Goal: Task Accomplishment & Management: Manage account settings

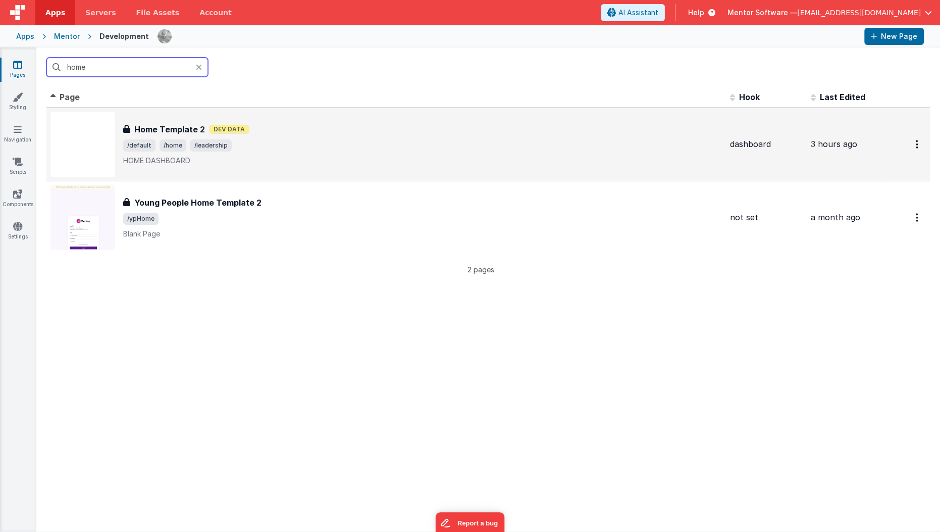
type input "home"
click at [155, 113] on div "Home Template 2 Home Template 2 Dev Data /default /home /leadership HOME DASHBO…" at bounding box center [385, 144] width 671 height 65
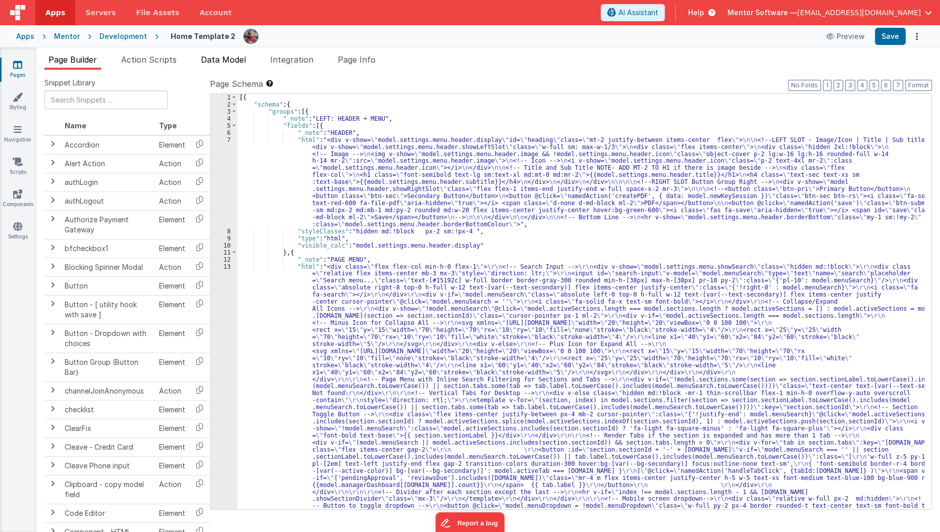
click at [234, 64] on li "Data Model" at bounding box center [223, 62] width 53 height 16
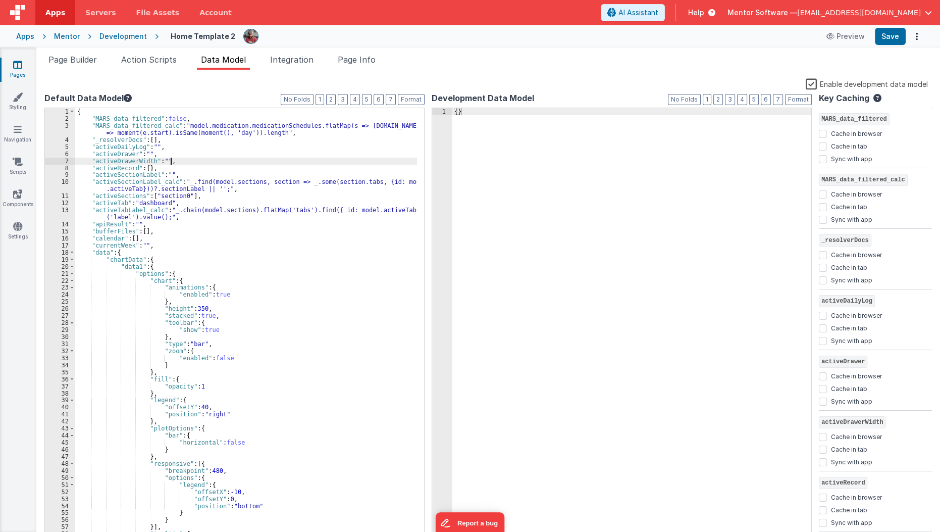
click at [302, 163] on div "{ "MARS_data_filtered" : false , "MARS_data_filtered_calc" : "model.medication.…" at bounding box center [246, 331] width 342 height 446
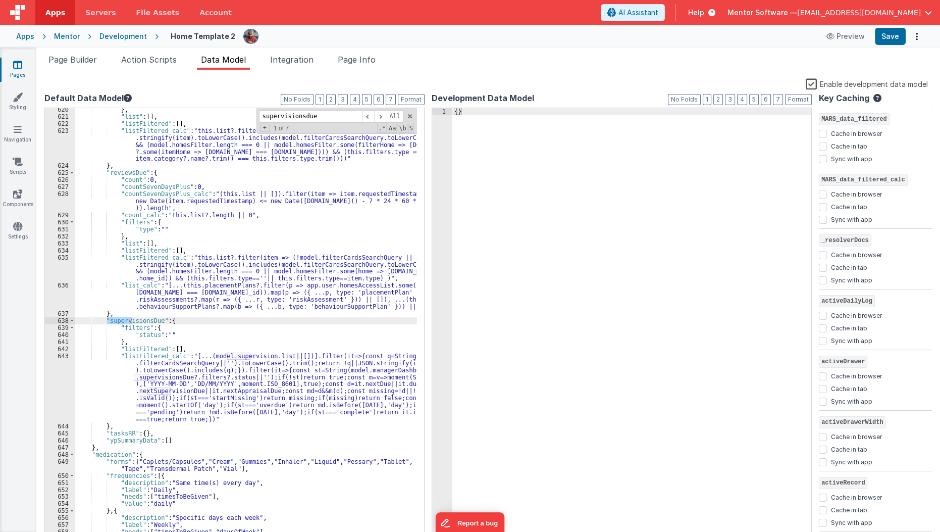
scroll to position [4744, 0]
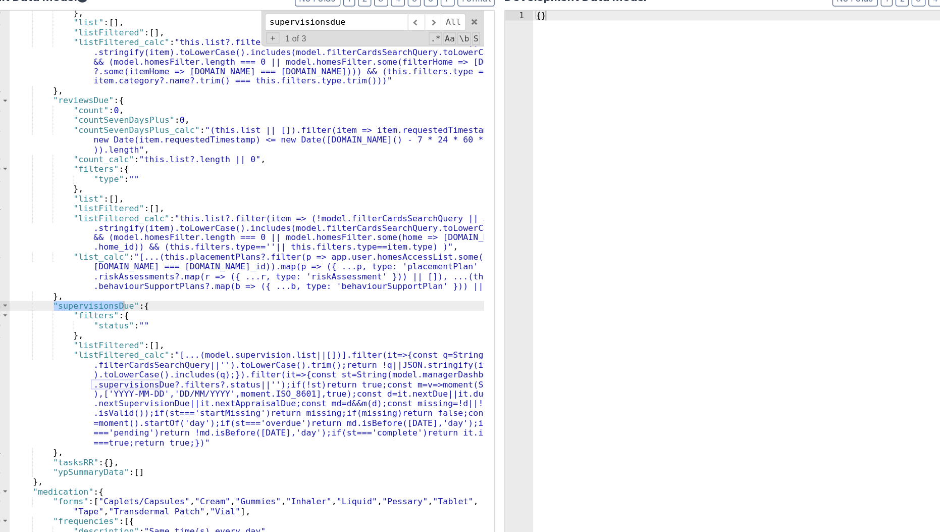
type input "supervisionsdue"
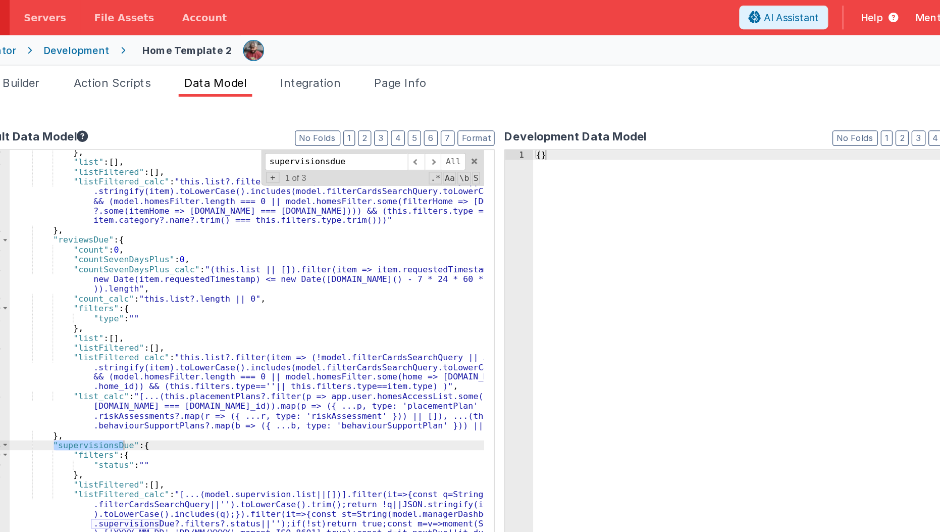
click at [244, 258] on div "} , "list" : [ ] , "listFiltered" : [ ] , "listFiltered_calc" : "this.list?.fil…" at bounding box center [246, 329] width 342 height 446
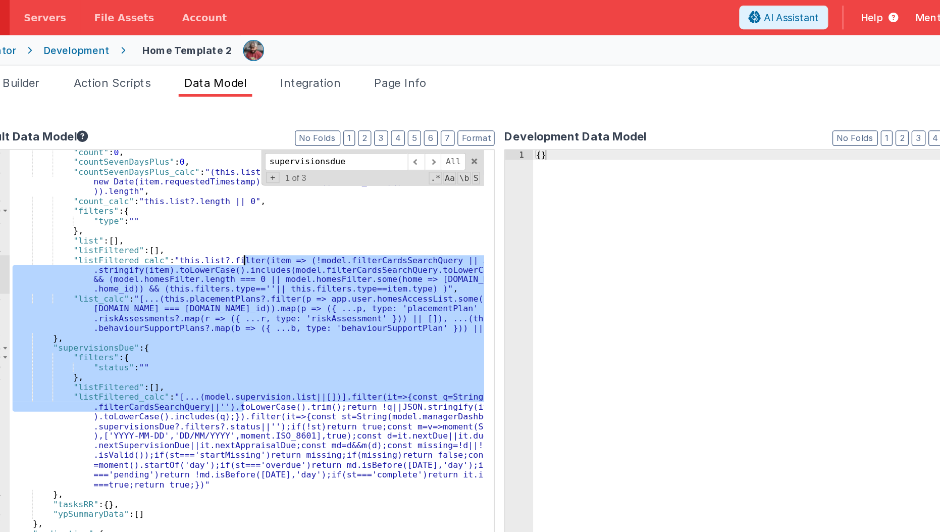
scroll to position [4814, 0]
click at [244, 258] on div ""count" : 0 , "countSevenDaysPlus" : 0 , "countSevenDaysPlus_calc" : "(this.lis…" at bounding box center [246, 324] width 342 height 432
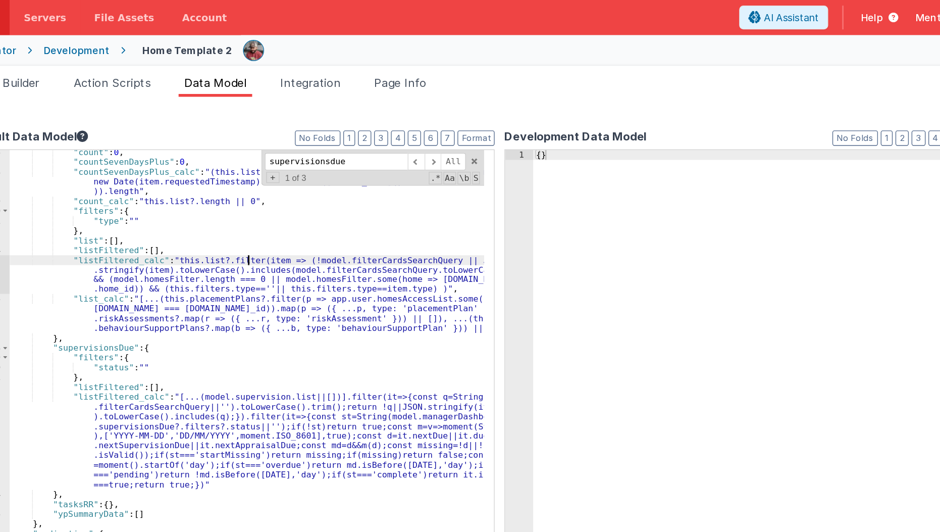
click at [246, 188] on div ""count" : 0 , "countSevenDaysPlus" : 0 , "countSevenDaysPlus_calc" : "(this.lis…" at bounding box center [246, 329] width 342 height 446
click at [229, 187] on div ""count" : 0 , "countSevenDaysPlus" : 0 , "countSevenDaysPlus_calc" : "(this.lis…" at bounding box center [246, 329] width 342 height 446
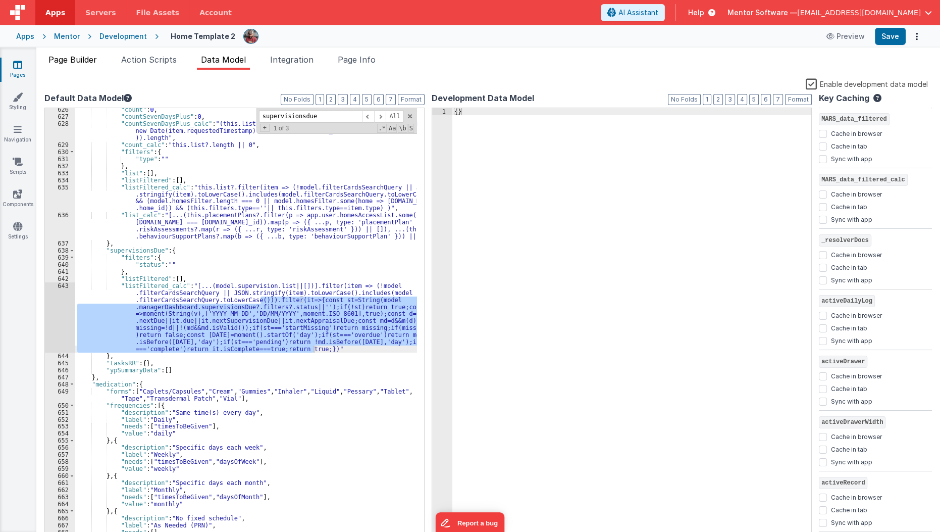
click at [75, 60] on span "Page Builder" at bounding box center [72, 60] width 48 height 10
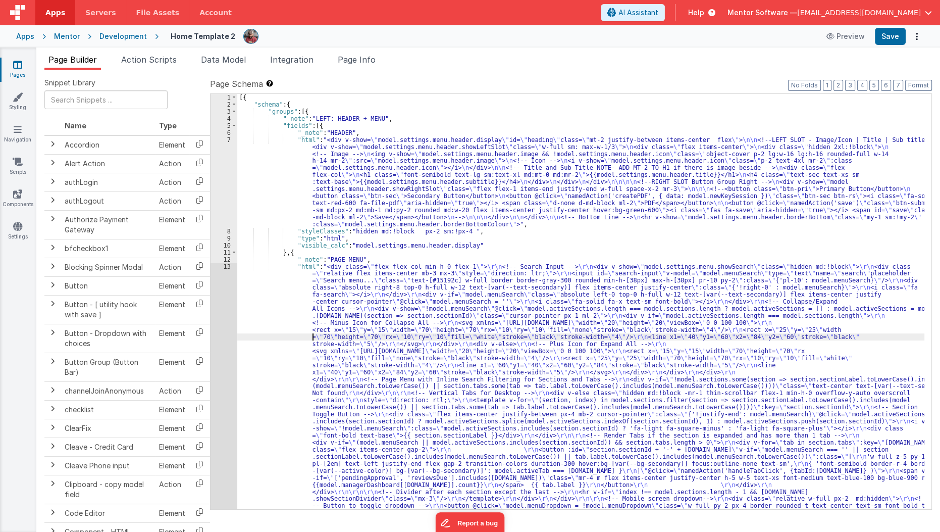
click at [311, 335] on div "[{ "schema" : { "groups" : [{ "_note" : "LEFT: HEADER + MENU" , "fields" : [{ "…" at bounding box center [580, 509] width 687 height 830
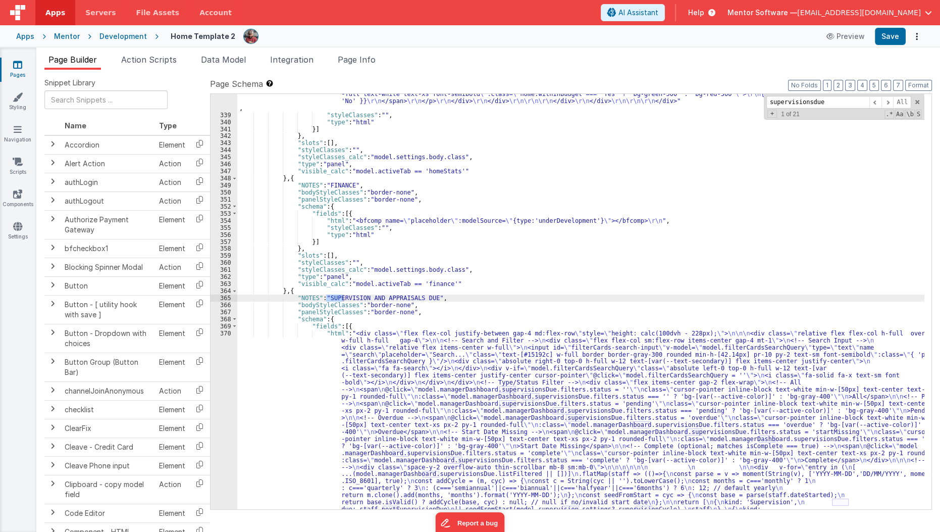
scroll to position [11437, 0]
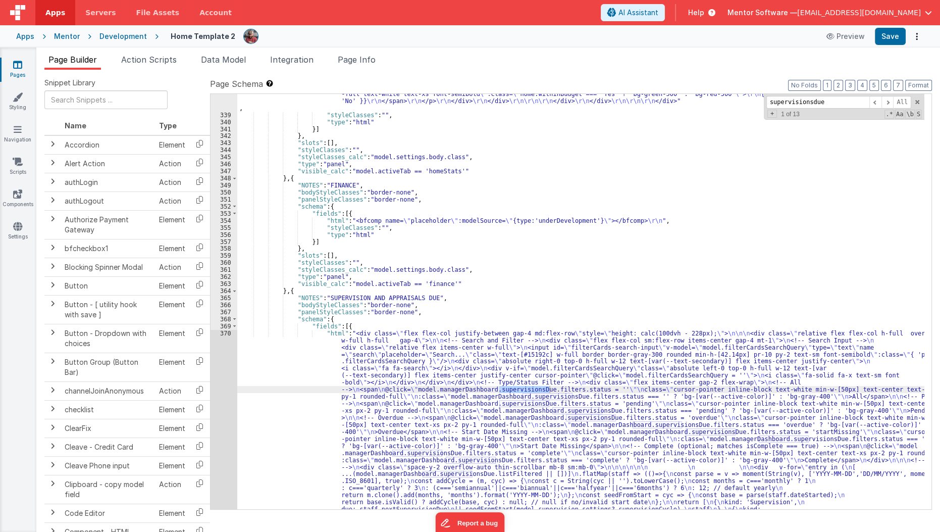
type input "supervisionsdue"
click at [306, 380] on div ""html" : "<bfcomp v-if= \" app.hideOnProduction \" name= \" placeholder \" :mod…" at bounding box center [580, 277] width 687 height 1400
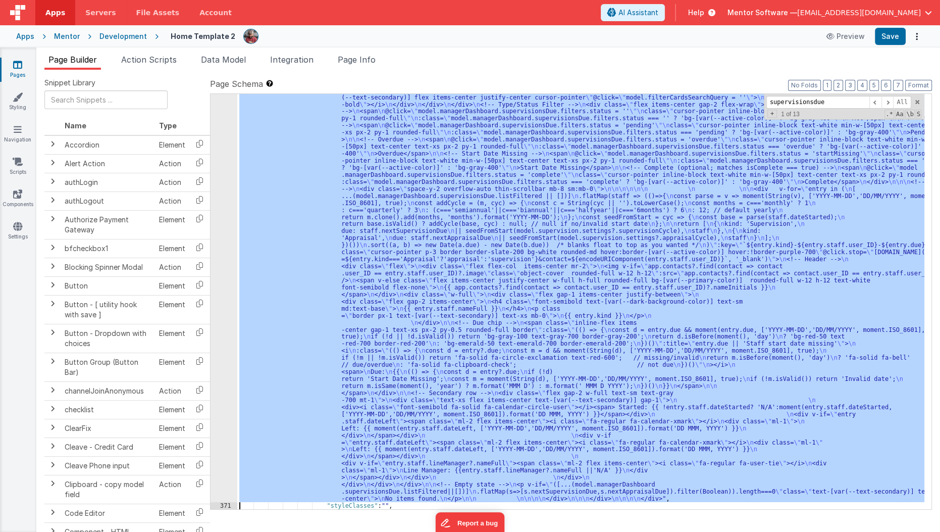
scroll to position [11672, 0]
click at [222, 405] on div "370" at bounding box center [223, 276] width 27 height 450
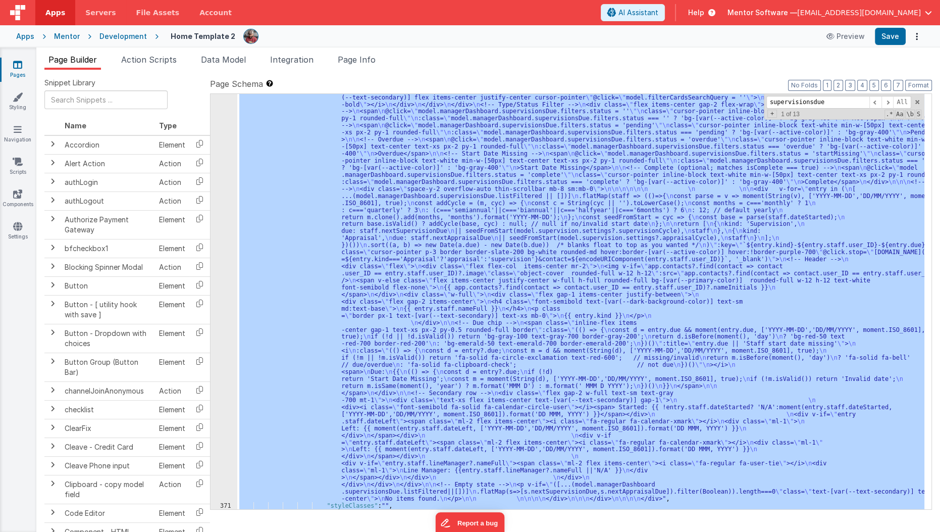
click at [222, 405] on div "370" at bounding box center [223, 276] width 27 height 450
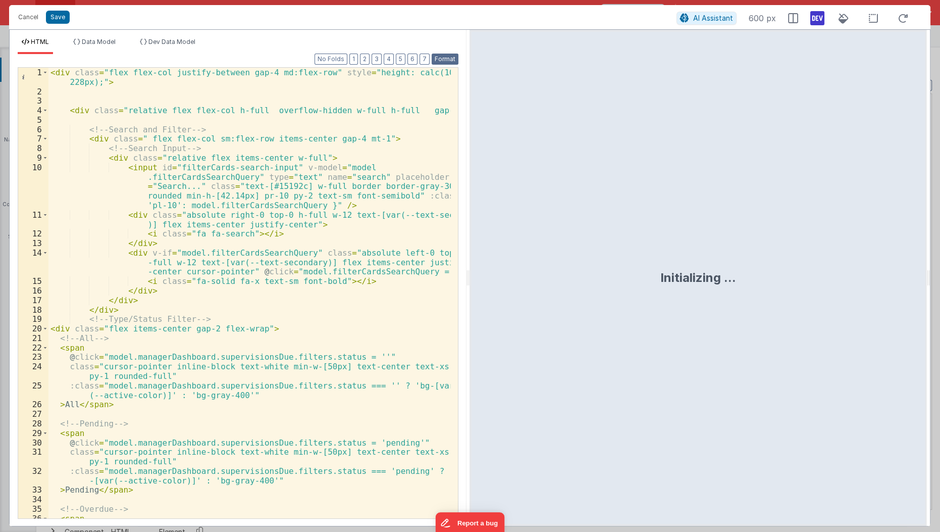
click at [442, 58] on button "Format" at bounding box center [445, 59] width 27 height 11
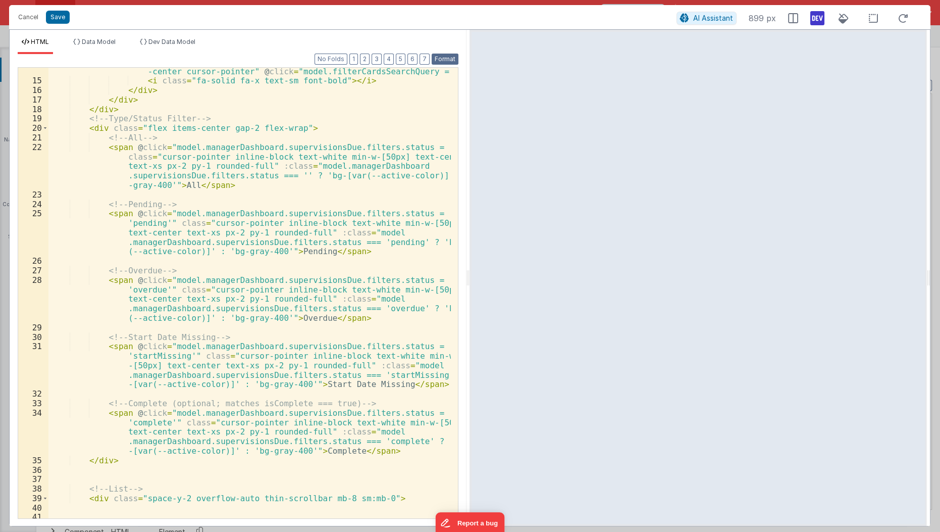
scroll to position [200, 0]
click at [432, 54] on button "Format" at bounding box center [445, 59] width 27 height 11
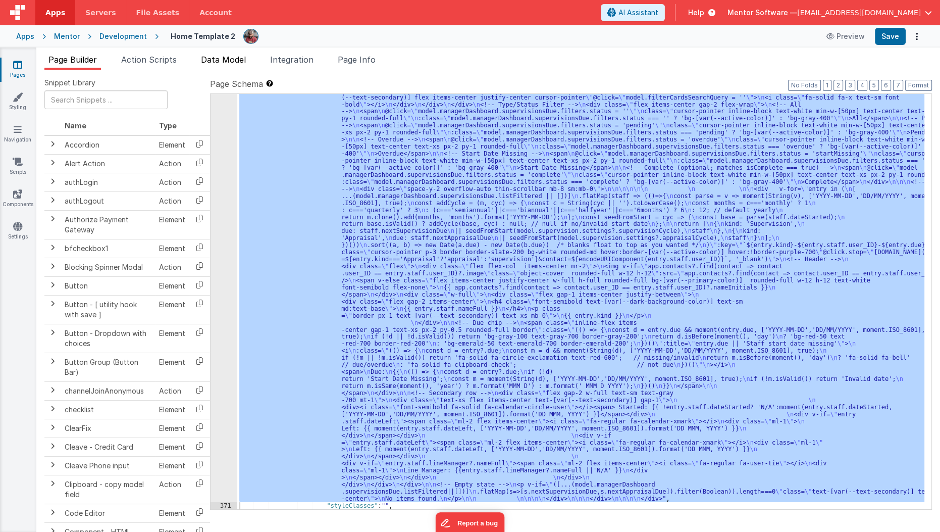
click at [235, 65] on li "Data Model" at bounding box center [223, 62] width 53 height 16
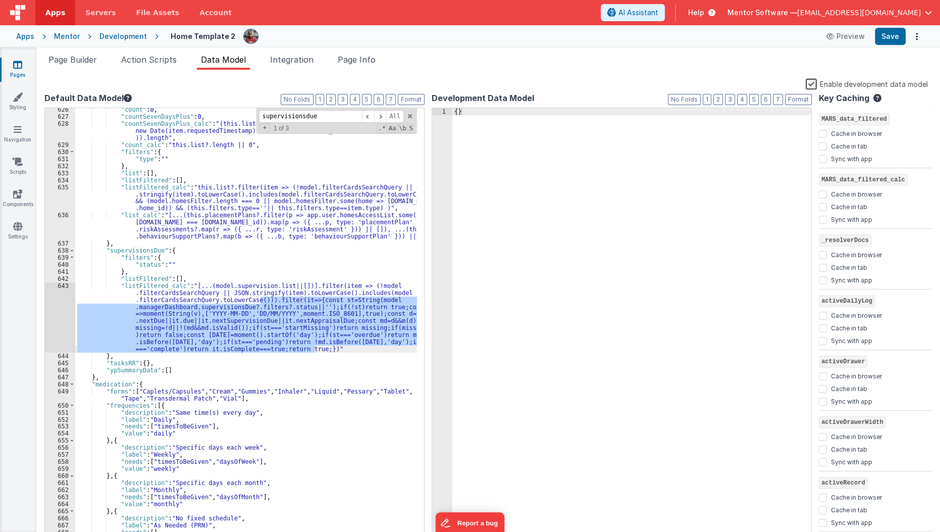
click at [277, 327] on div ""count" : 0 , "countSevenDaysPlus" : 0 , "countSevenDaysPlus_calc" : "(this.lis…" at bounding box center [246, 324] width 342 height 432
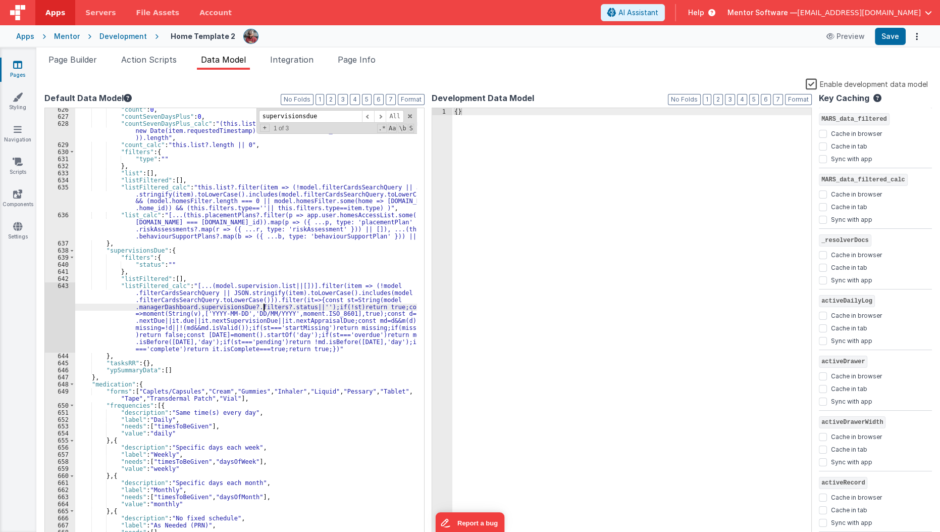
click at [263, 303] on div ""count" : 0 , "countSevenDaysPlus" : 0 , "countSevenDaysPlus_calc" : "(this.lis…" at bounding box center [246, 329] width 342 height 446
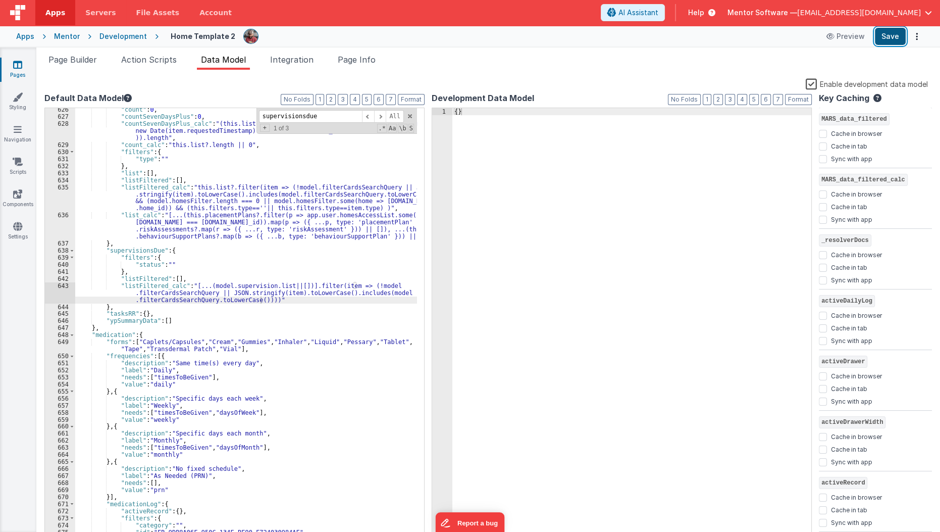
click at [887, 37] on button "Save" at bounding box center [890, 36] width 31 height 17
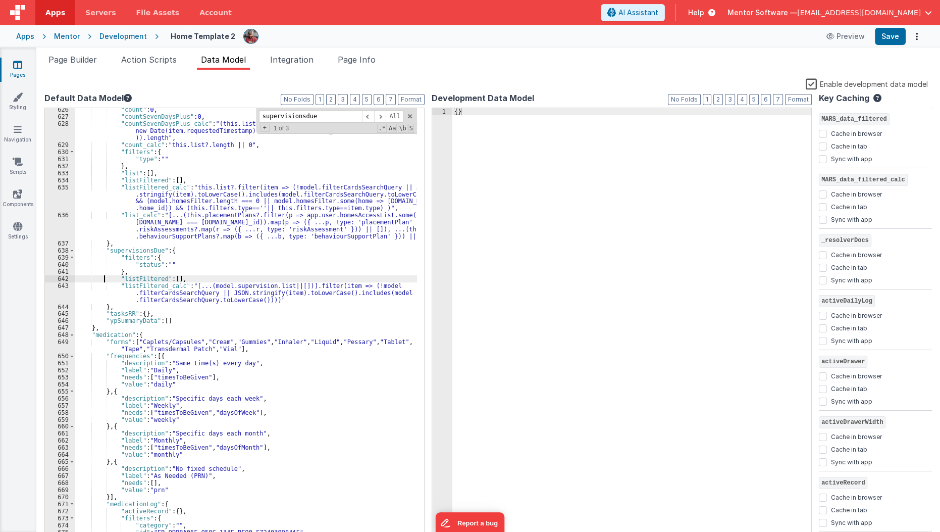
click at [104, 281] on div ""count" : 0 , "countSevenDaysPlus" : 0 , "countSevenDaysPlus_calc" : "(this.lis…" at bounding box center [246, 329] width 342 height 446
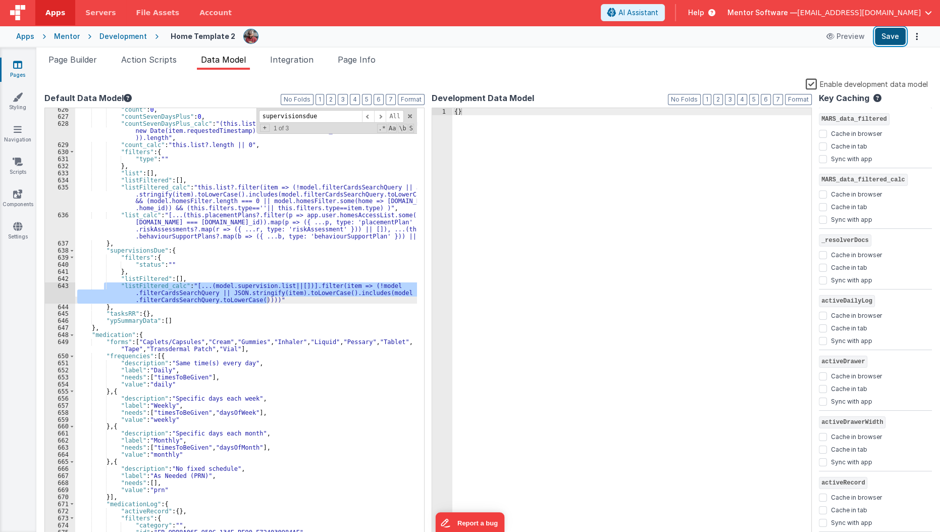
click at [891, 44] on button "Save" at bounding box center [890, 36] width 31 height 17
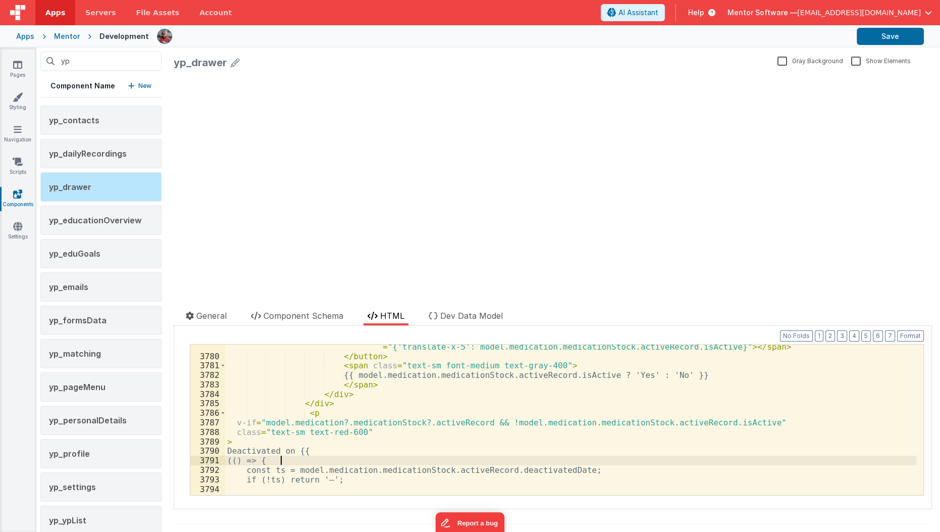
click at [364, 459] on div "< span class = "absolute left-1 w-4 h-4 bg-white rounded-full shadow transition…" at bounding box center [570, 421] width 691 height 179
click at [12, 75] on link "Pages" at bounding box center [17, 70] width 36 height 20
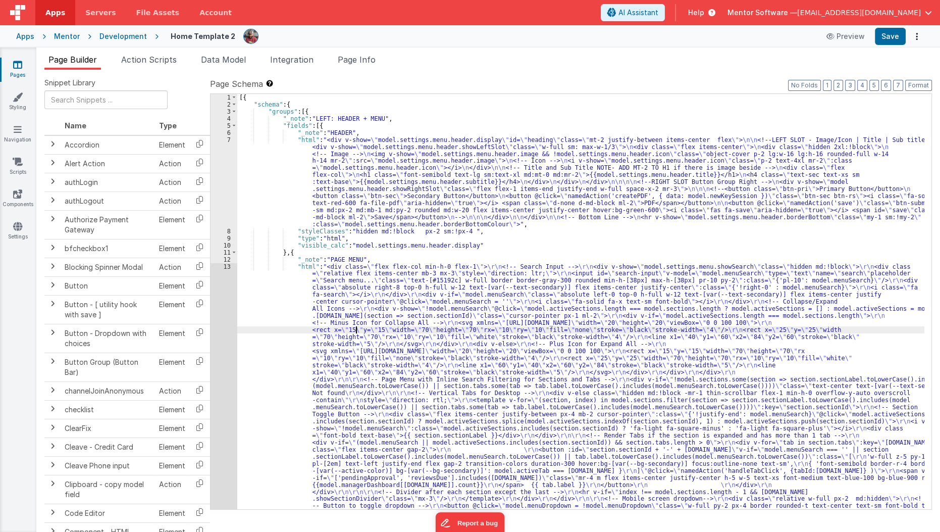
click at [356, 326] on div "[{ "schema" : { "groups" : [{ "_note" : "LEFT: HEADER + MENU" , "fields" : [{ "…" at bounding box center [580, 509] width 687 height 830
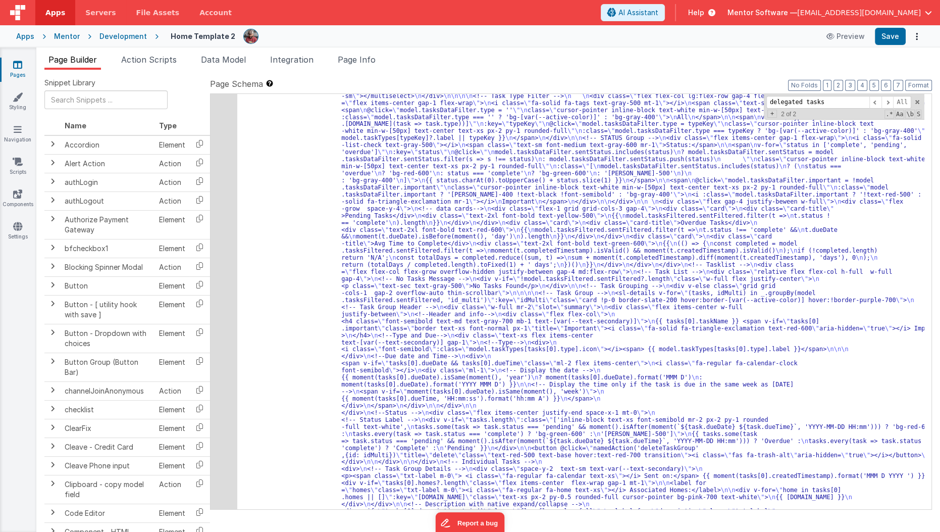
scroll to position [3145, 0]
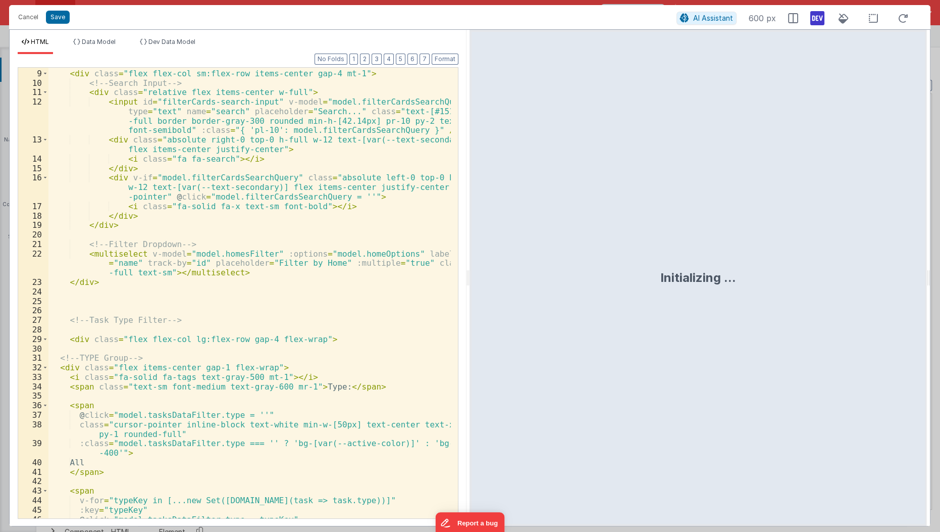
scroll to position [72, 0]
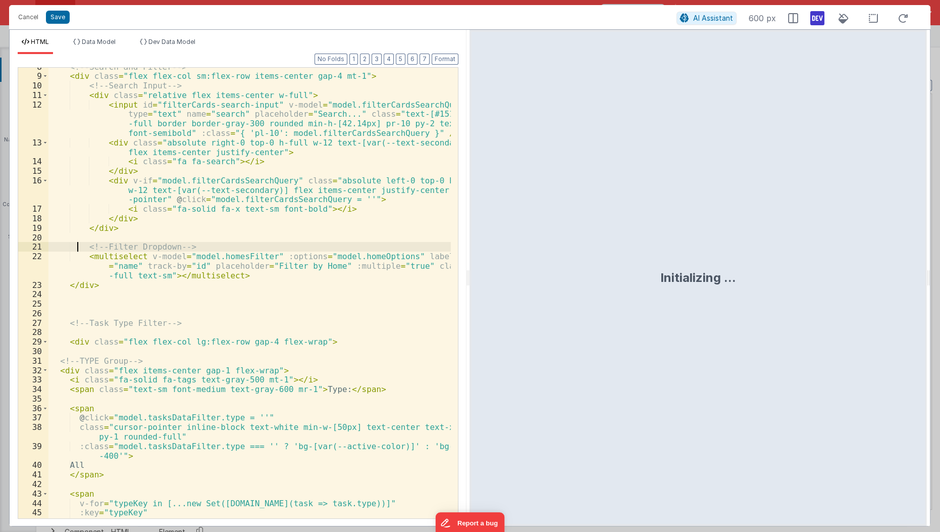
click at [77, 249] on div "<!-- Search and Filter --> < div class = "flex flex-col sm:flex-row items-cente…" at bounding box center [249, 297] width 403 height 470
click at [74, 245] on div "<!-- Search and Filter --> < div class = "flex flex-col sm:flex-row items-cente…" at bounding box center [249, 297] width 403 height 470
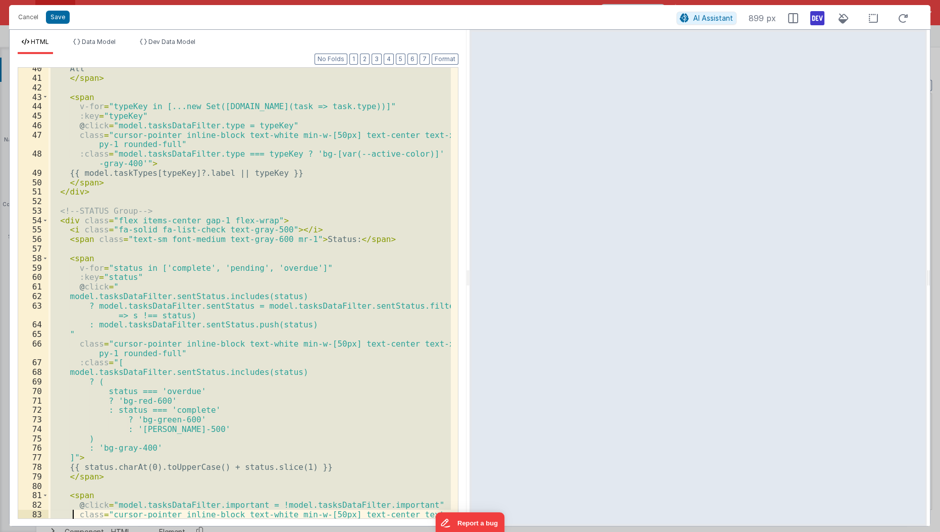
scroll to position [478, 0]
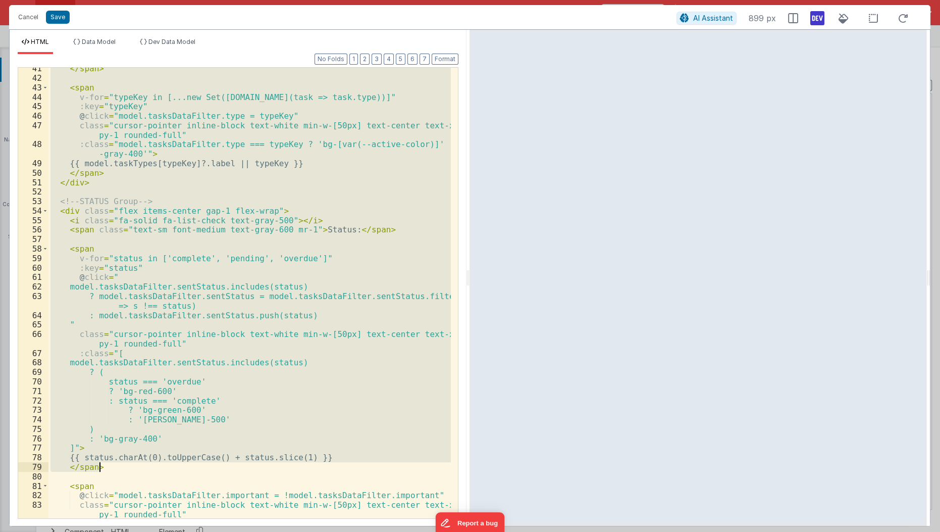
click at [137, 247] on div "</ span > < span v-for = "typeKey in [...new Set(model.tasksFiltered.sent.map(t…" at bounding box center [249, 293] width 402 height 450
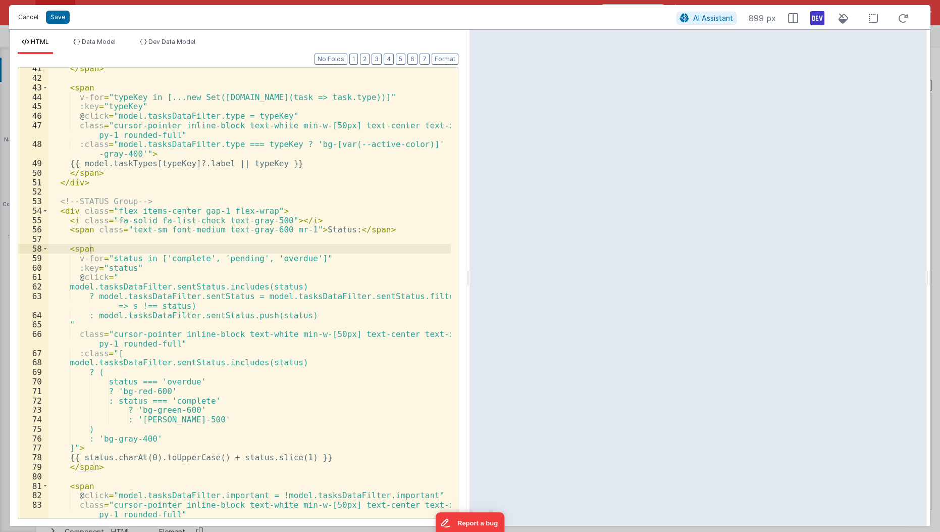
click at [27, 17] on button "Cancel" at bounding box center [28, 17] width 30 height 14
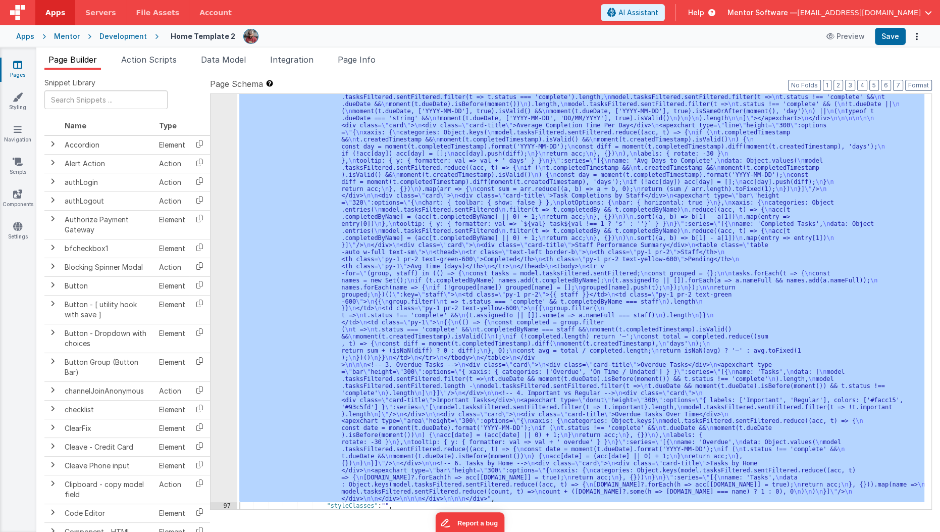
click at [352, 186] on div ""html" : " \n\n <div class= \" flex flex-col gap-4 rounded-md \" style= \" heig…" at bounding box center [580, 301] width 687 height 415
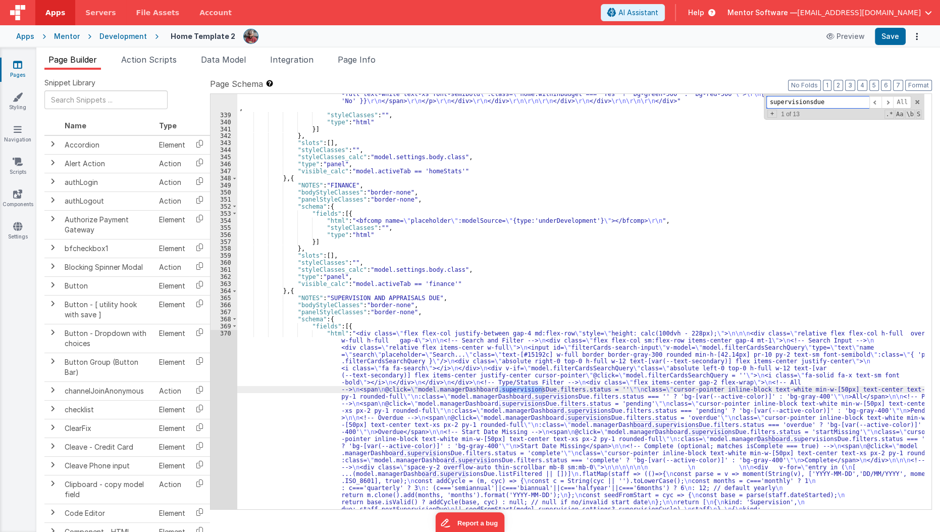
scroll to position [11437, 0]
type input "supervisionsdue"
click at [250, 411] on div ""html" : "<bfcomp v-if= \" app.hideOnProduction \" name= \" placeholder \" :mod…" at bounding box center [580, 277] width 687 height 1400
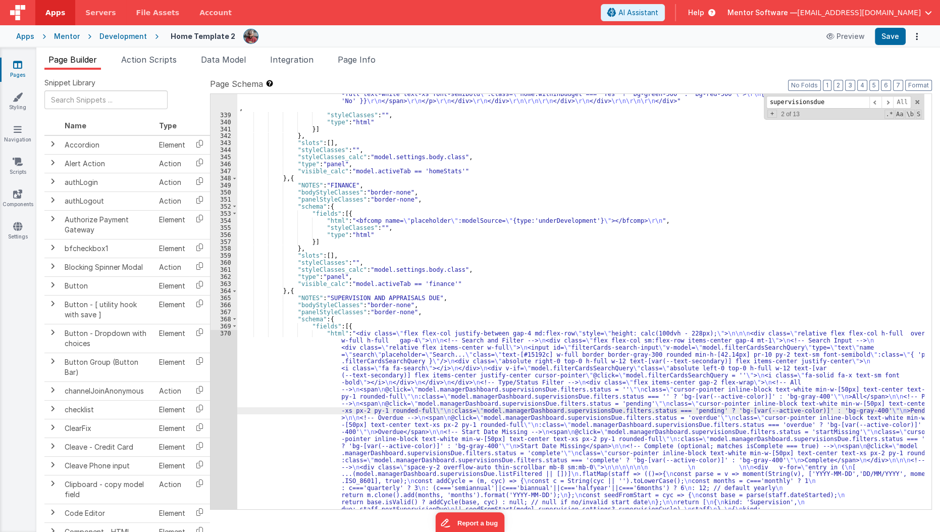
scroll to position [11672, 0]
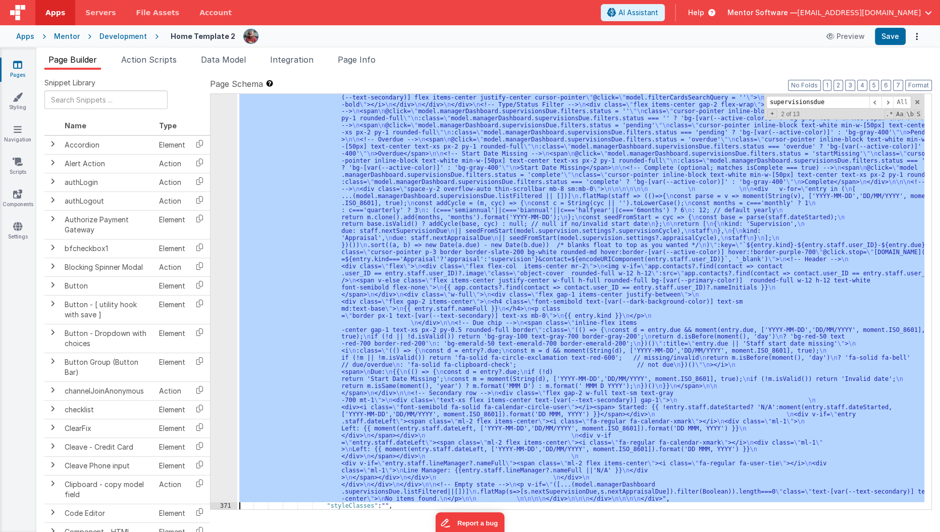
click at [218, 418] on div "370" at bounding box center [223, 276] width 27 height 450
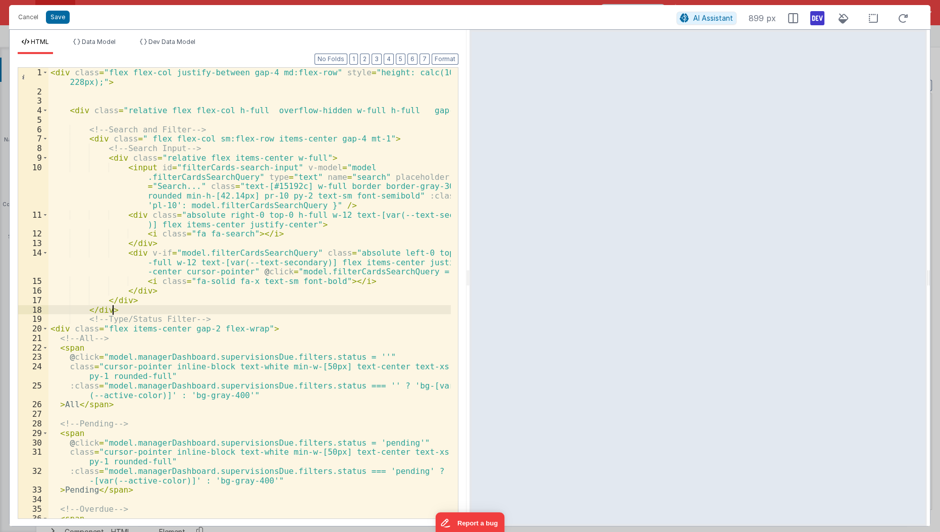
click at [175, 310] on div "< div class = "flex flex-col justify-between gap-4 md:flex-row" style = "height…" at bounding box center [249, 308] width 403 height 480
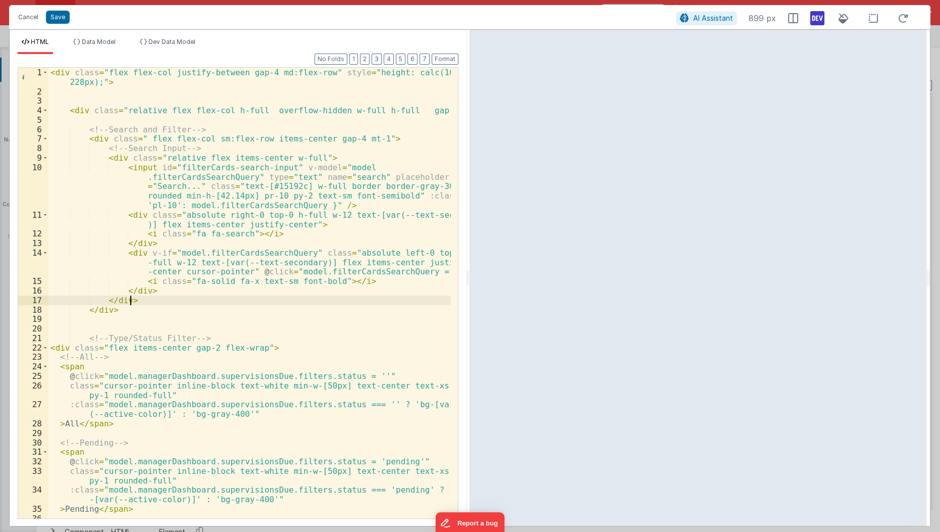
click at [145, 301] on div "< div class = "flex flex-col justify-between gap-4 md:flex-row" style = "height…" at bounding box center [249, 308] width 403 height 480
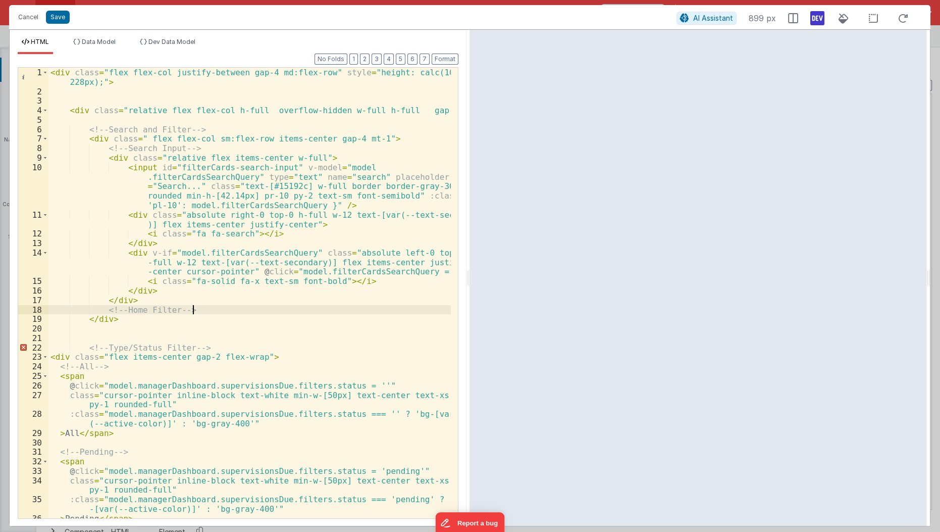
paste textarea
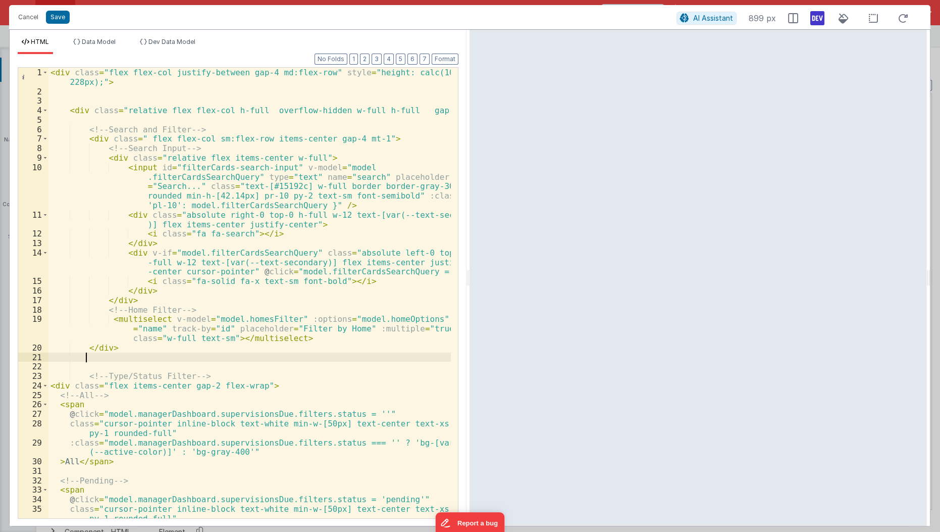
click at [167, 357] on div "< div class = "flex flex-col justify-between gap-4 md:flex-row" style = "height…" at bounding box center [249, 312] width 403 height 489
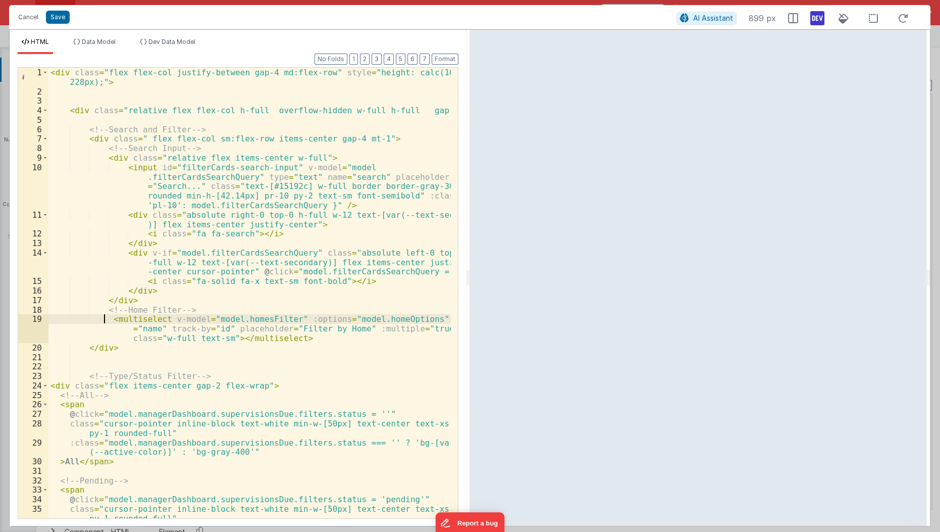
click at [103, 319] on div "< div class = "flex flex-col justify-between gap-4 md:flex-row" style = "height…" at bounding box center [249, 312] width 403 height 489
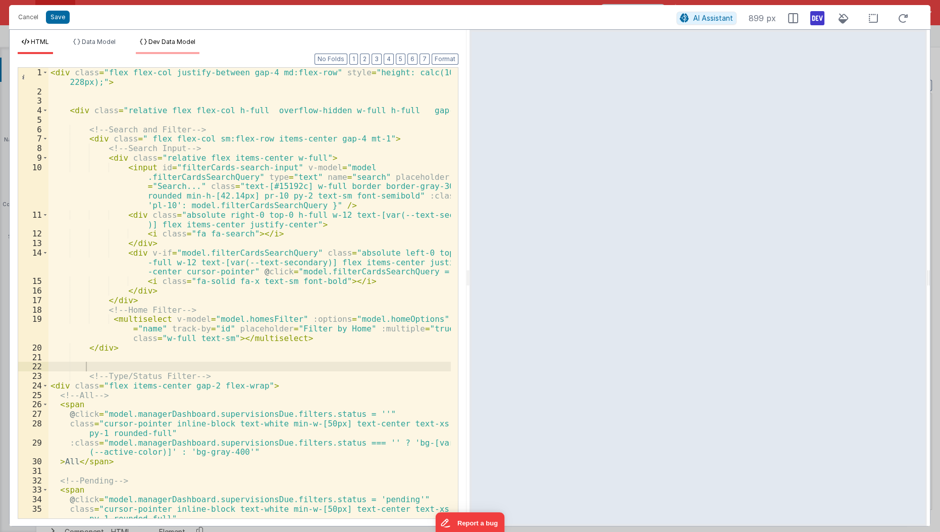
click at [171, 38] on li "Dev Data Model" at bounding box center [168, 46] width 64 height 16
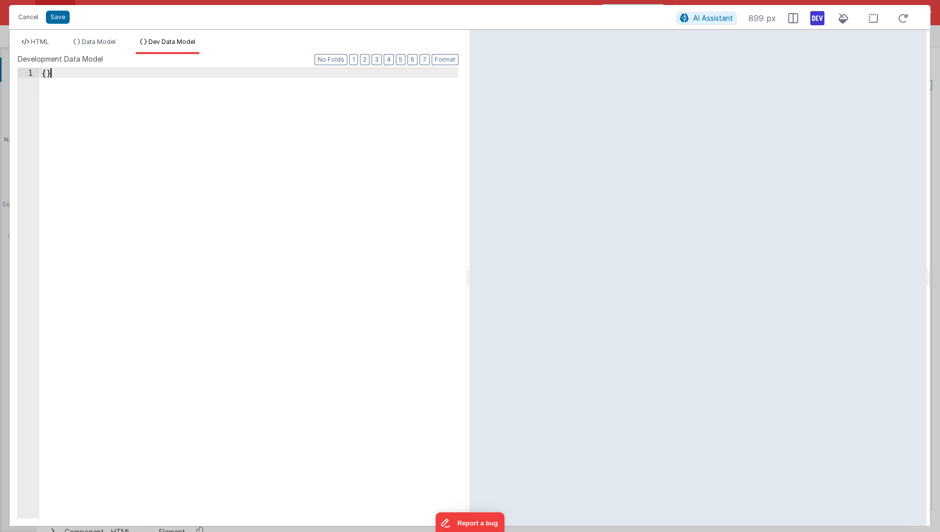
click at [202, 267] on div "{ }" at bounding box center [248, 303] width 419 height 470
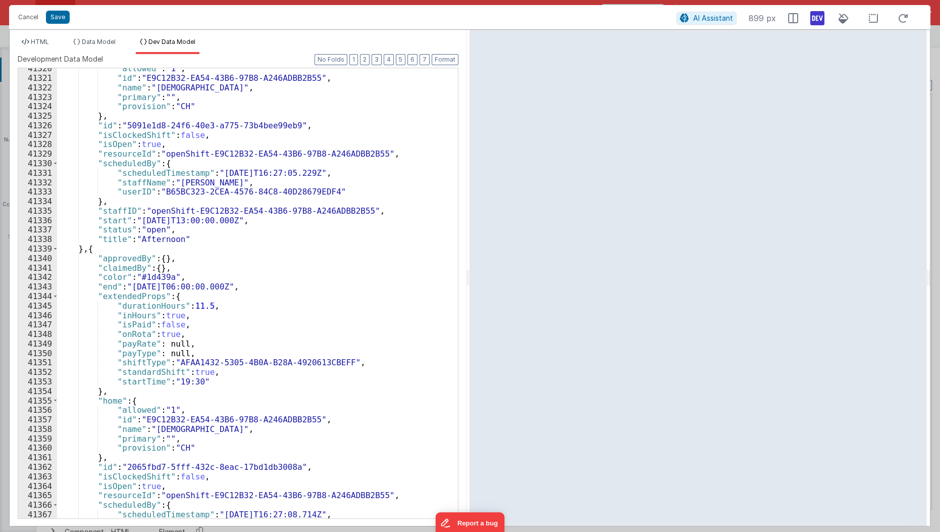
scroll to position [16089, 0]
click at [50, 45] on li "HTML" at bounding box center [35, 46] width 35 height 16
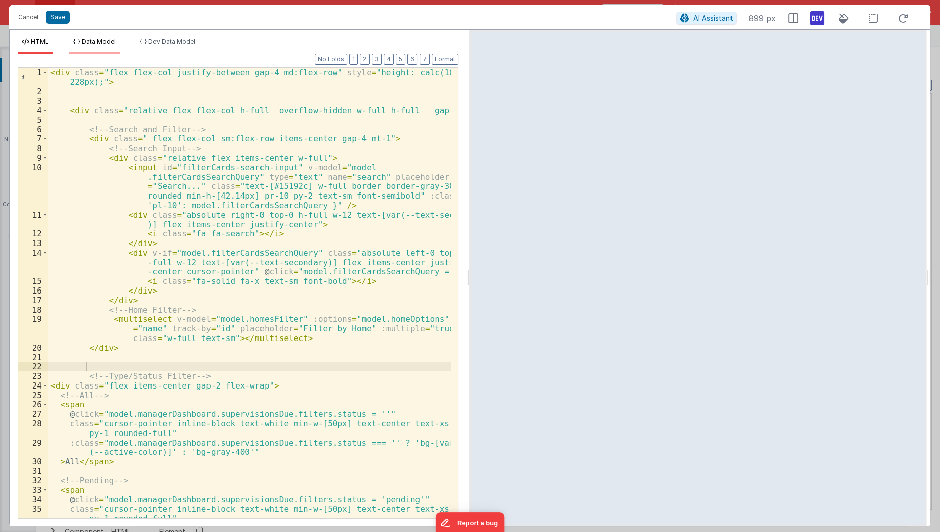
click at [97, 42] on span "Data Model" at bounding box center [99, 42] width 34 height 8
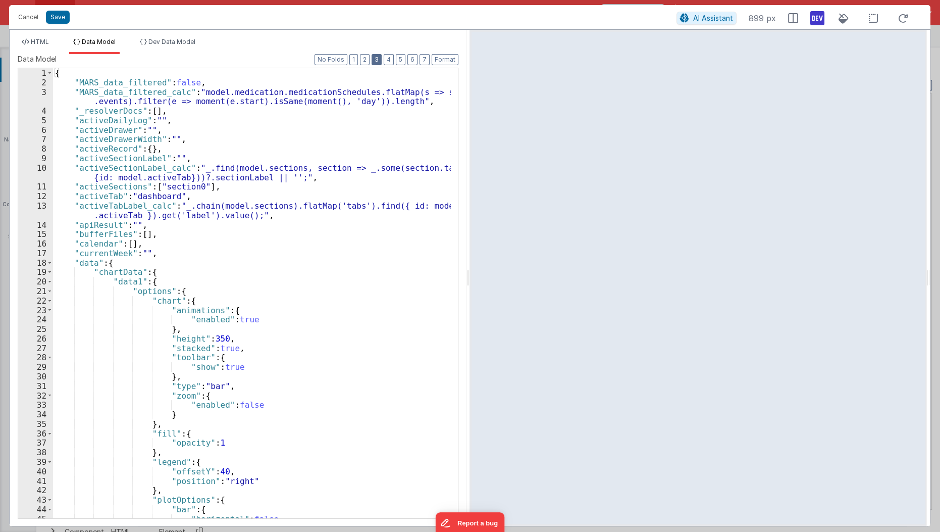
click at [382, 59] on button "3" at bounding box center [377, 59] width 10 height 11
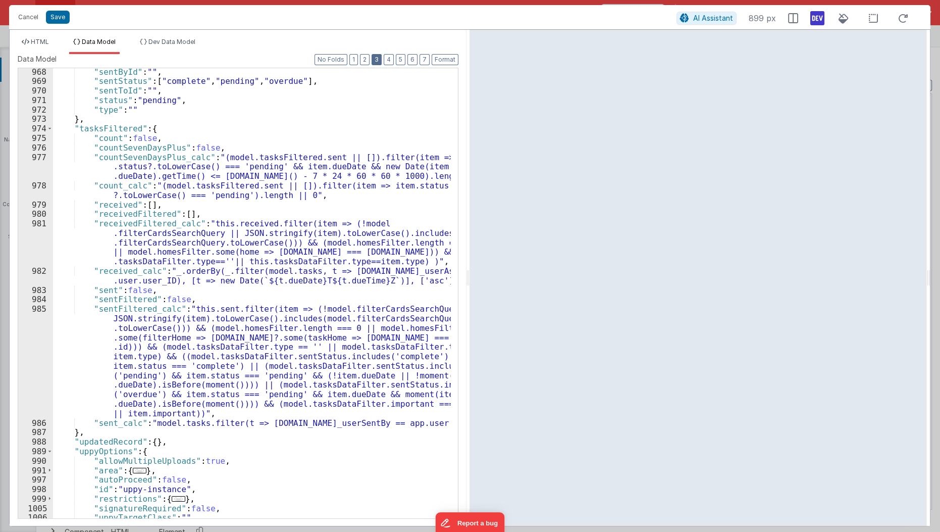
scroll to position [2053, 0]
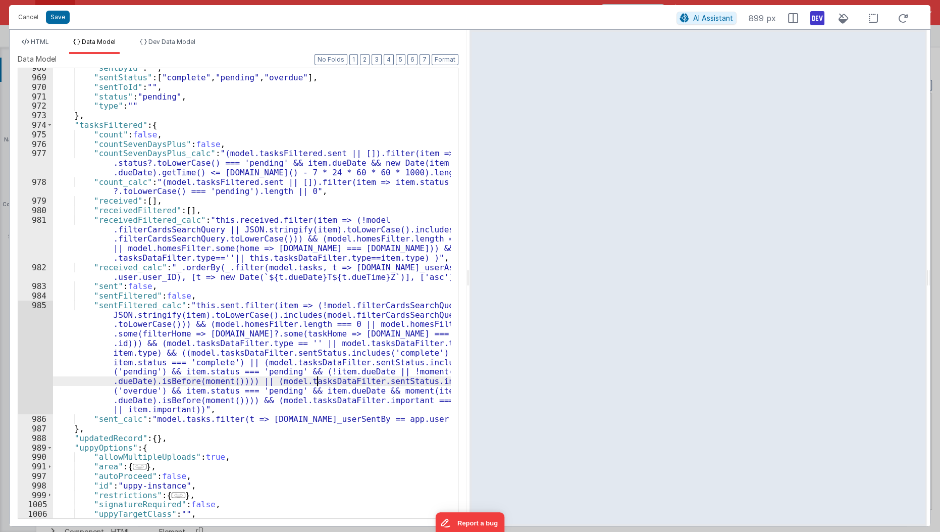
click at [317, 381] on div ""sentById" : "" , "sentStatus" : [ "complete" , "pending" , "overdue" ] , "sent…" at bounding box center [252, 298] width 399 height 470
click at [337, 324] on div ""sentById" : "" , "sentStatus" : [ "complete" , "pending" , "overdue" ] , "sent…" at bounding box center [252, 298] width 399 height 470
click at [183, 322] on div ""sentById" : "" , "sentStatus" : [ "complete" , "pending" , "overdue" ] , "sent…" at bounding box center [252, 298] width 399 height 470
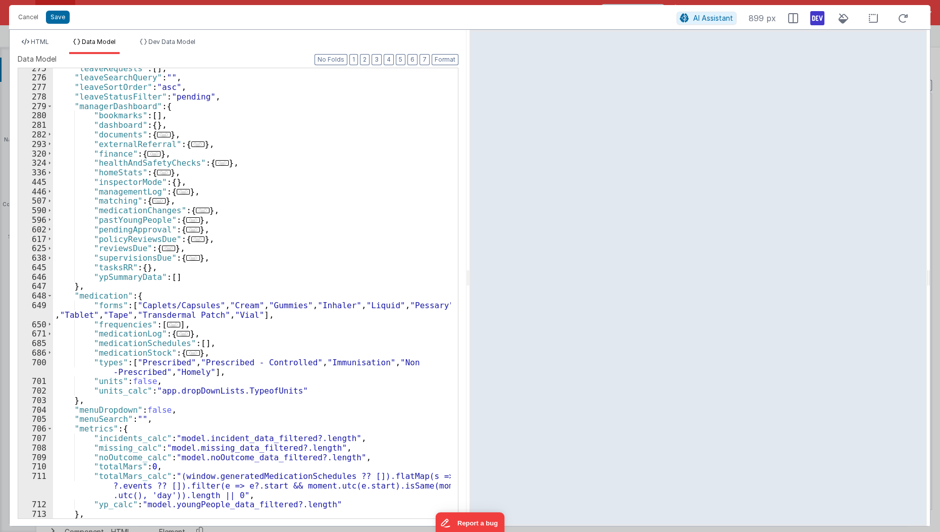
scroll to position [477, 0]
click at [186, 257] on span "..." at bounding box center [192, 259] width 13 height 6
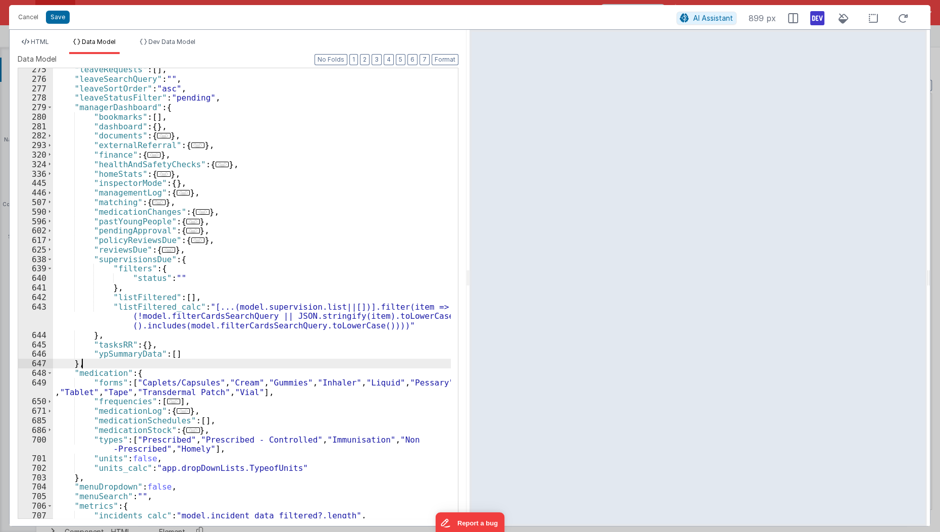
click at [201, 358] on div ""leaveRequests" : [ ] , "leaveSearchQuery" : "" , "leaveSortOrder" : "asc" , "l…" at bounding box center [252, 300] width 399 height 470
click at [377, 329] on div ""leaveRequests" : [ ] , "leaveSearchQuery" : "" , "leaveSortOrder" : "asc" , "l…" at bounding box center [252, 300] width 399 height 470
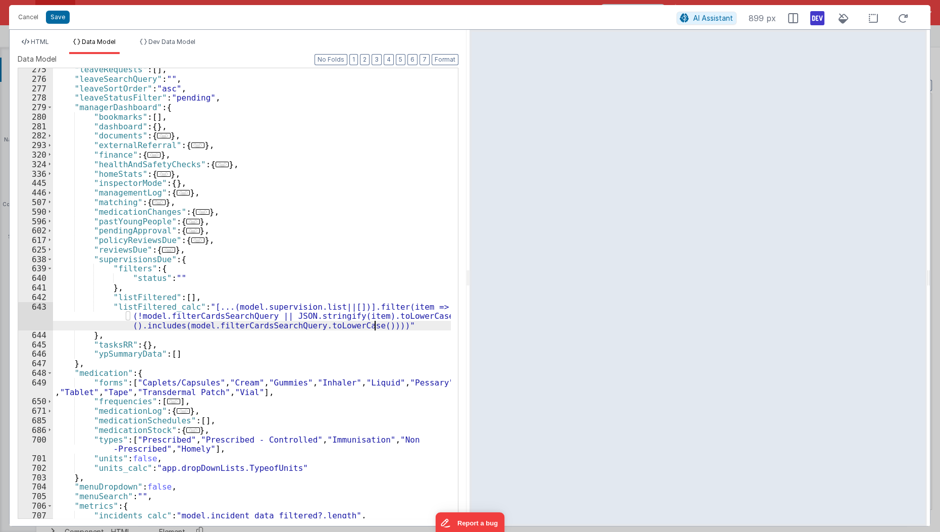
paste textarea
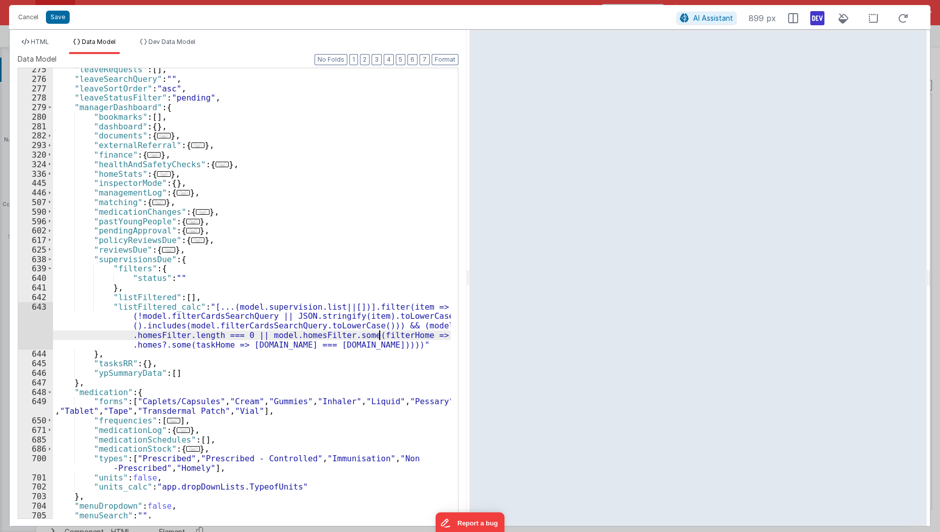
click at [379, 331] on div ""leaveRequests" : [ ] , "leaveSearchQuery" : "" , "leaveSortOrder" : "asc" , "l…" at bounding box center [252, 300] width 399 height 470
click at [202, 346] on div ""leaveRequests" : [ ] , "leaveSearchQuery" : "" , "leaveSortOrder" : "asc" , "l…" at bounding box center [252, 300] width 399 height 470
click at [421, 332] on div ""leaveRequests" : [ ] , "leaveSearchQuery" : "" , "leaveSortOrder" : "asc" , "l…" at bounding box center [252, 300] width 399 height 470
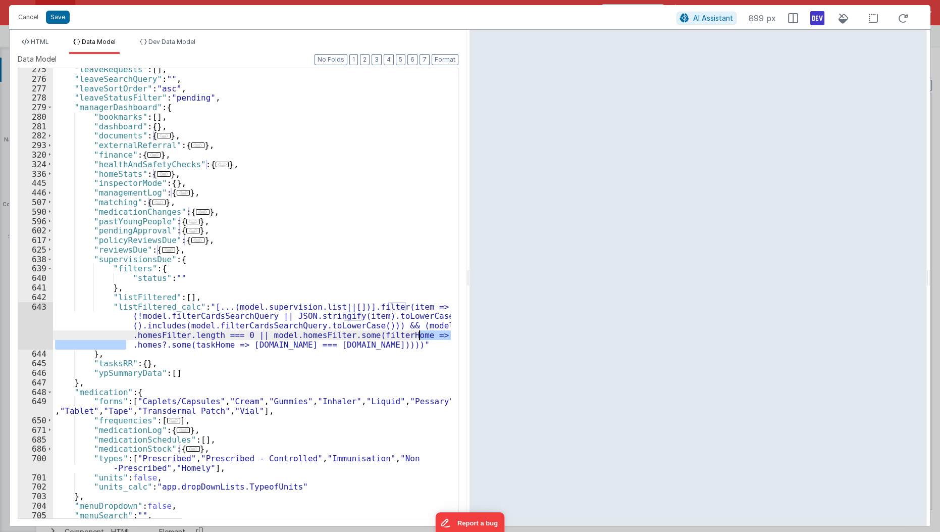
click at [421, 332] on div ""leaveRequests" : [ ] , "leaveSearchQuery" : "" , "leaveSortOrder" : "asc" , "l…" at bounding box center [252, 293] width 398 height 450
click at [421, 332] on div ""leaveRequests" : [ ] , "leaveSearchQuery" : "" , "leaveSortOrder" : "asc" , "l…" at bounding box center [252, 300] width 399 height 470
click at [421, 332] on div ""leaveRequests" : [ ] , "leaveSearchQuery" : "" , "leaveSortOrder" : "asc" , "l…" at bounding box center [252, 293] width 398 height 450
click at [419, 334] on div ""leaveRequests" : [ ] , "leaveSearchQuery" : "" , "leaveSortOrder" : "asc" , "l…" at bounding box center [252, 300] width 399 height 470
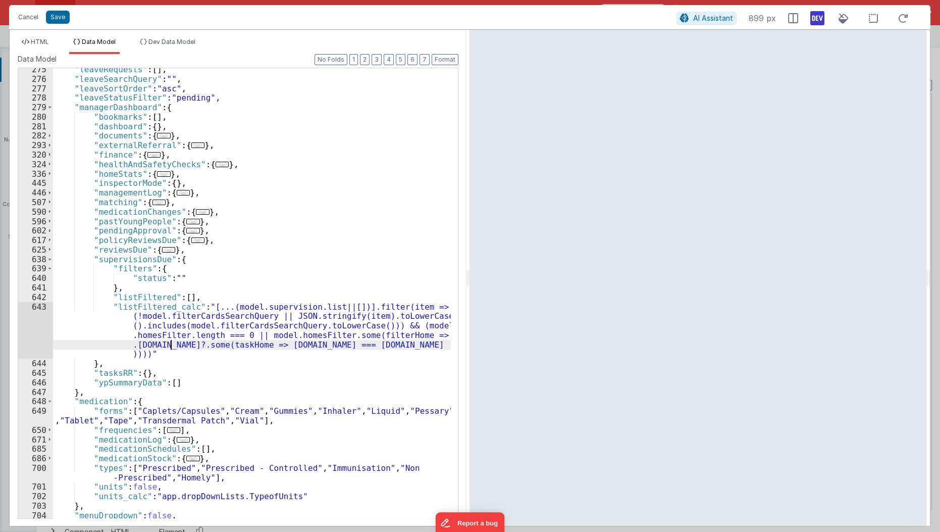
click at [362, 376] on div ""leaveRequests" : [ ] , "leaveSearchQuery" : "" , "leaveSortOrder" : "asc" , "l…" at bounding box center [252, 300] width 399 height 470
click at [365, 338] on div "275 276 277 278 279 280 281 282 293 320 324 336 445 446 507 590 596 602 617 625…" at bounding box center [238, 293] width 441 height 451
click at [365, 338] on div ""leaveRequests" : [ ] , "leaveSearchQuery" : "" , "leaveSortOrder" : "asc" , "l…" at bounding box center [252, 300] width 399 height 470
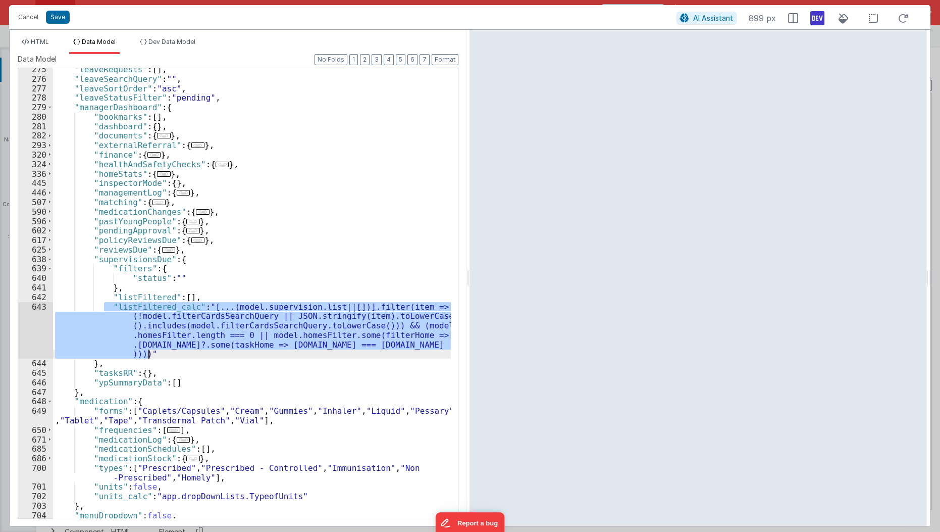
drag, startPoint x: 104, startPoint y: 303, endPoint x: 152, endPoint y: 356, distance: 71.1
click at [152, 356] on div ""leaveRequests" : [ ] , "leaveSearchQuery" : "" , "leaveSortOrder" : "asc" , "l…" at bounding box center [252, 300] width 399 height 470
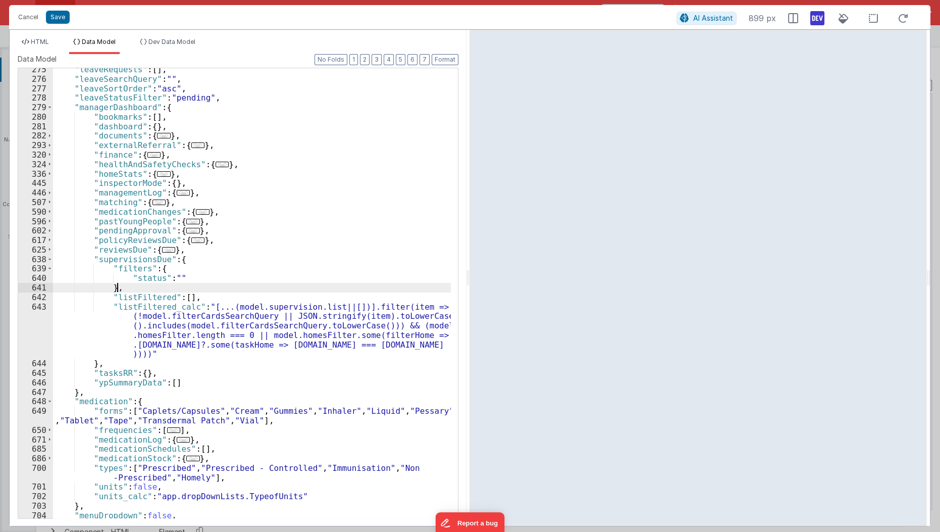
click at [281, 286] on div ""leaveRequests" : [ ] , "leaveSearchQuery" : "" , "leaveSortOrder" : "asc" , "l…" at bounding box center [252, 300] width 399 height 470
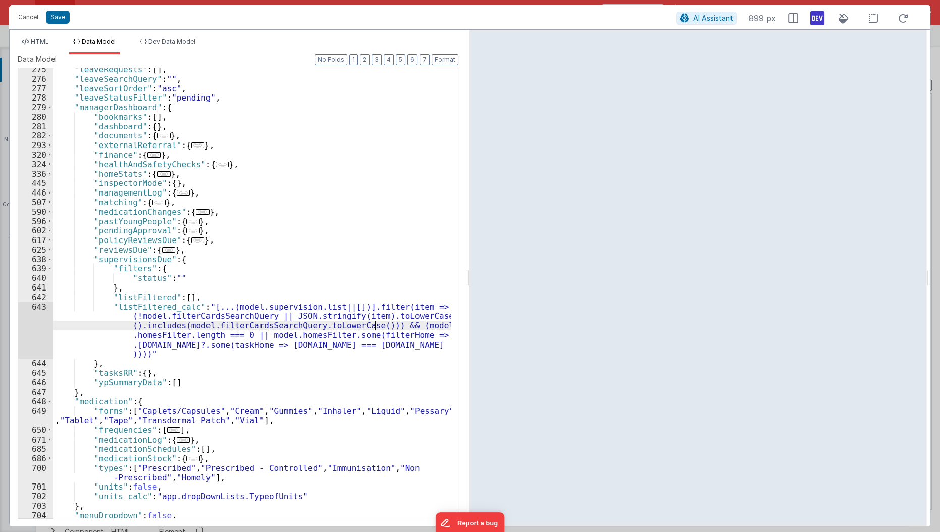
click at [375, 326] on div ""leaveRequests" : [ ] , "leaveSearchQuery" : "" , "leaveSortOrder" : "asc" , "l…" at bounding box center [252, 300] width 399 height 470
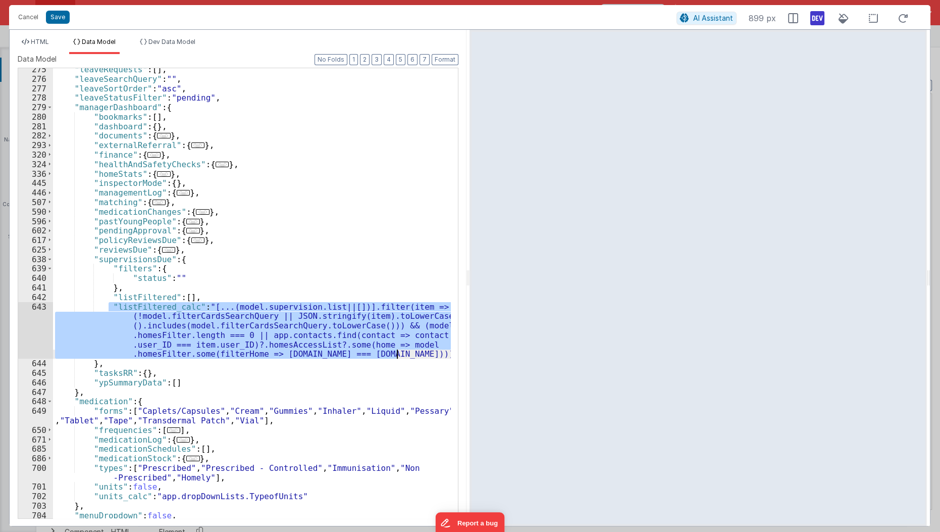
drag, startPoint x: 107, startPoint y: 304, endPoint x: 426, endPoint y: 354, distance: 322.9
click at [426, 354] on div ""leaveRequests" : [ ] , "leaveSearchQuery" : "" , "leaveSortOrder" : "asc" , "l…" at bounding box center [252, 300] width 399 height 470
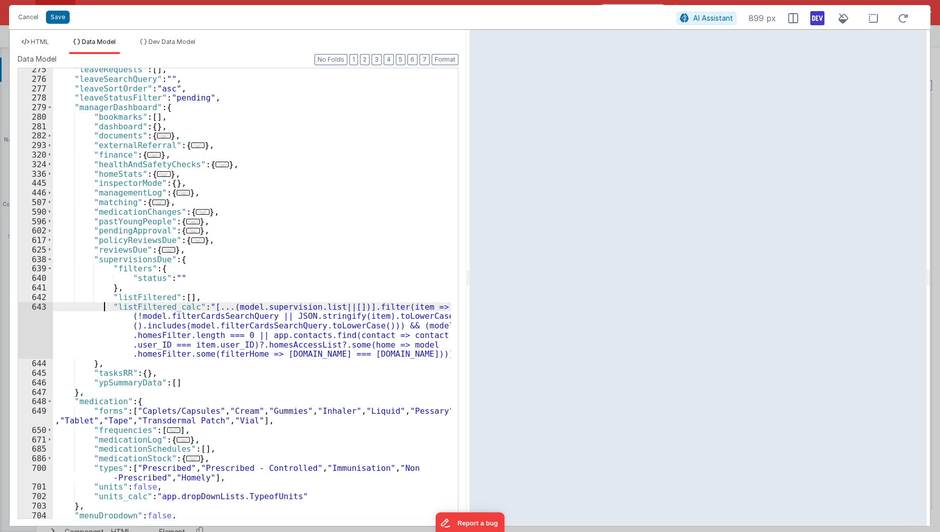
click at [102, 304] on div ""leaveRequests" : [ ] , "leaveSearchQuery" : "" , "leaveSortOrder" : "asc" , "l…" at bounding box center [252, 300] width 399 height 470
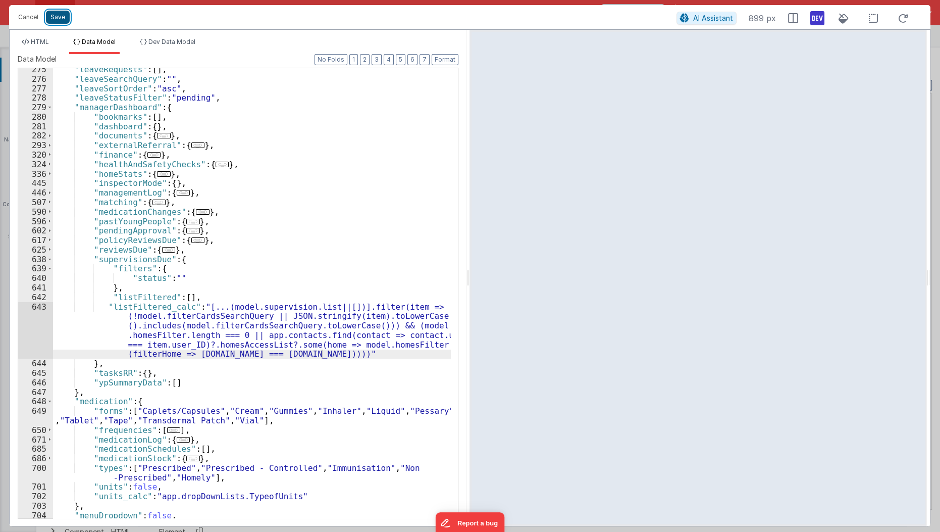
click at [58, 20] on button "Save" at bounding box center [58, 17] width 24 height 13
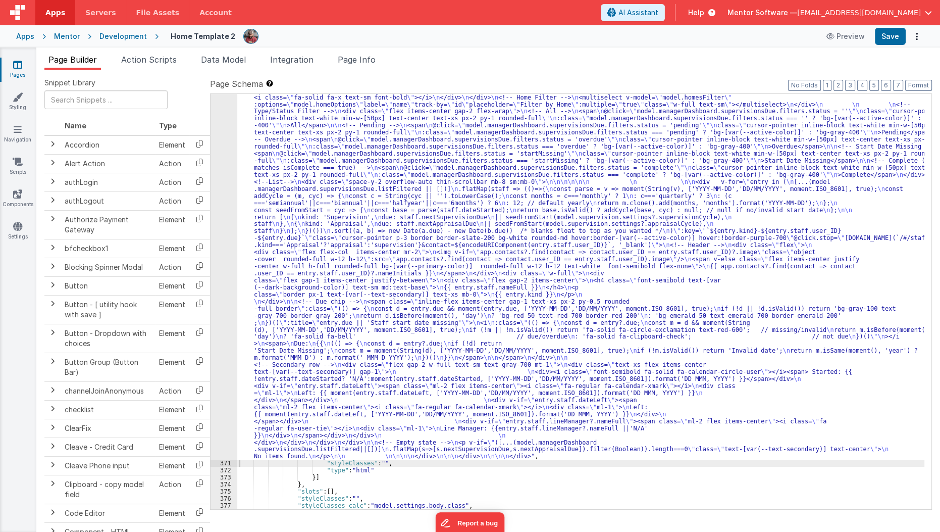
scroll to position [11698, 0]
click at [882, 41] on button "Save" at bounding box center [890, 36] width 31 height 17
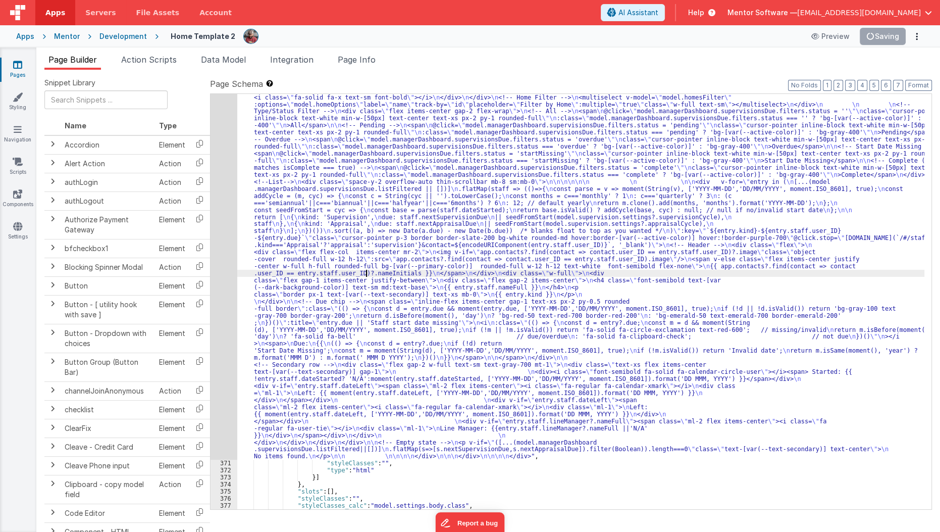
click at [365, 269] on div ""html" : "<div class= \" flex flex-col justify-between gap-4 md:flex-row \" sty…" at bounding box center [580, 466] width 687 height 830
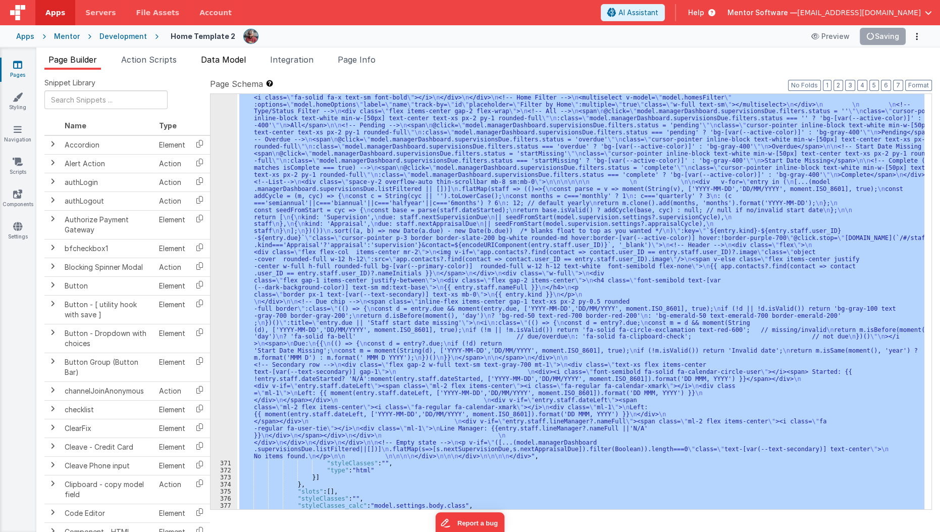
click at [224, 63] on span "Data Model" at bounding box center [223, 60] width 45 height 10
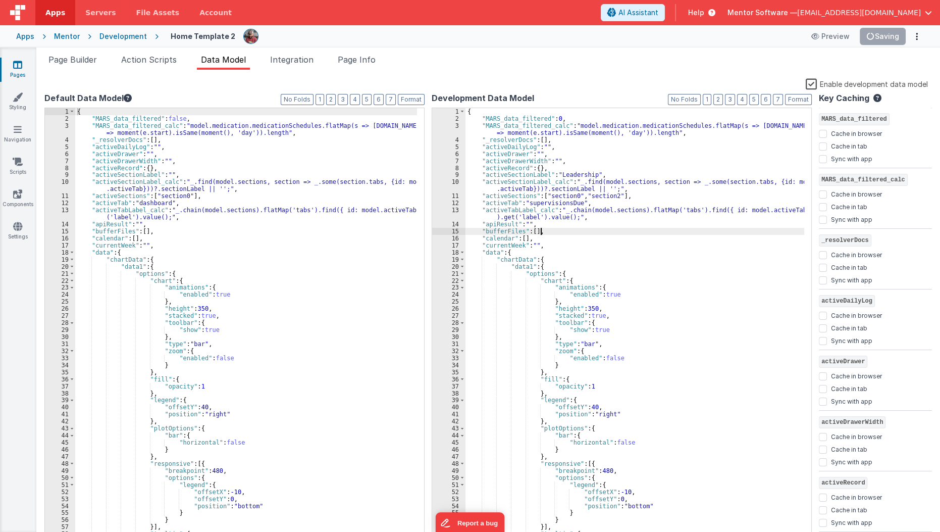
click at [613, 231] on div "{ "MARS_data_filtered" : 0 , "MARS_data_filtered_calc" : "model.medication.medi…" at bounding box center [634, 331] width 339 height 446
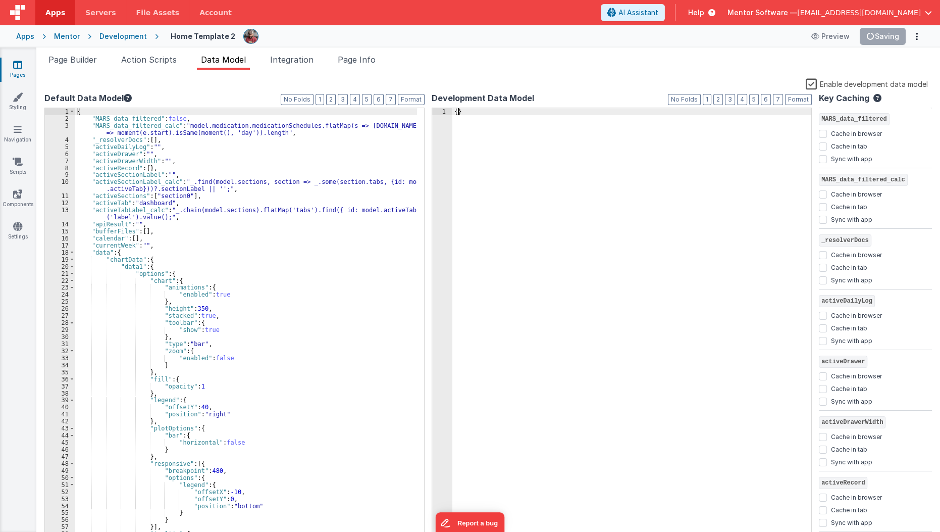
scroll to position [0, 0]
click at [618, 243] on div "{ }" at bounding box center [631, 331] width 359 height 446
click at [696, 78] on div "Enable development data model" at bounding box center [485, 85] width 883 height 14
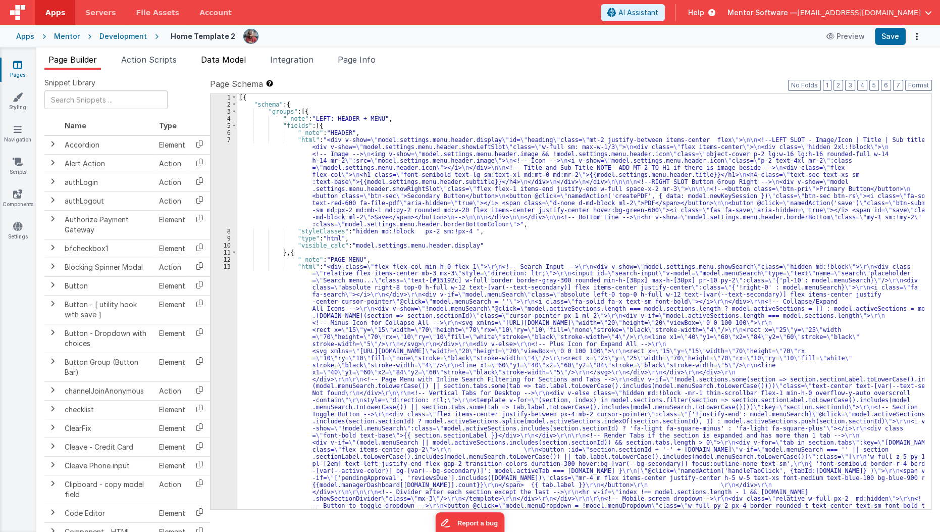
click at [219, 62] on span "Data Model" at bounding box center [223, 60] width 45 height 10
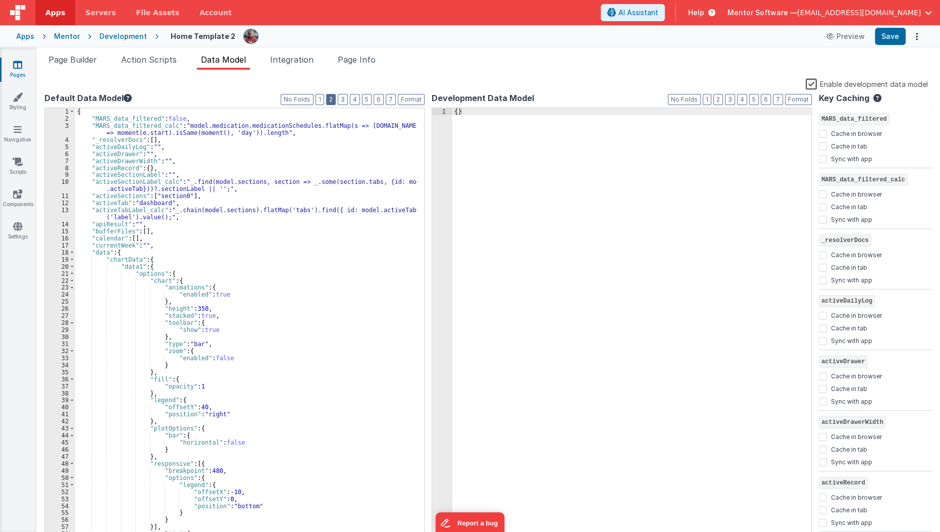
click at [336, 98] on button "2" at bounding box center [331, 99] width 10 height 11
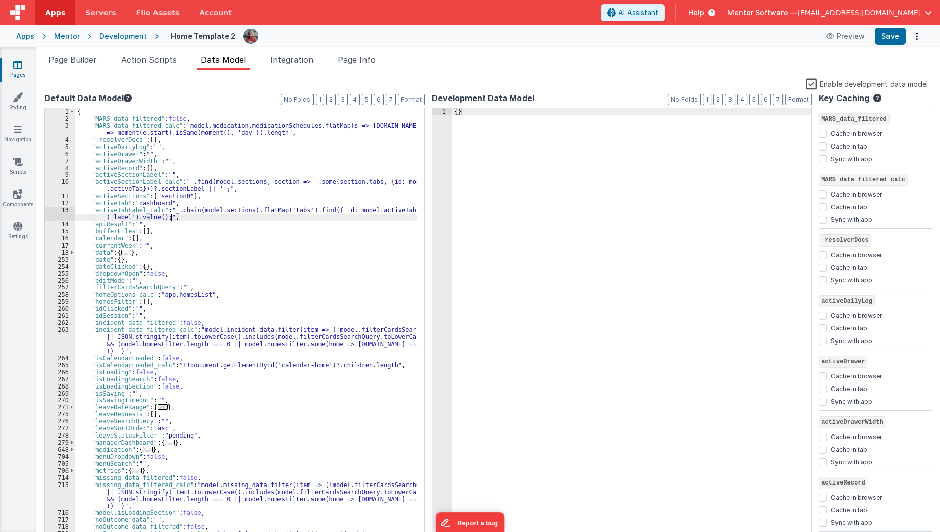
click at [296, 218] on div "{ "MARS_data_filtered" : false , "MARS_data_filtered_calc" : "model.medication.…" at bounding box center [246, 341] width 342 height 467
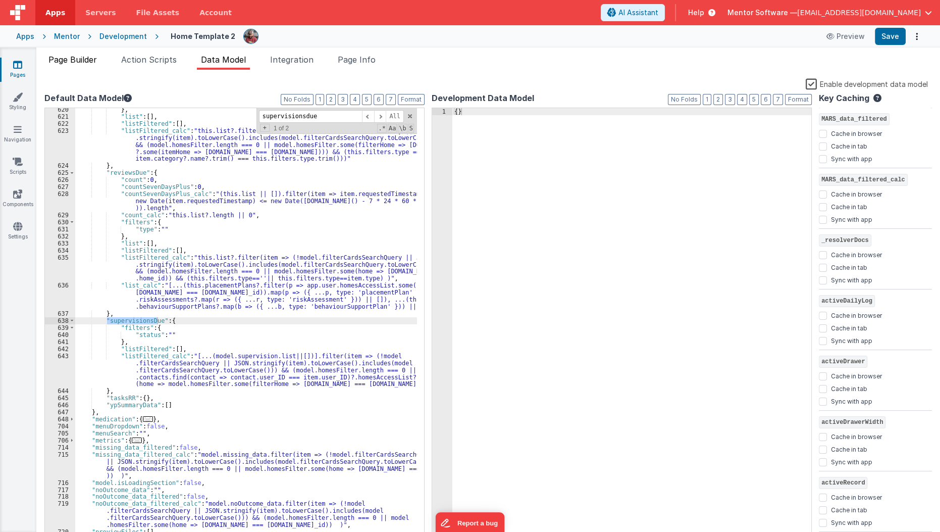
type input "supervisionsdue"
click at [71, 67] on li "Page Builder" at bounding box center [72, 62] width 57 height 16
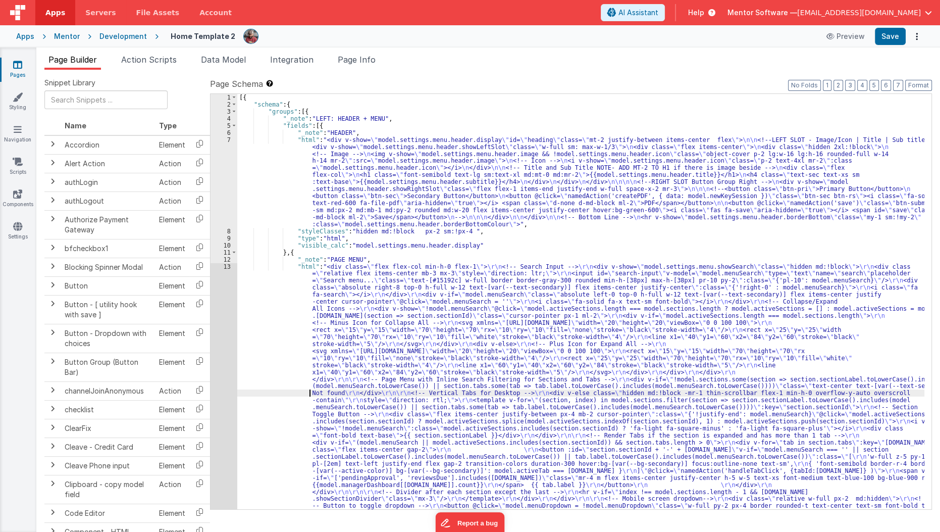
click at [308, 395] on div "[{ "schema" : { "groups" : [{ "_note" : "LEFT: HEADER + MENU" , "fields" : [{ "…" at bounding box center [580, 509] width 687 height 830
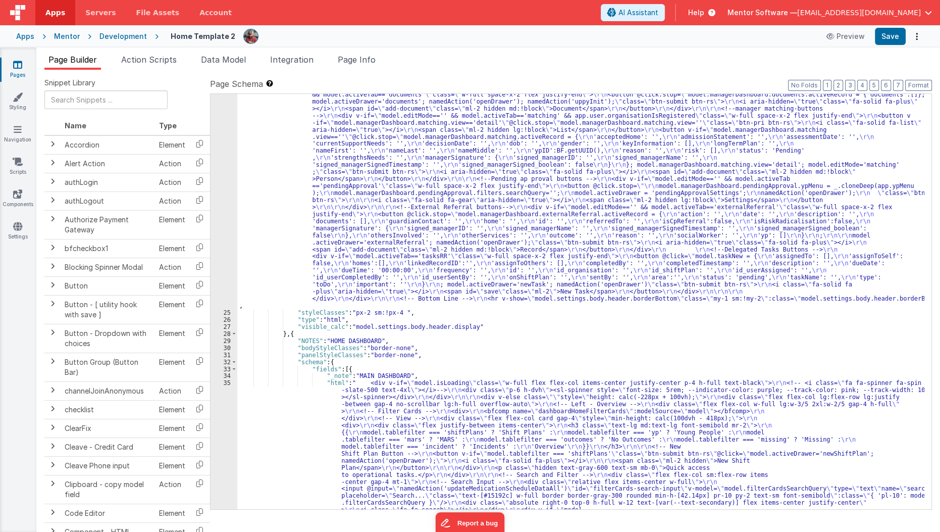
scroll to position [697, 0]
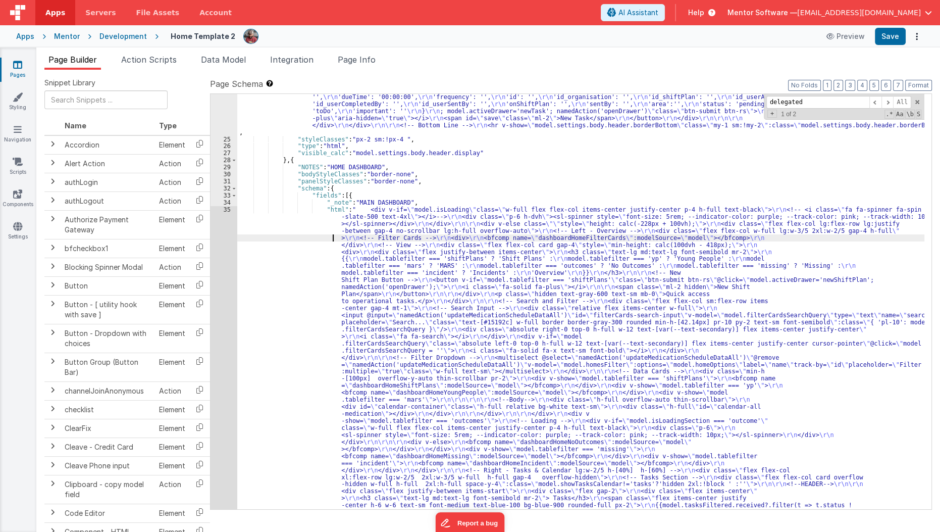
scroll to position [843, 0]
click at [298, 359] on div ""html" : "<div v-show= \" model.settings.body.header.display \" id= \" heading …" at bounding box center [580, 495] width 687 height 1492
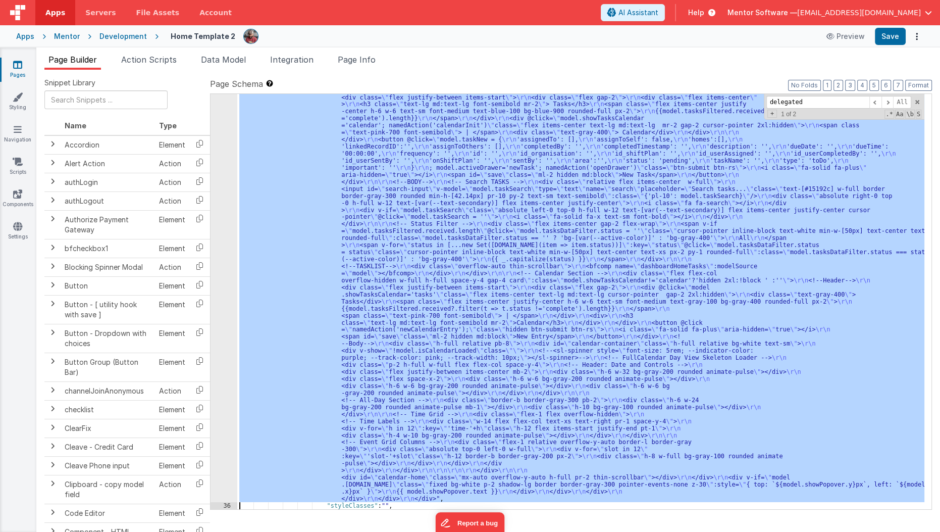
scroll to position [1176, 0]
click at [215, 400] on div "35 36 37 38 39 40 41 42 43 44 45 46 47 48 49 50 51 52 53 54 55 56 57 58 59 60 6…" at bounding box center [223, 367] width 27 height 1111
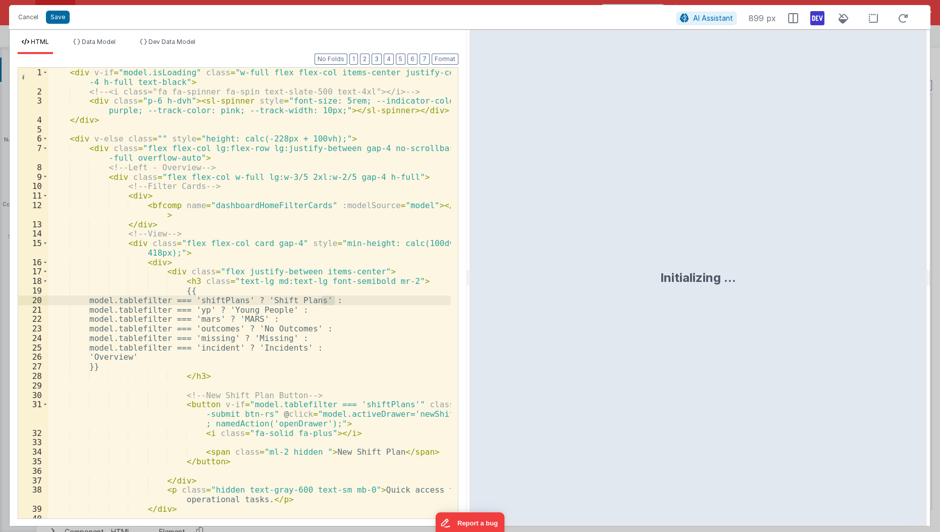
click at [215, 400] on div "< div v-if = "model.isLoading" class = "w-full flex flex-col items-center justi…" at bounding box center [249, 308] width 403 height 480
click at [224, 375] on div "< div v-if = "model.isLoading" class = "w-full flex flex-col items-center justi…" at bounding box center [249, 308] width 403 height 480
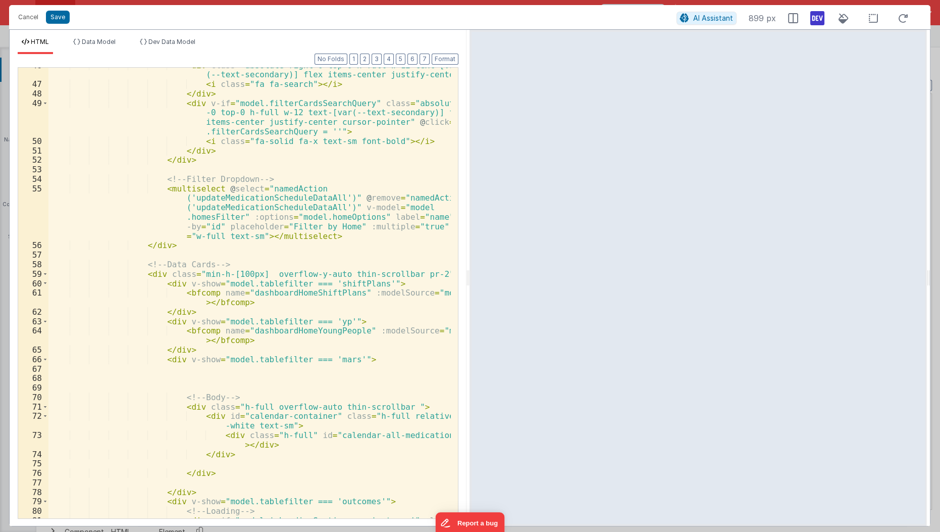
scroll to position [587, 0]
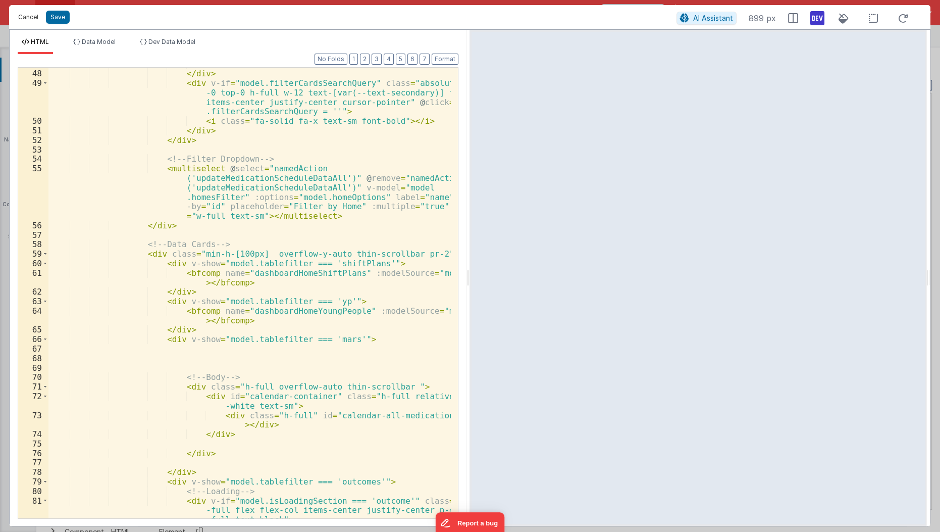
click at [32, 20] on button "Cancel" at bounding box center [28, 17] width 30 height 14
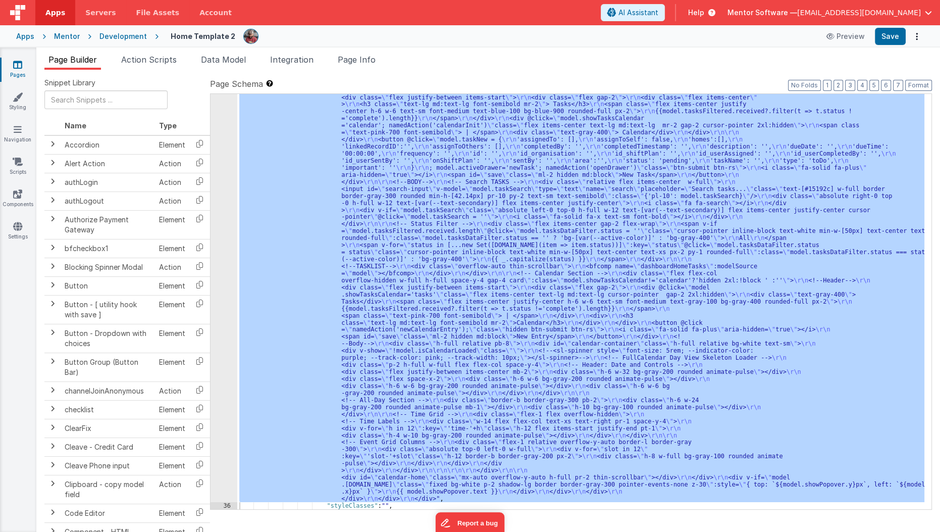
click at [359, 219] on div ""html" : " <div v-if= \" model.isLoading \" class= \" w-full flex flex-col item…" at bounding box center [580, 301] width 687 height 415
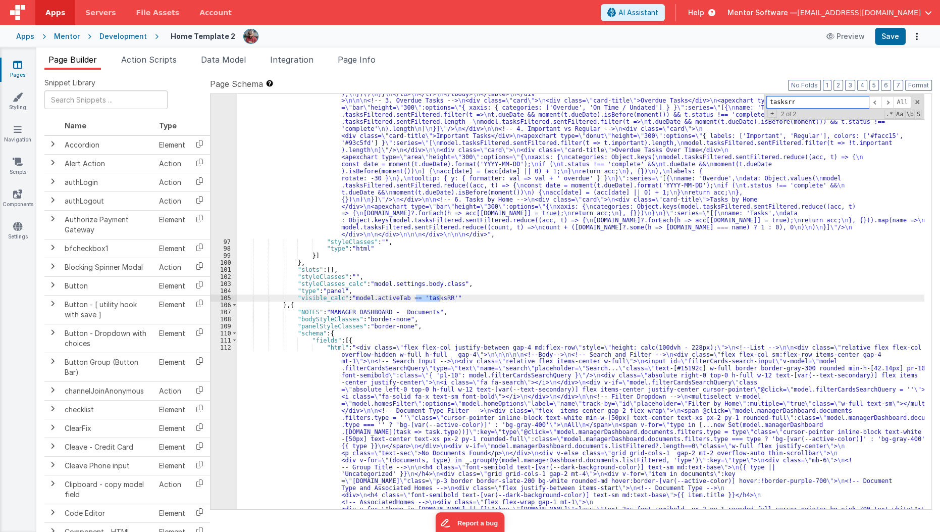
scroll to position [4036, 0]
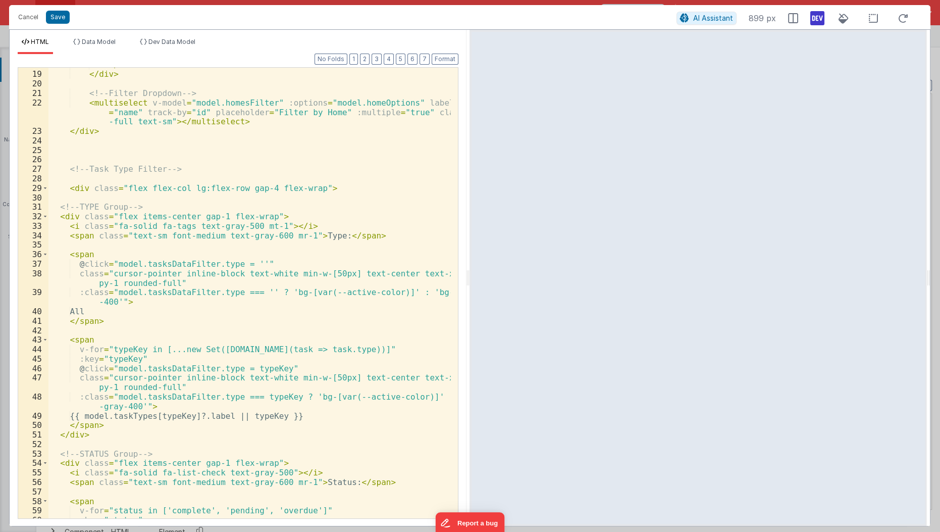
scroll to position [228, 0]
click at [43, 187] on span at bounding box center [45, 185] width 6 height 10
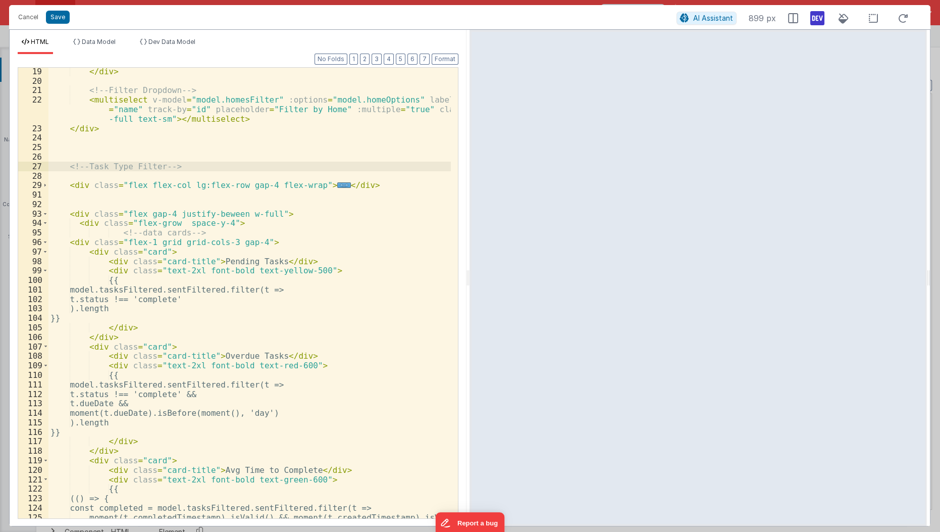
click at [62, 165] on div "</ div > <!-- Filter Dropdown --> < multiselect v-model = "model.homesFilter" :…" at bounding box center [249, 302] width 403 height 470
click at [45, 185] on span at bounding box center [45, 185] width 6 height 10
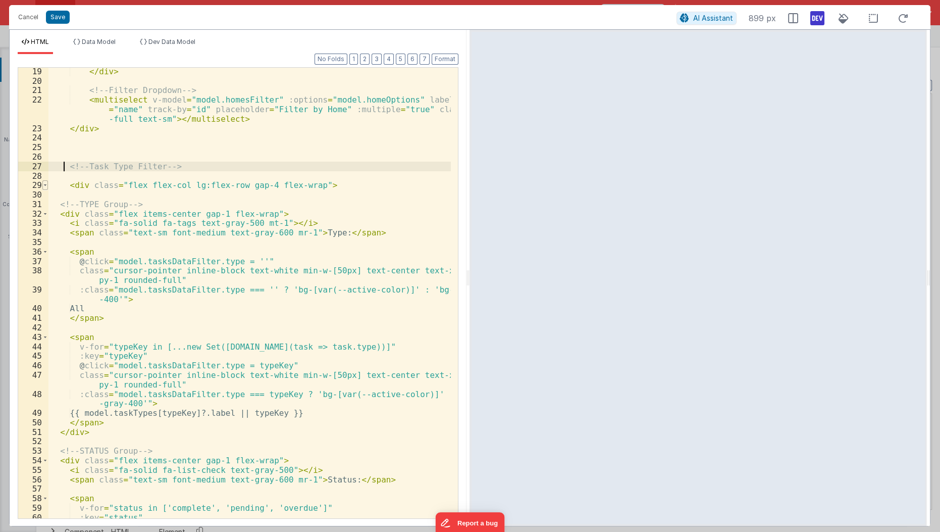
click at [45, 185] on span at bounding box center [45, 185] width 6 height 10
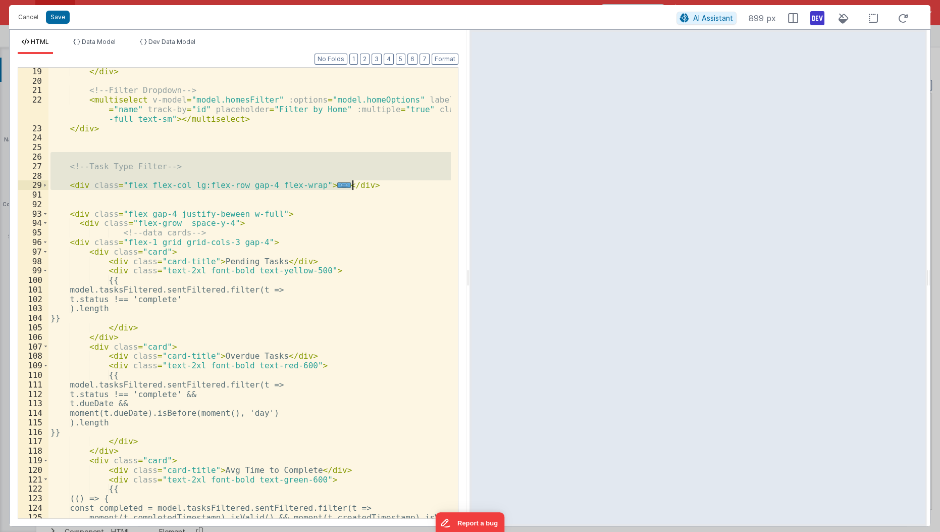
drag, startPoint x: 65, startPoint y: 160, endPoint x: 377, endPoint y: 188, distance: 313.2
click at [377, 188] on div "</ div > <!-- Filter Dropdown --> < multiselect v-model = "model.homesFilter" :…" at bounding box center [249, 302] width 403 height 470
click at [28, 17] on button "Cancel" at bounding box center [28, 17] width 30 height 14
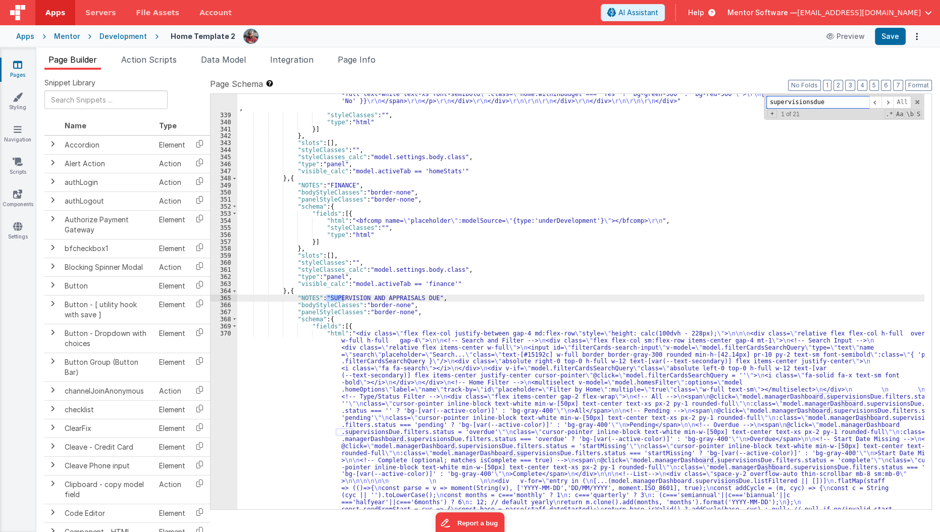
scroll to position [11429, 0]
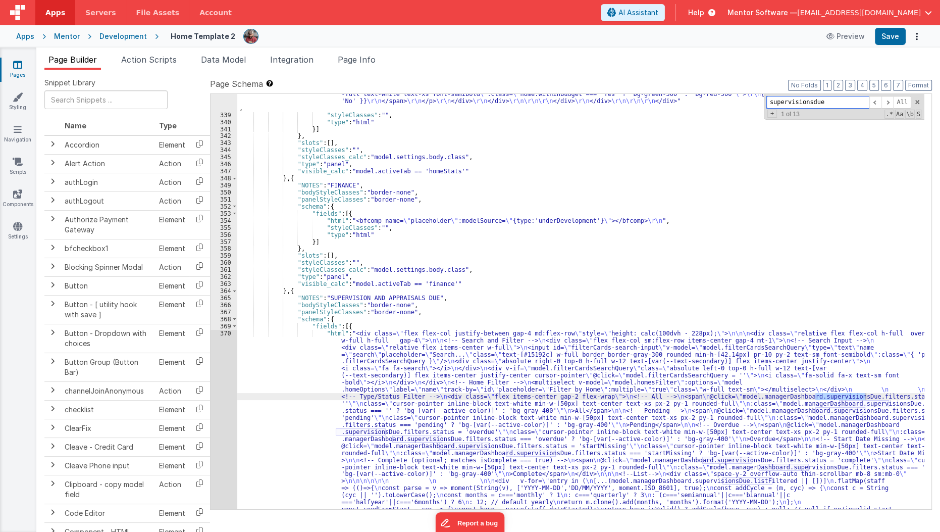
type input "supervisionsdue"
click at [271, 408] on div ""html" : "<bfcomp v-if= \" app.hideOnProduction \" name= \" placeholder \" :mod…" at bounding box center [580, 284] width 687 height 1414
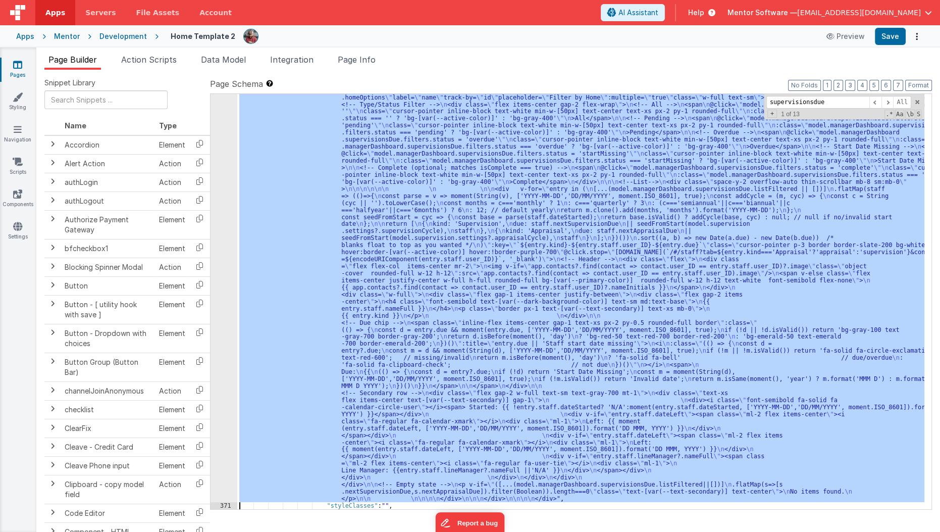
scroll to position [11676, 0]
click at [219, 416] on div "370" at bounding box center [223, 269] width 27 height 464
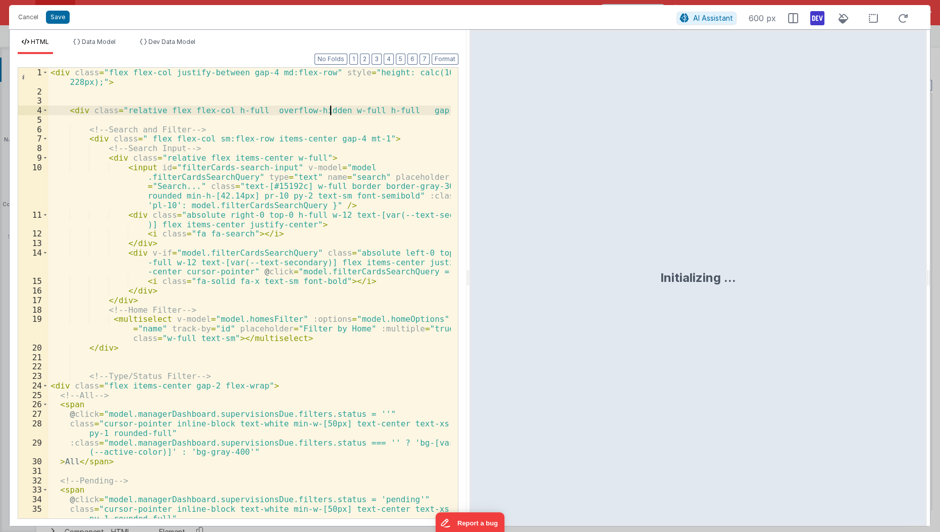
click at [331, 105] on div "< div class = "flex flex-col justify-between gap-4 md:flex-row" style = "height…" at bounding box center [249, 312] width 403 height 489
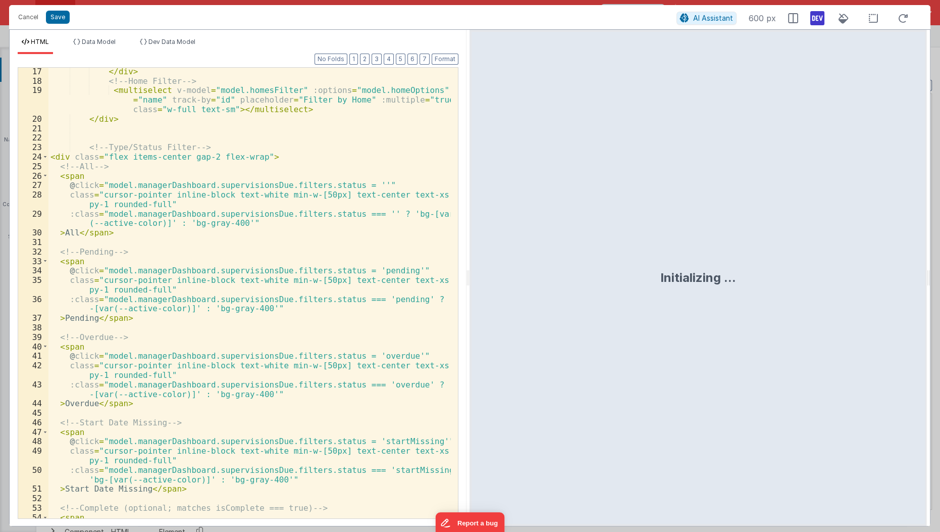
scroll to position [254, 0]
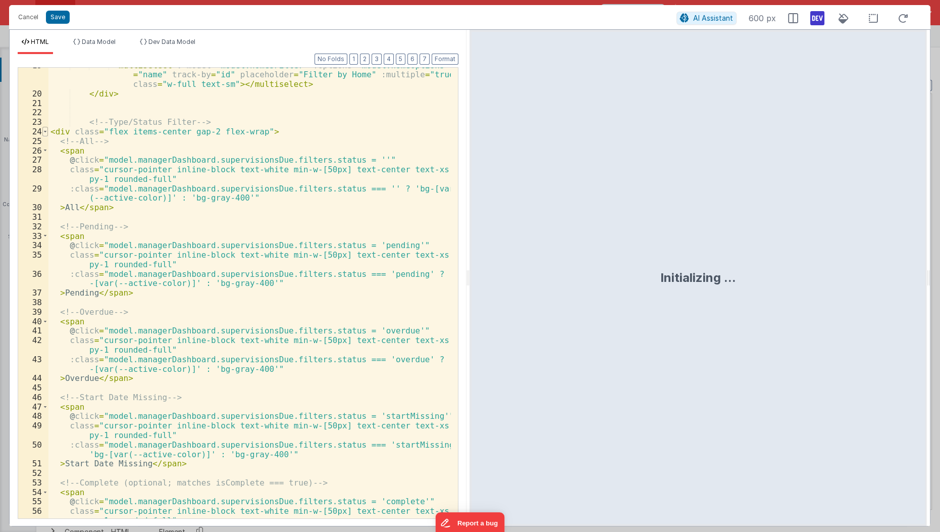
click at [44, 131] on span at bounding box center [45, 132] width 6 height 10
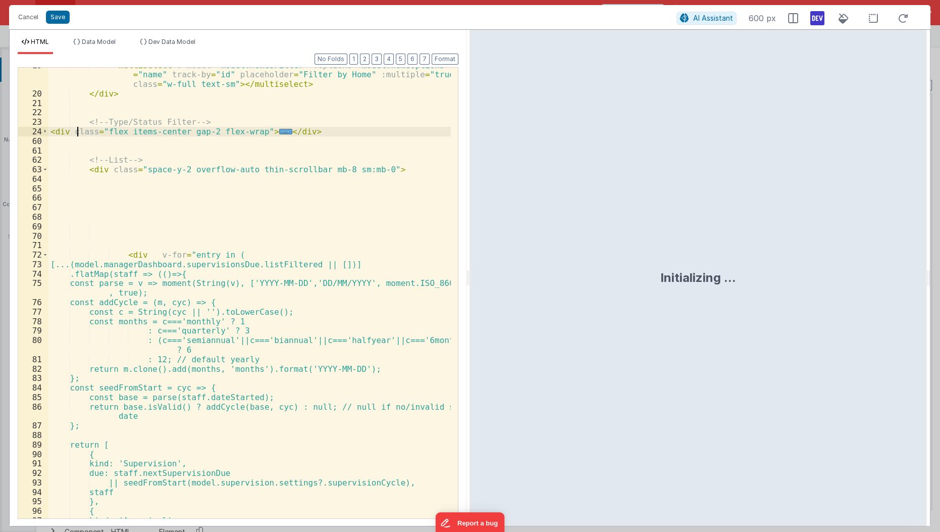
click at [79, 126] on div "< multiselect v-model = "model.homesFilter" :options = "model.homeOptions" labe…" at bounding box center [249, 305] width 403 height 489
click at [78, 119] on div "< multiselect v-model = "model.homesFilter" :options = "model.homeOptions" labe…" at bounding box center [249, 305] width 403 height 489
click at [312, 131] on div "< multiselect v-model = "model.homesFilter" :options = "model.homeOptions" labe…" at bounding box center [249, 305] width 403 height 489
click at [285, 125] on div "< multiselect v-model = "model.homesFilter" :options = "model.homeOptions" labe…" at bounding box center [249, 305] width 403 height 489
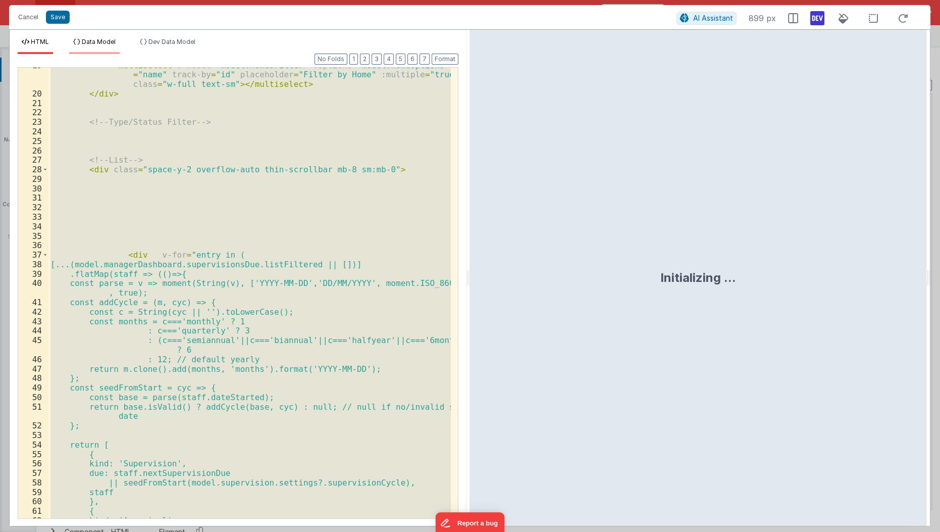
click at [119, 42] on li "Data Model" at bounding box center [94, 46] width 50 height 16
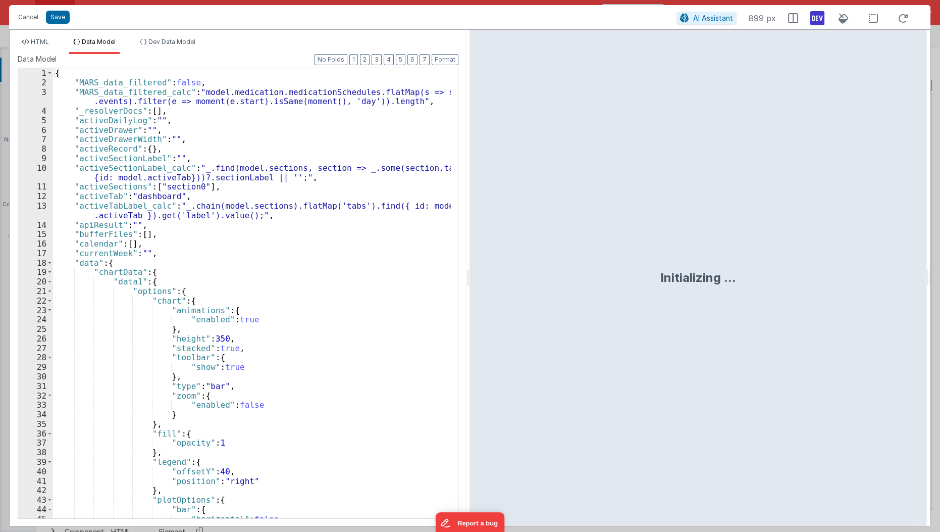
click at [312, 157] on div "{ "MARS_data_filtered" : false , "MARS_data_filtered_calc" : "model.medication.…" at bounding box center [252, 303] width 399 height 470
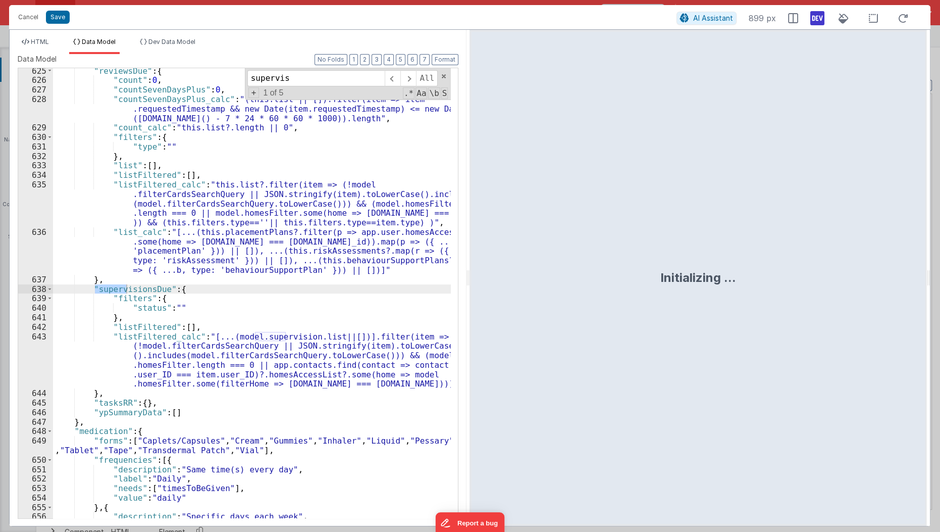
scroll to position [6621, 0]
type input "supervisionsdue"
click at [98, 298] on div ""reviewsDue" : { "count" : 0 , "countSevenDaysPlus" : 0 , "countSevenDaysPlus_c…" at bounding box center [252, 301] width 399 height 470
drag, startPoint x: 95, startPoint y: 286, endPoint x: 115, endPoint y: 310, distance: 30.9
drag, startPoint x: 115, startPoint y: 310, endPoint x: 80, endPoint y: 314, distance: 34.6
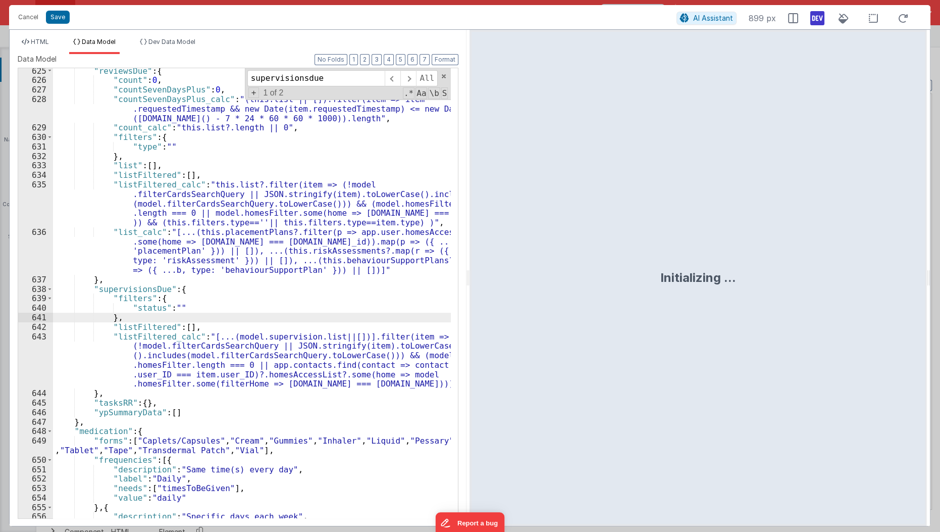
drag, startPoint x: 80, startPoint y: 314, endPoint x: 100, endPoint y: 281, distance: 39.0
click at [100, 281] on div ""reviewsDue" : { "count" : 0 , "countSevenDaysPlus" : 0 , "countSevenDaysPlus_c…" at bounding box center [252, 301] width 399 height 470
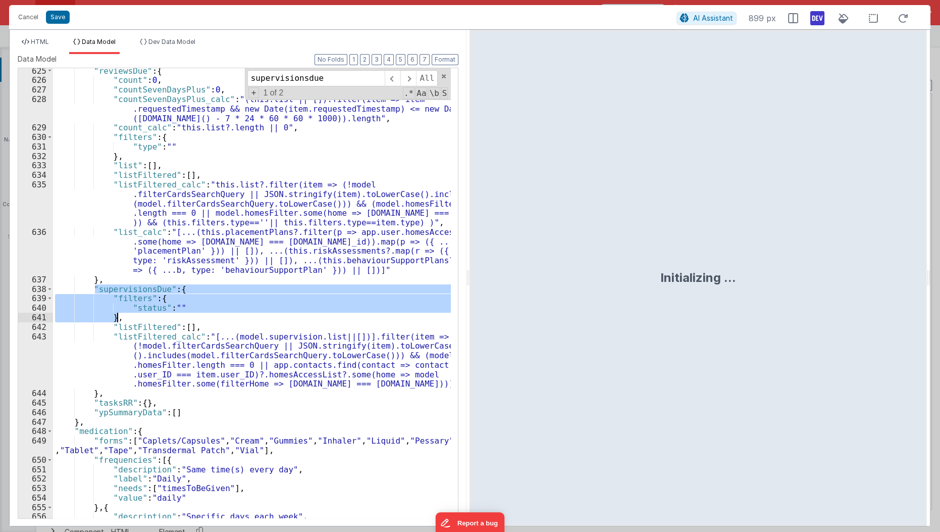
drag, startPoint x: 94, startPoint y: 289, endPoint x: 126, endPoint y: 314, distance: 40.6
click at [126, 314] on div ""reviewsDue" : { "count" : 0 , "countSevenDaysPlus" : 0 , "countSevenDaysPlus_c…" at bounding box center [252, 301] width 399 height 470
click at [203, 310] on div ""reviewsDue" : { "count" : 0 , "countSevenDaysPlus" : 0 , "countSevenDaysPlus_c…" at bounding box center [252, 293] width 398 height 450
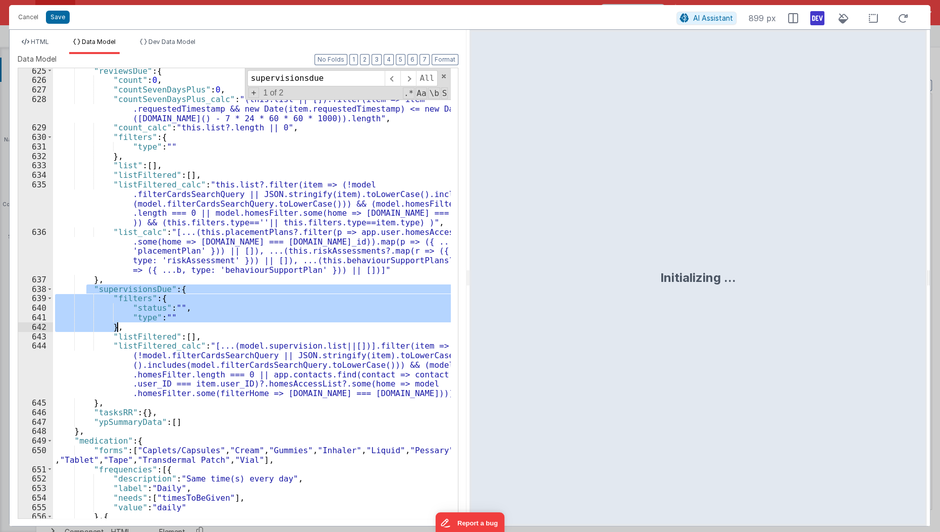
drag, startPoint x: 84, startPoint y: 291, endPoint x: 120, endPoint y: 323, distance: 48.2
click at [120, 323] on div ""reviewsDue" : { "count" : 0 , "countSevenDaysPlus" : 0 , "countSevenDaysPlus_c…" at bounding box center [252, 301] width 399 height 470
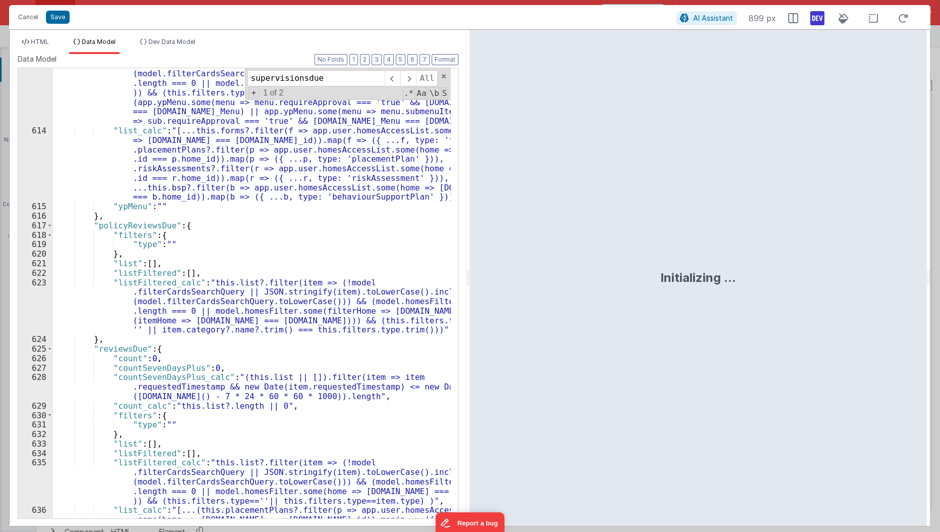
scroll to position [6464, 0]
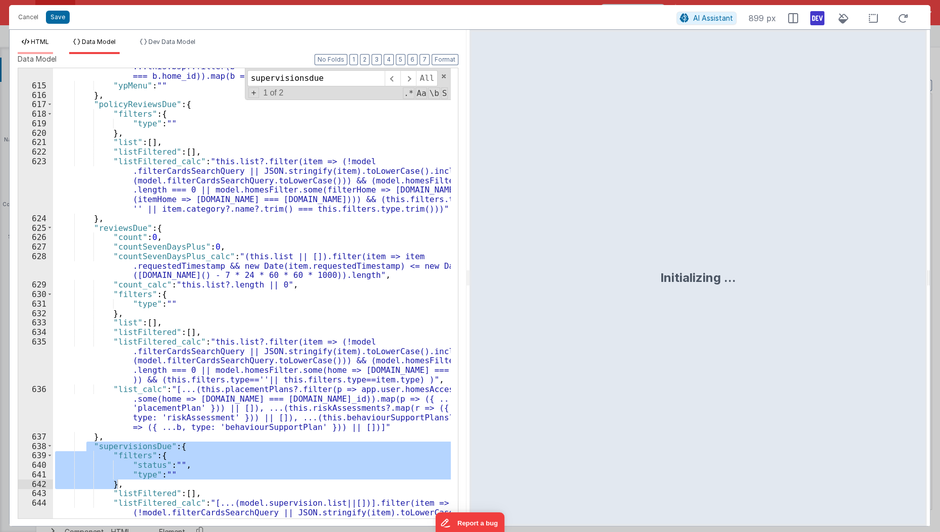
click at [49, 49] on li "HTML" at bounding box center [35, 46] width 35 height 16
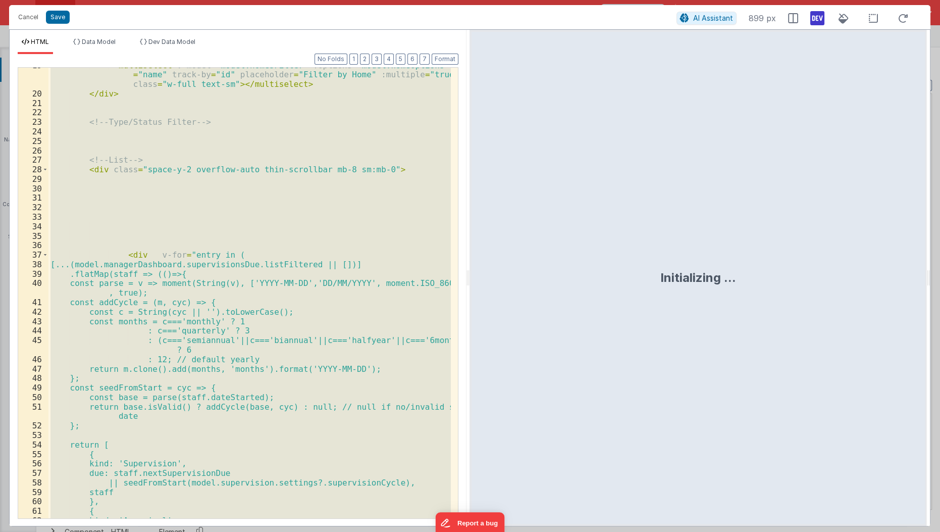
click at [107, 135] on div "< multiselect v-model = "model.homesFilter" :options = "model.homeOptions" labe…" at bounding box center [249, 293] width 402 height 450
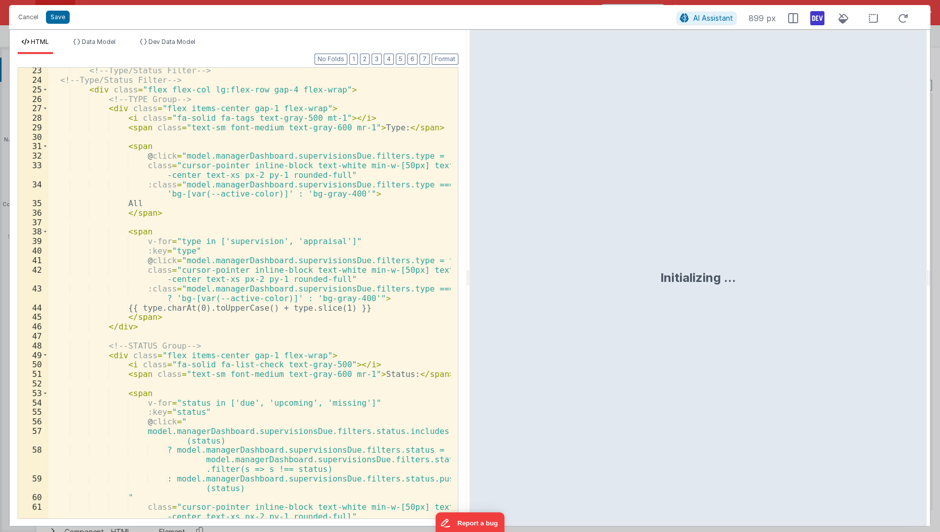
scroll to position [305, 0]
click at [42, 90] on span at bounding box center [45, 90] width 6 height 10
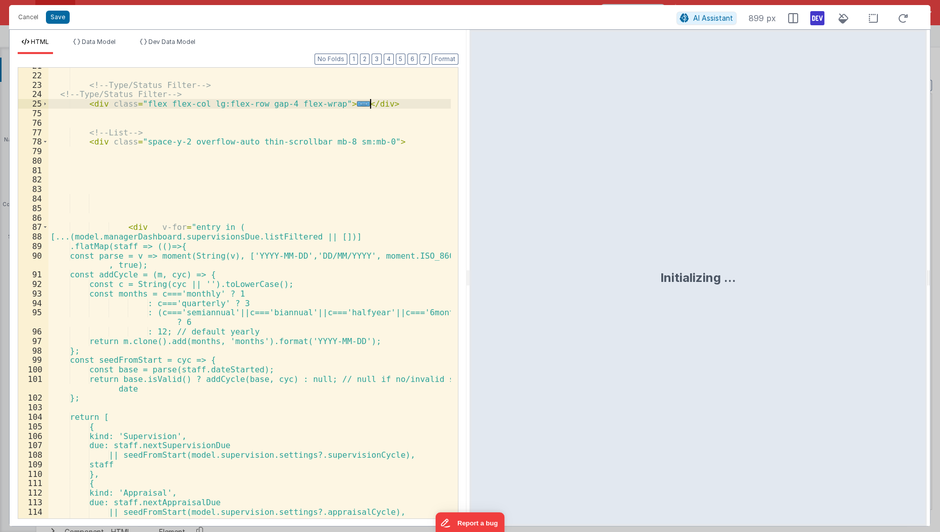
scroll to position [290, 0]
click at [216, 81] on div "<!-- Type/Status Filter --> <!-- Type/Status Filter --> < div class = "flex fle…" at bounding box center [249, 297] width 403 height 470
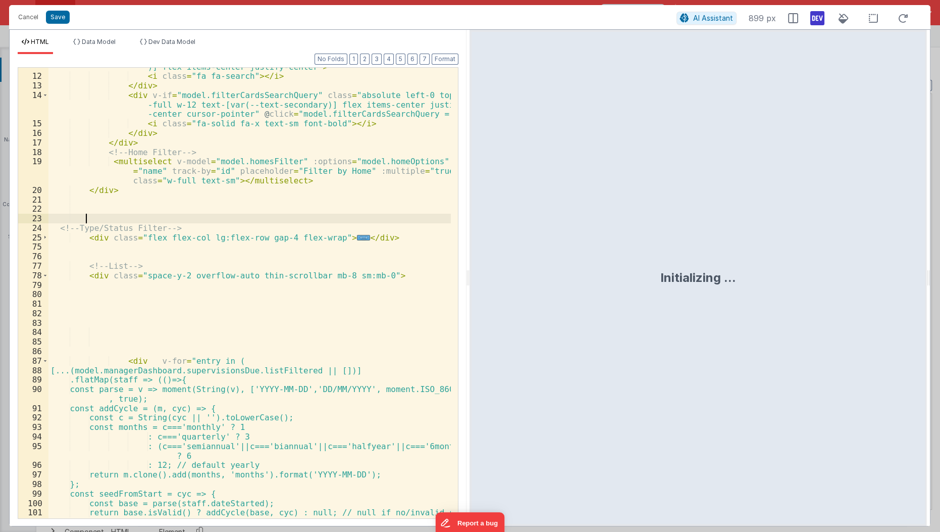
scroll to position [157, 0]
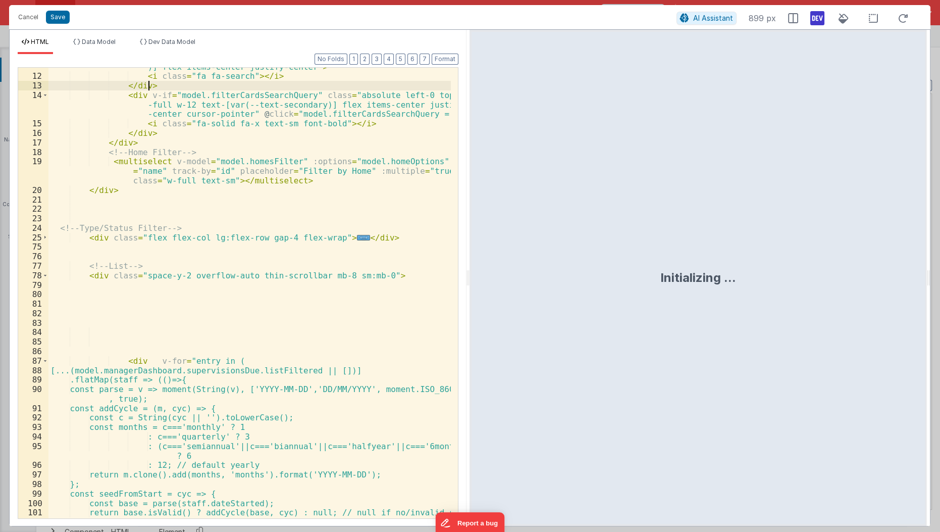
click at [216, 81] on div "< div class = "absolute right-0 top-0 h-full w-12 text-[var(--text-secondary )]…" at bounding box center [249, 296] width 403 height 489
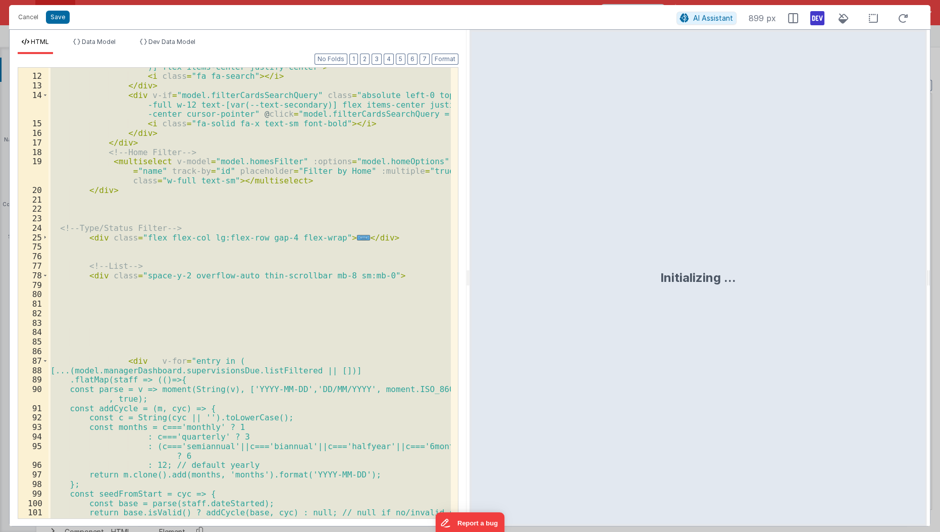
click at [227, 302] on div "< div class = "absolute right-0 top-0 h-full w-12 text-[var(--text-secondary )]…" at bounding box center [249, 293] width 402 height 450
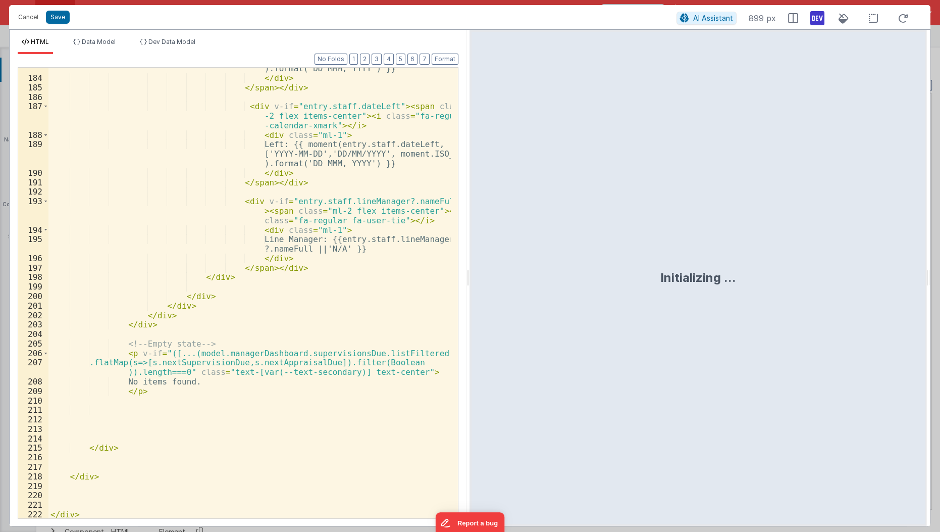
scroll to position [1644, 0]
click at [165, 422] on div "Left: {{ moment(entry.staff.dateLeft, ['YYYY-MM-DD','DD/MM/YYYY', moment.ISO_86…" at bounding box center [249, 289] width 403 height 489
click at [129, 355] on div "Left: {{ moment(entry.staff.dateLeft, ['YYYY-MM-DD','DD/MM/YYYY', moment.ISO_86…" at bounding box center [249, 289] width 403 height 489
click at [117, 349] on div "Left: {{ moment(entry.staff.dateLeft, ['YYYY-MM-DD','DD/MM/YYYY', moment.ISO_86…" at bounding box center [249, 289] width 403 height 489
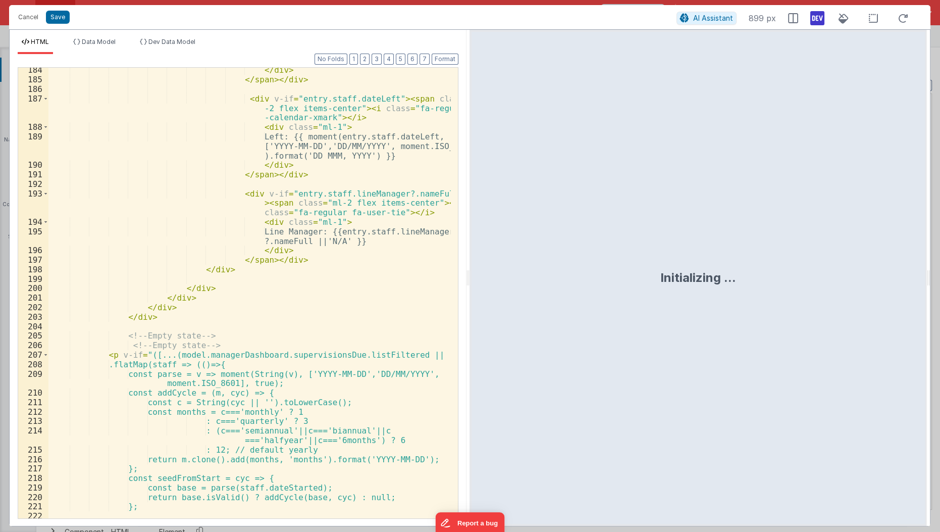
scroll to position [1652, 0]
click at [244, 334] on div "</ div > </ span > </ div > < div v-if = "entry.staff.dateLeft" > < span class …" at bounding box center [249, 300] width 403 height 470
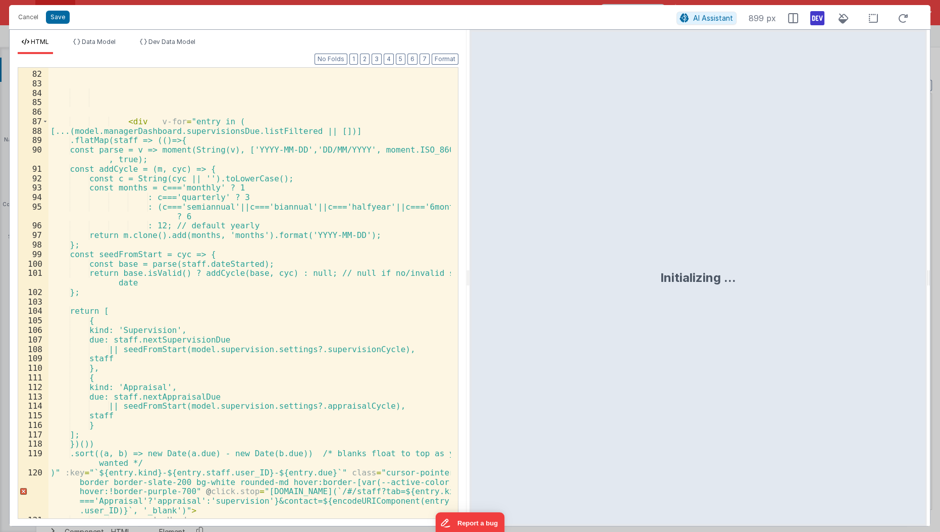
scroll to position [397, 0]
click at [150, 118] on div "< div v-for = "entry in ( [...(model.managerDashboard.supervisionsDue.listFilte…" at bounding box center [249, 295] width 403 height 470
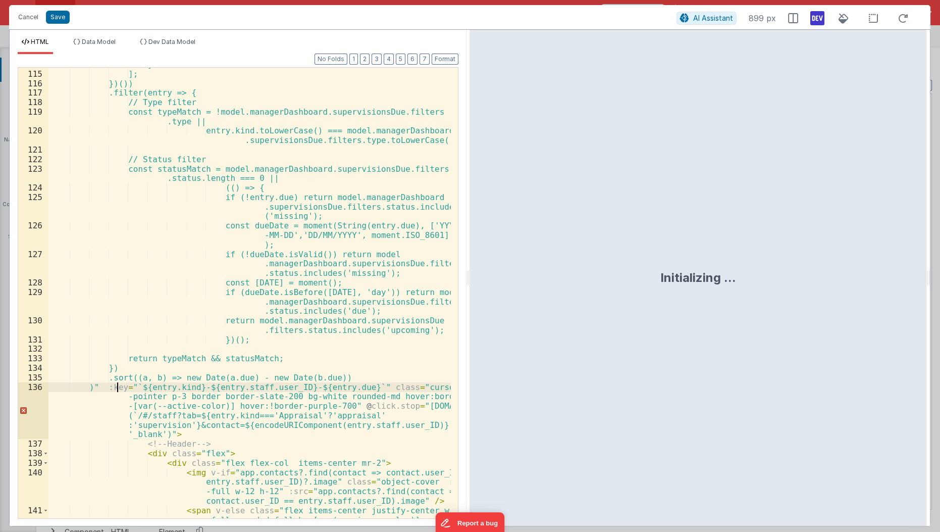
scroll to position [762, 0]
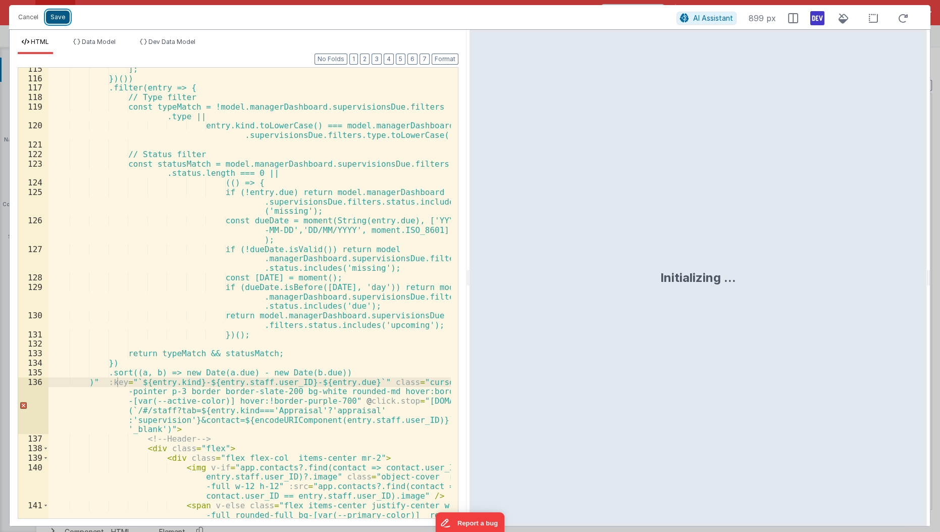
click at [61, 17] on button "Save" at bounding box center [58, 17] width 24 height 13
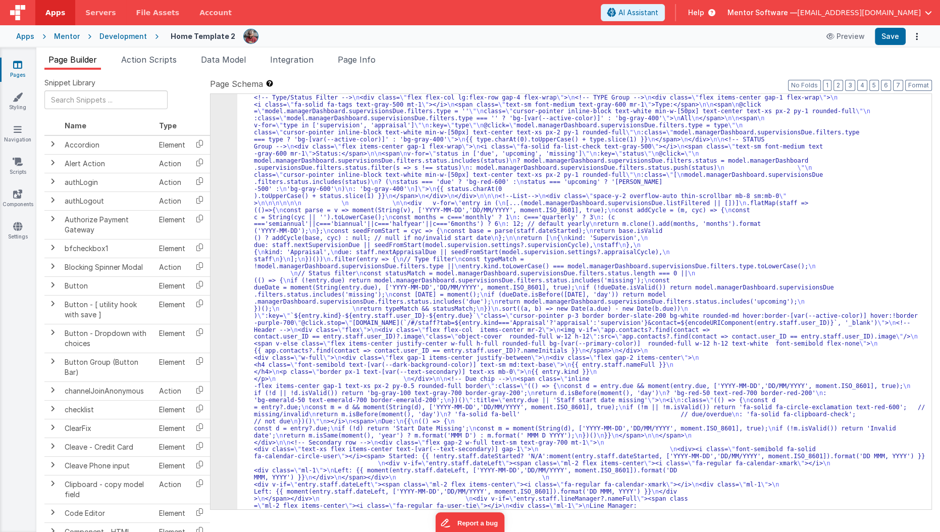
scroll to position [11597, 0]
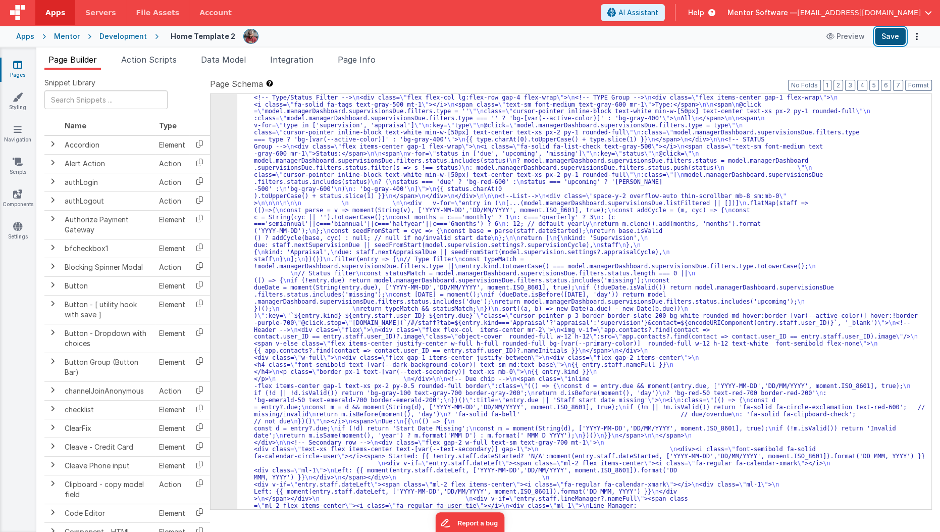
click at [899, 41] on button "Save" at bounding box center [890, 36] width 31 height 17
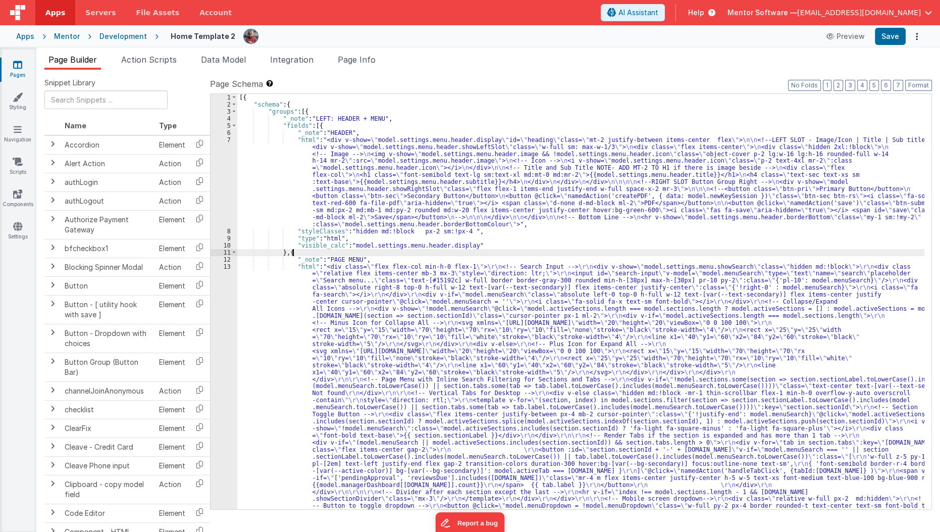
click at [595, 253] on div "[{ "schema" : { "groups" : [{ "_note" : "LEFT: HEADER + MENU" , "fields" : [{ "…" at bounding box center [580, 509] width 687 height 830
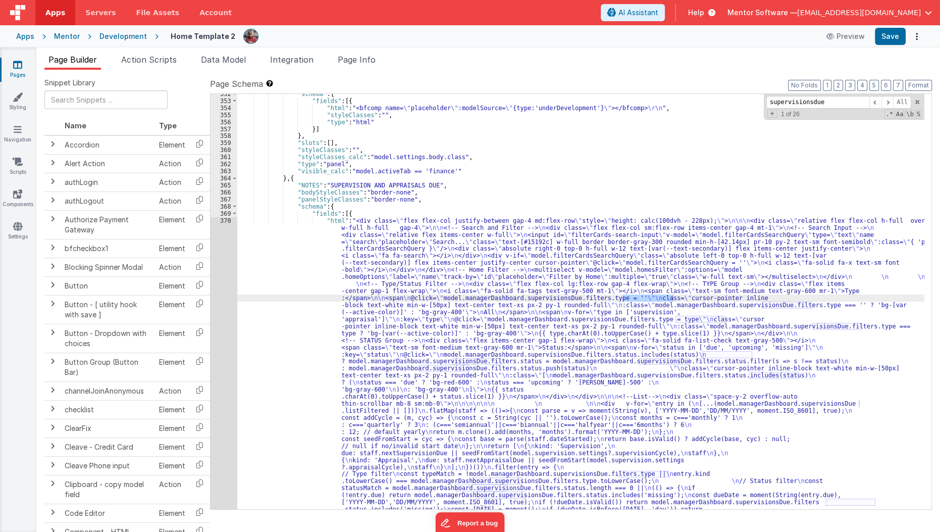
scroll to position [11397, 0]
type input "supervisionsdue"
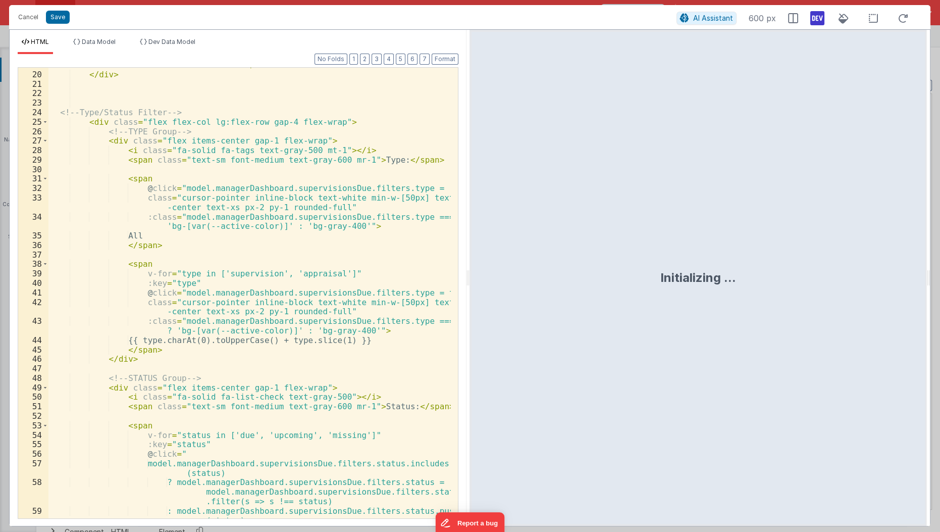
scroll to position [311, 0]
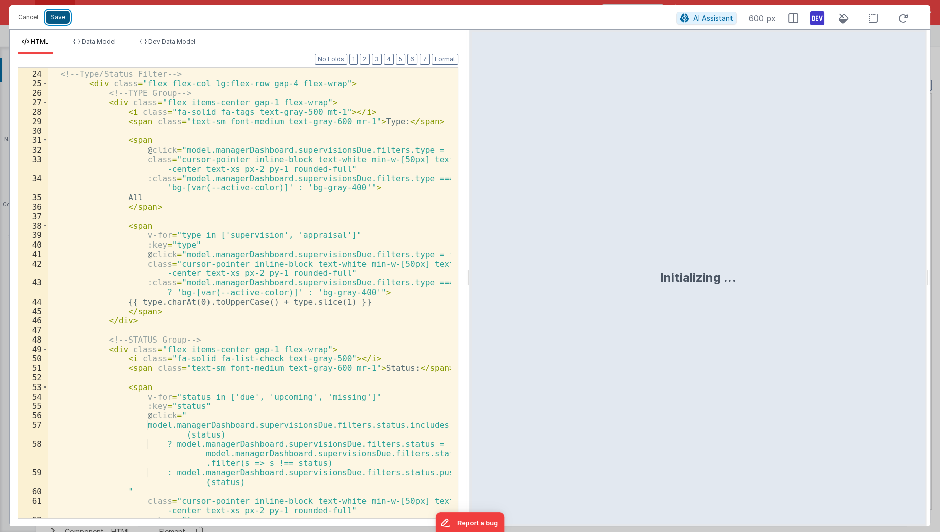
click at [64, 19] on button "Save" at bounding box center [58, 17] width 24 height 13
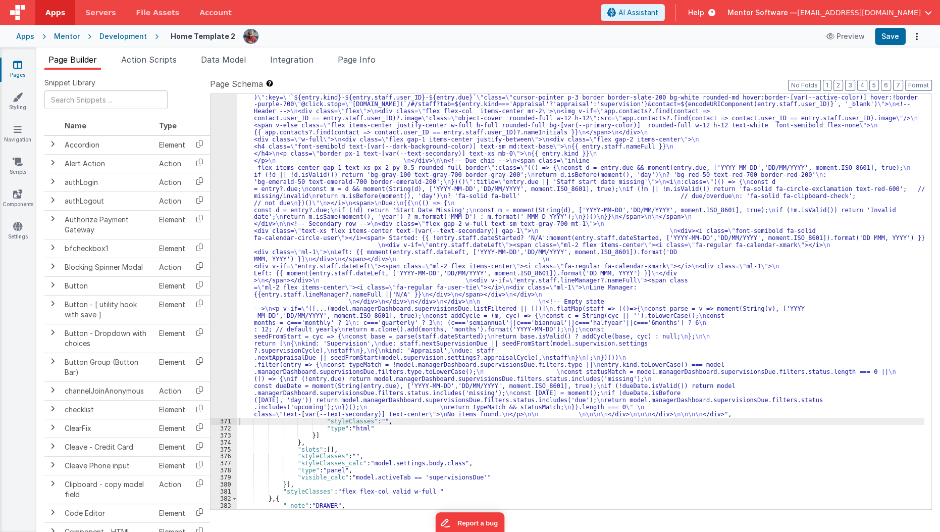
scroll to position [11780, 0]
click at [890, 39] on button "Save" at bounding box center [890, 36] width 31 height 17
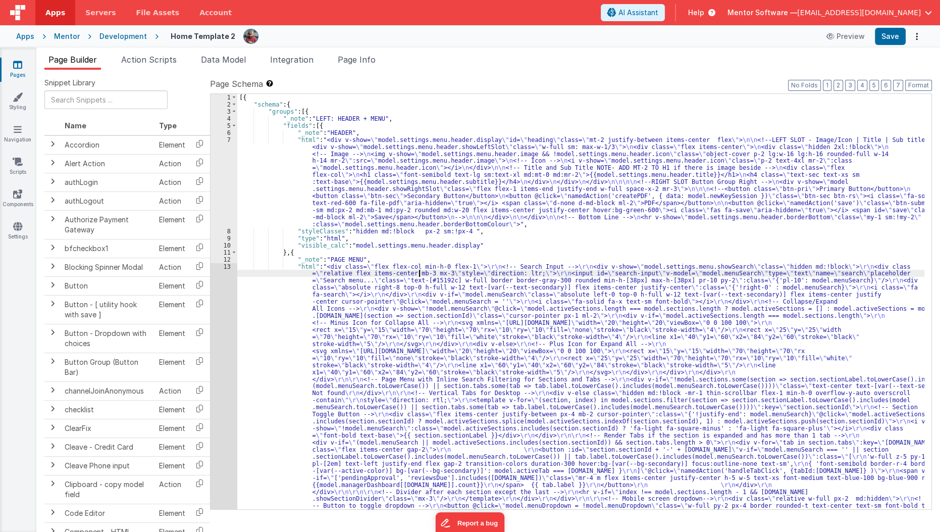
click at [418, 270] on div "[{ "schema" : { "groups" : [{ "_note" : "LEFT: HEADER + MENU" , "fields" : [{ "…" at bounding box center [580, 509] width 687 height 830
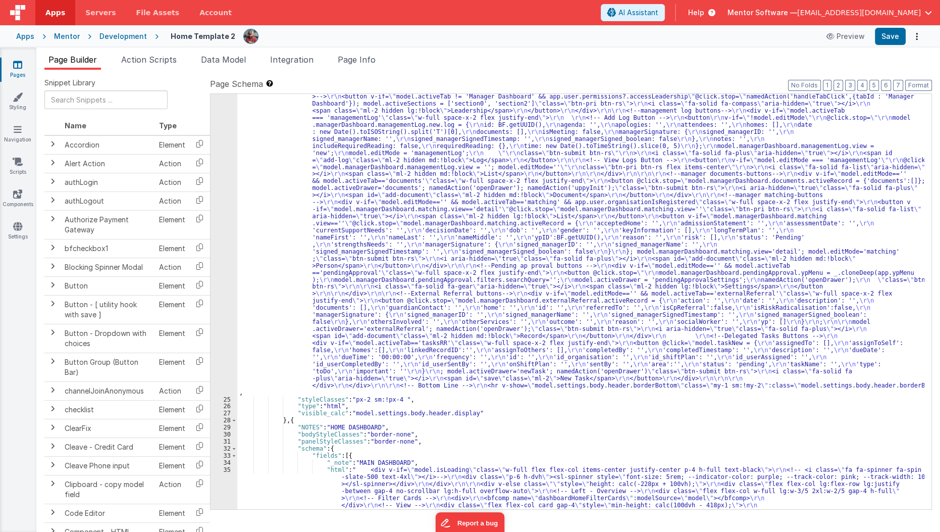
scroll to position [652, 0]
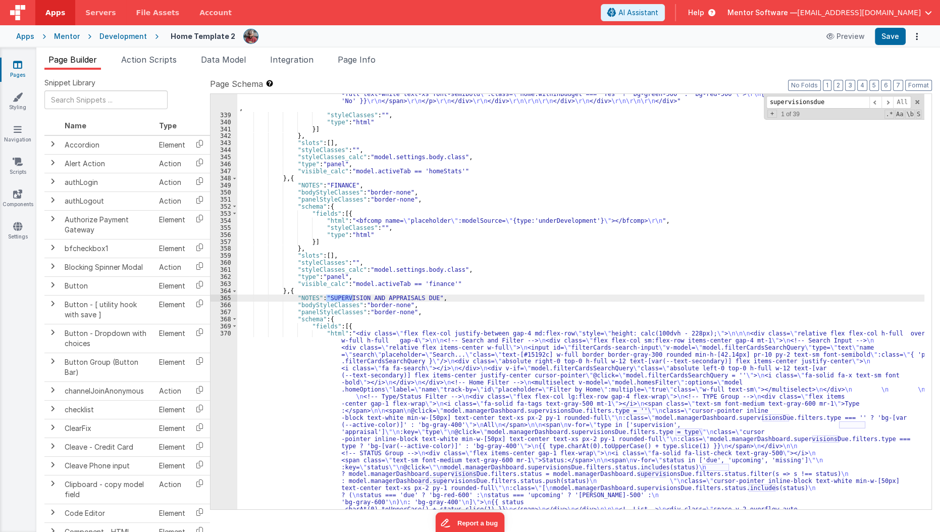
scroll to position [11304, 0]
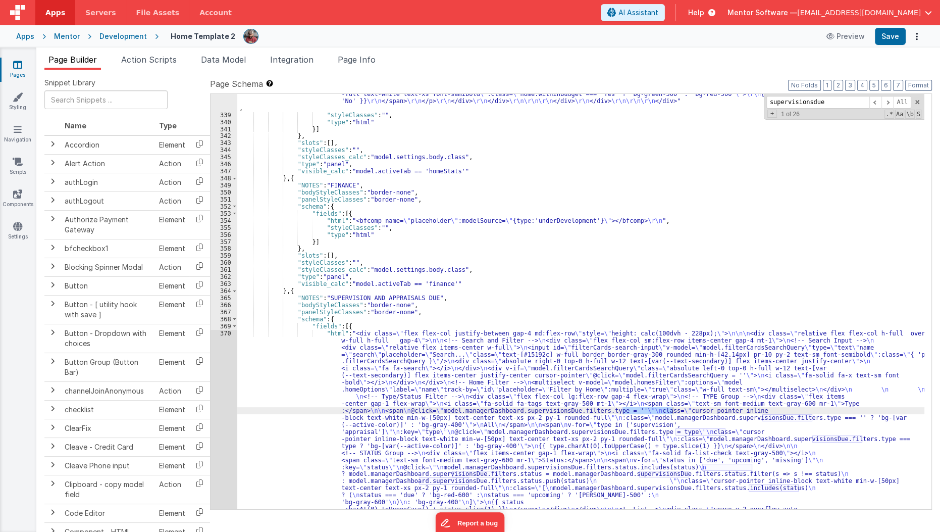
type input "supervisionsdue"
click at [296, 426] on div ""html" : "<bfcomp v-if= \" app.hideOnProduction \" name= \" placeholder \" :mod…" at bounding box center [580, 393] width 687 height 1632
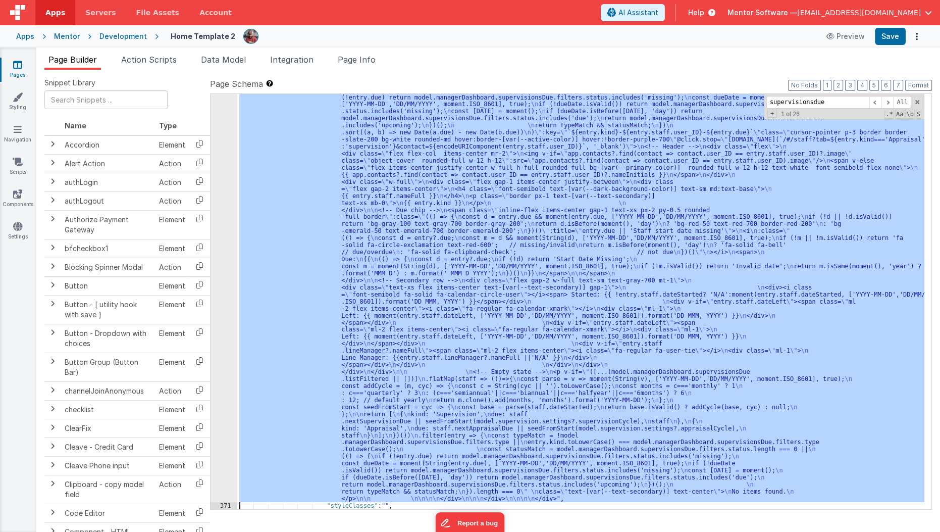
scroll to position [11730, 0]
click at [226, 443] on div "370" at bounding box center [223, 160] width 27 height 682
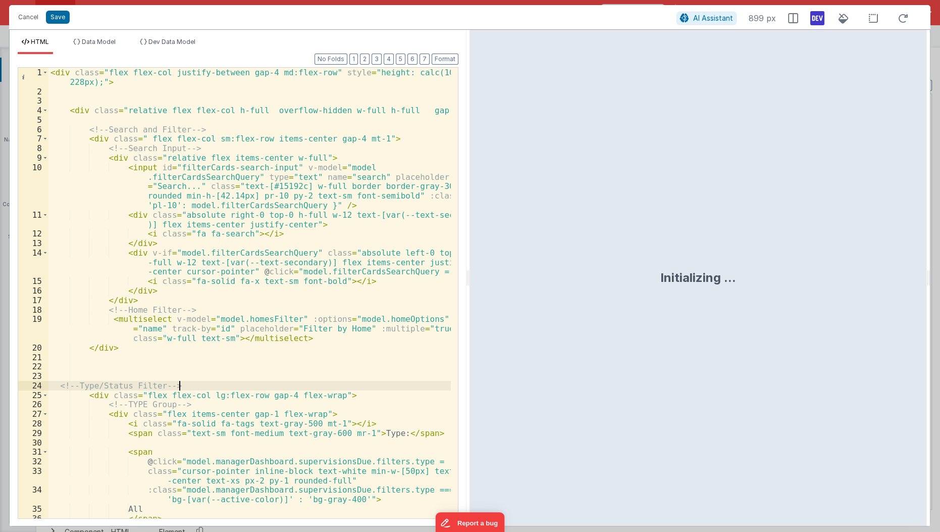
click at [251, 386] on div "< div class = "flex flex-col justify-between gap-4 md:flex-row" style = "height…" at bounding box center [249, 308] width 403 height 480
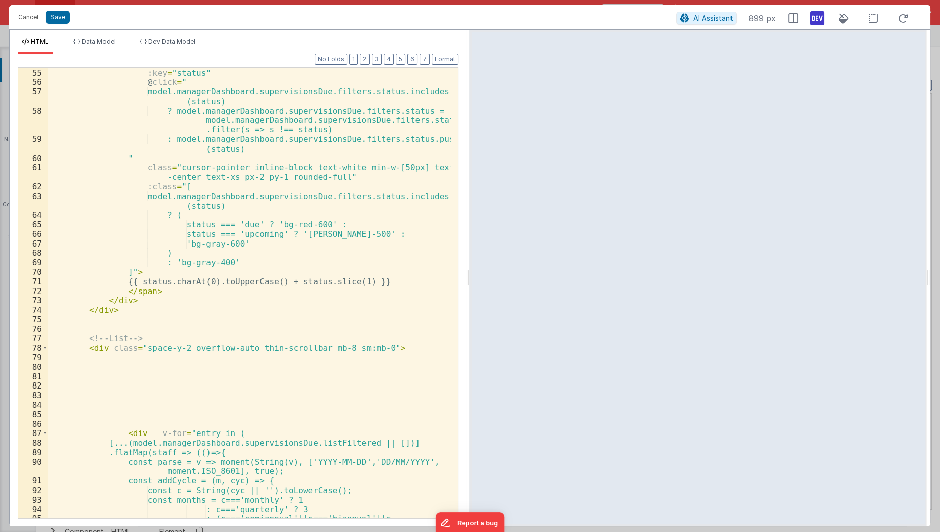
scroll to position [644, 0]
click at [189, 179] on div "v-for = "status in ['due', 'upcoming', 'missing']" :key = "status" @ click = " …" at bounding box center [249, 299] width 403 height 480
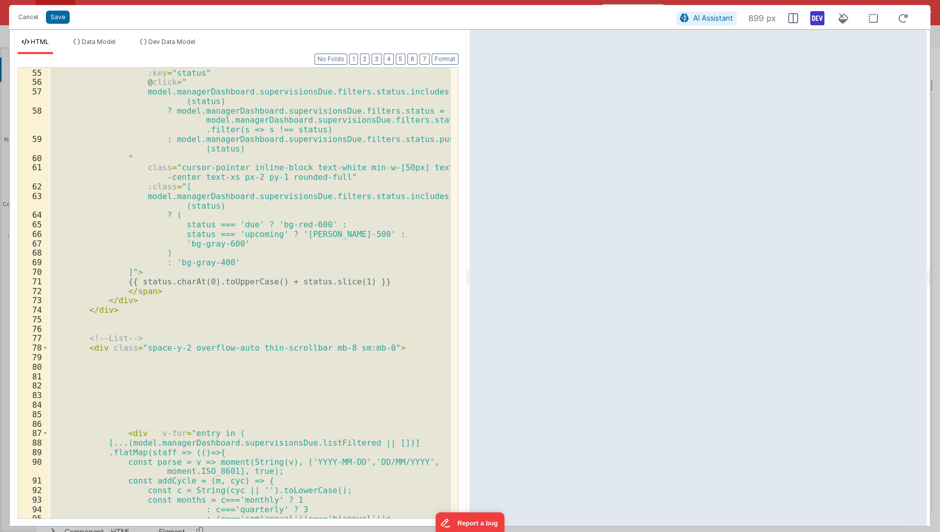
click at [213, 268] on div "v-for = "status in ['due', 'upcoming', 'missing']" :key = "status" @ click = " …" at bounding box center [249, 293] width 402 height 450
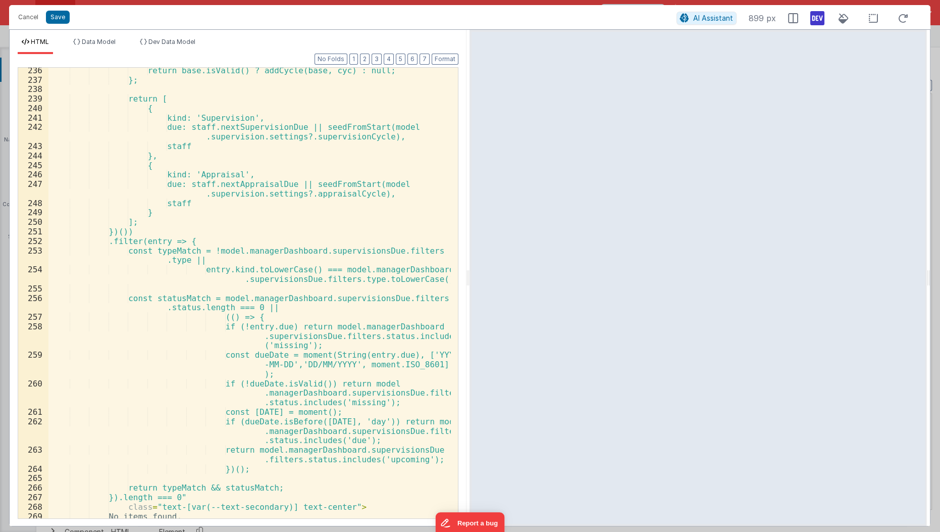
scroll to position [3057, 0]
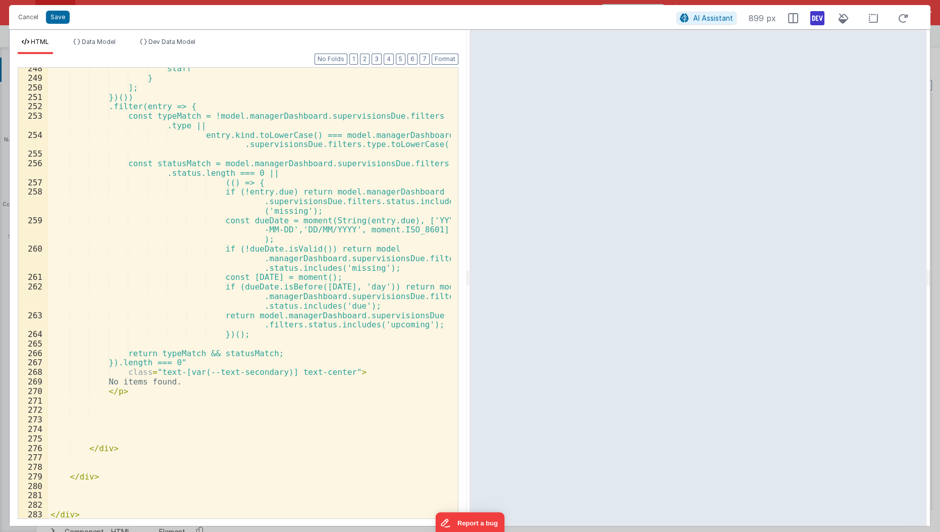
drag, startPoint x: 456, startPoint y: 202, endPoint x: 5, endPoint y: 8, distance: 490.9
click at [131, 360] on div "staff } ]; })()) .filter(entry => { const typeMatch = !model.managerDashboard.s…" at bounding box center [249, 299] width 403 height 470
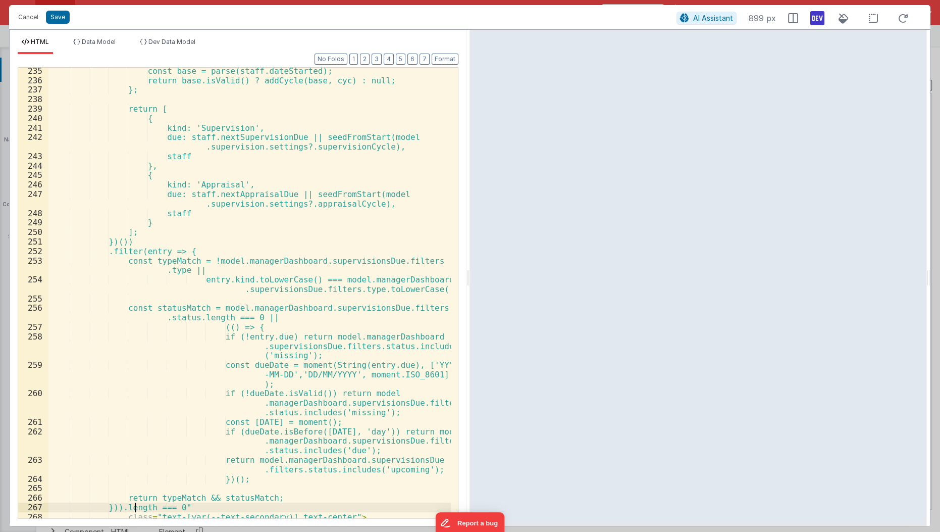
scroll to position [2912, 0]
click at [67, 20] on button "Save" at bounding box center [58, 17] width 24 height 13
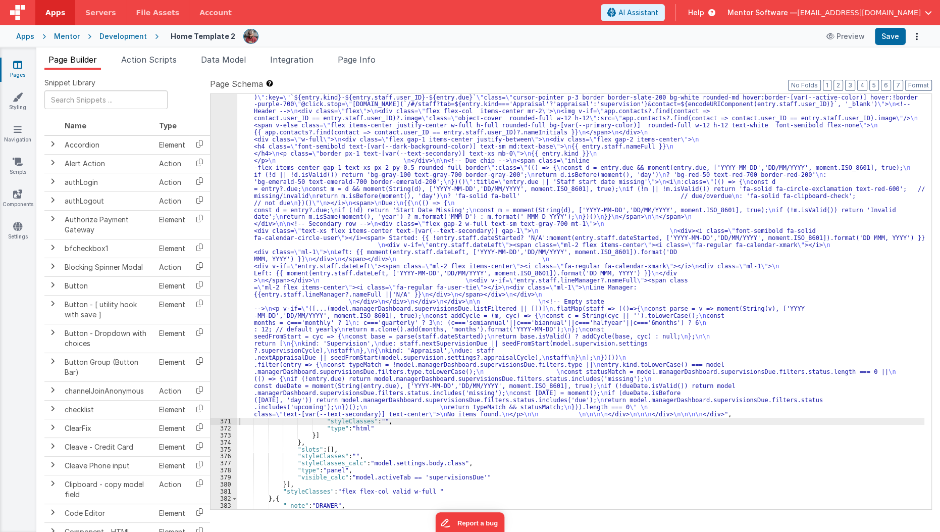
scroll to position [11780, 0]
click at [890, 41] on button "Save" at bounding box center [890, 36] width 31 height 17
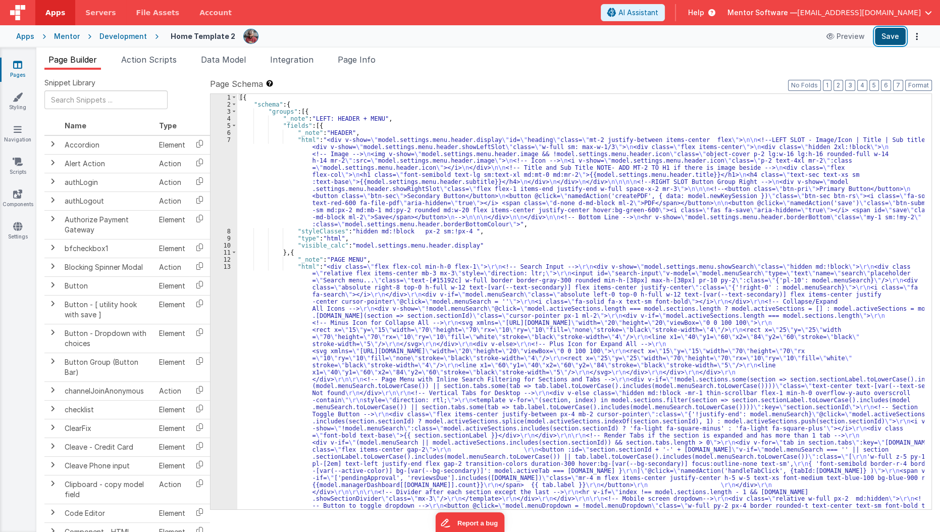
click at [885, 37] on button "Save" at bounding box center [890, 36] width 31 height 17
click at [376, 263] on div "[{ "schema" : { "groups" : [{ "_note" : "LEFT: HEADER + MENU" , "fields" : [{ "…" at bounding box center [580, 509] width 687 height 830
click at [221, 57] on span "Data Model" at bounding box center [223, 60] width 45 height 10
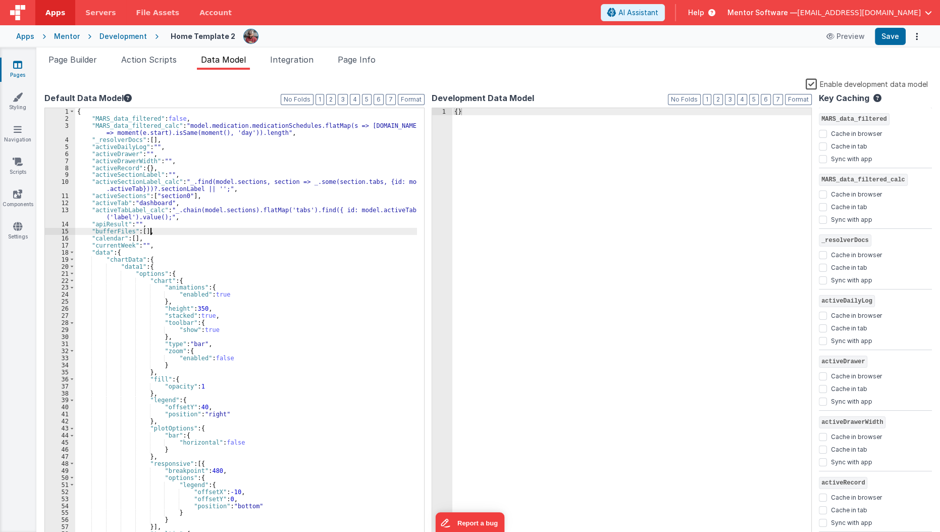
click at [337, 232] on div "{ "MARS_data_filtered" : false , "MARS_data_filtered_calc" : "model.medication.…" at bounding box center [246, 331] width 342 height 446
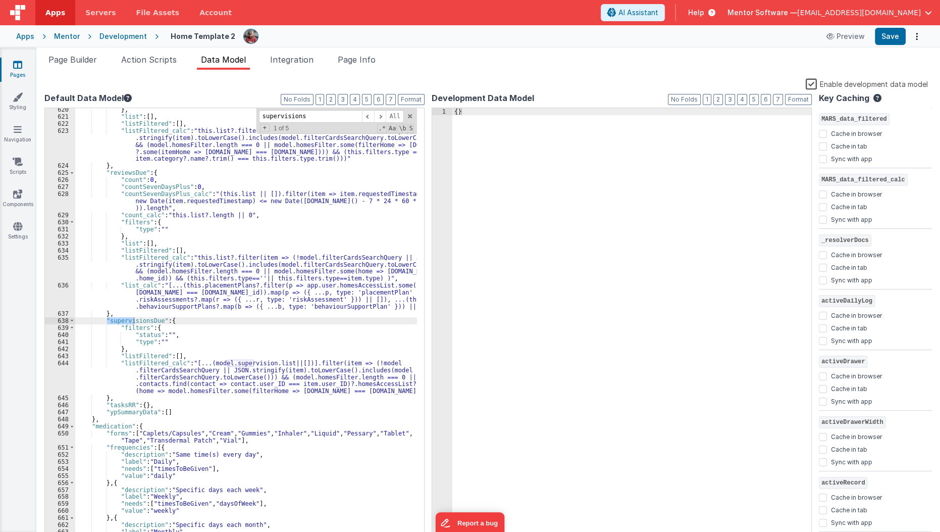
scroll to position [4744, 0]
type input "supervisionsdue"
click at [166, 336] on div "} , "list" : [ ] , "listFiltered" : [ ] , "listFiltered_calc" : "this.list?.fil…" at bounding box center [246, 329] width 342 height 446
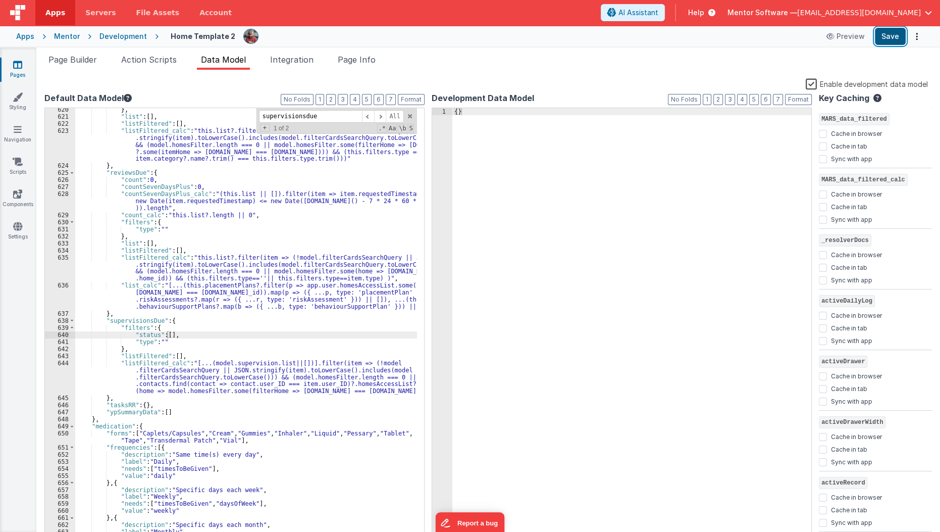
click at [890, 33] on button "Save" at bounding box center [890, 36] width 31 height 17
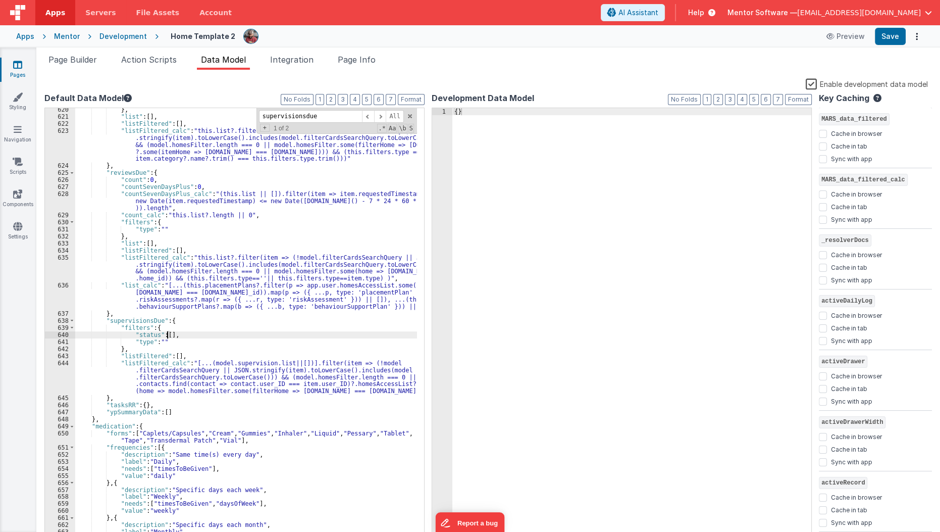
click at [167, 334] on div "} , "list" : [ ] , "listFiltered" : [ ] , "listFiltered_calc" : "this.list?.fil…" at bounding box center [246, 329] width 342 height 446
click at [816, 83] on label "Enable development data model" at bounding box center [867, 84] width 122 height 12
click at [0, 0] on input "Enable development data model" at bounding box center [0, 0] width 0 height 0
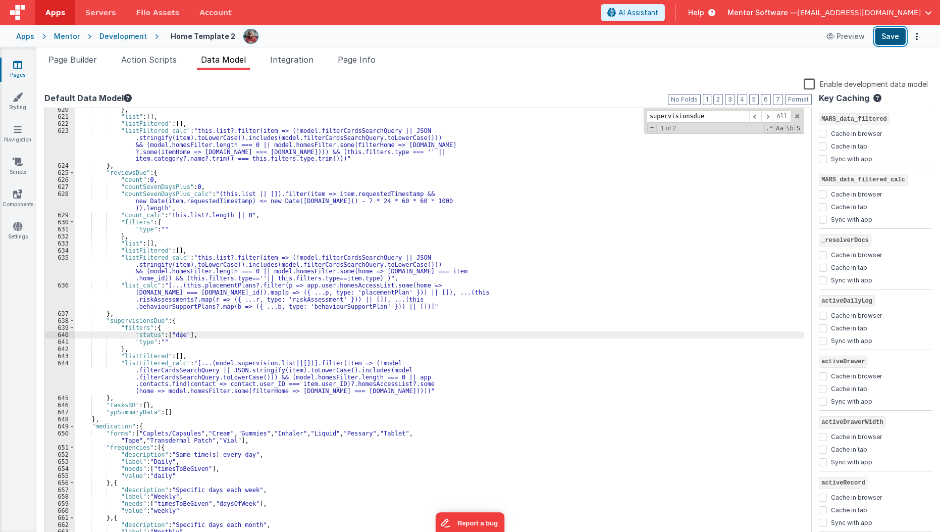
click at [887, 44] on button "Save" at bounding box center [890, 36] width 31 height 17
